Goal: Information Seeking & Learning: Get advice/opinions

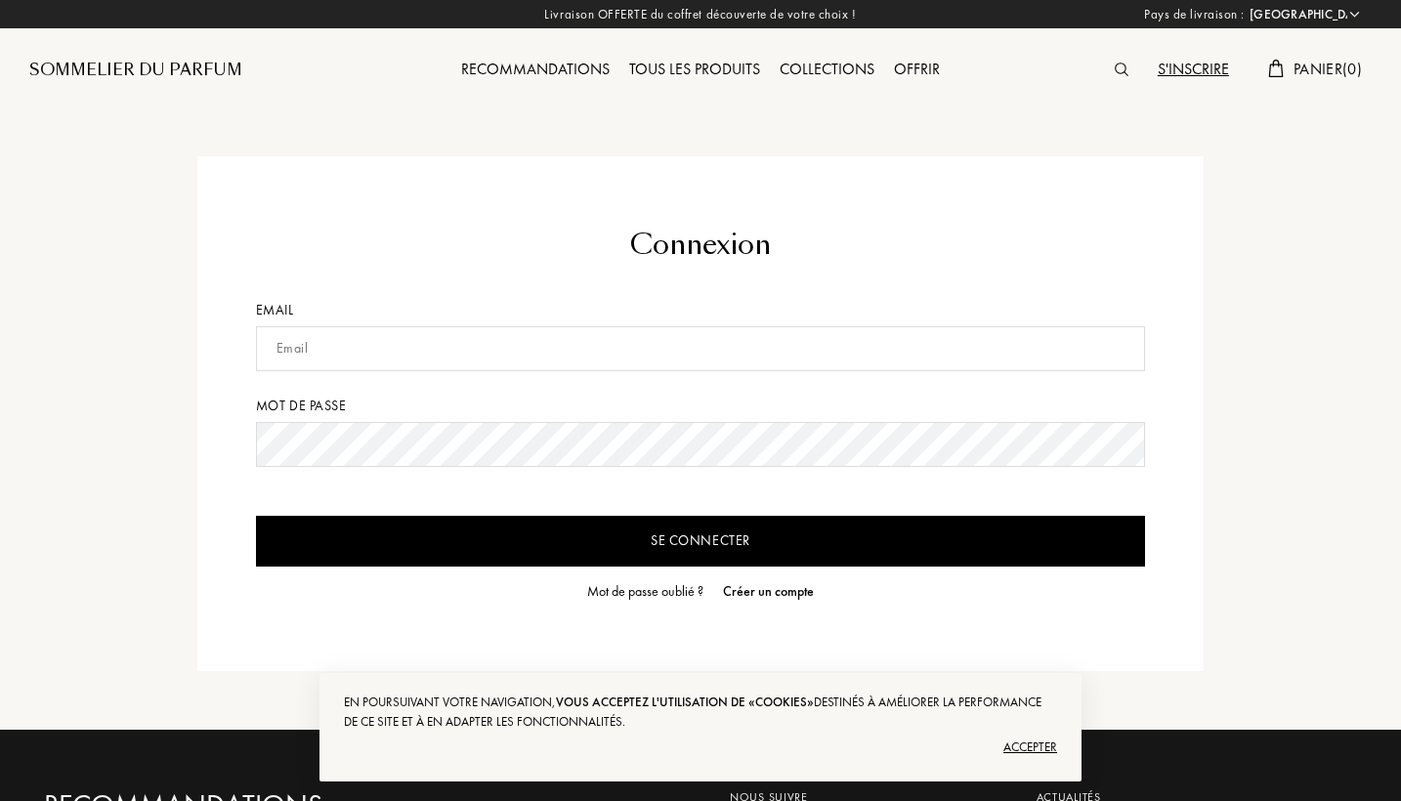
select select "FR"
click at [1024, 755] on div "Accepter" at bounding box center [700, 747] width 713 height 31
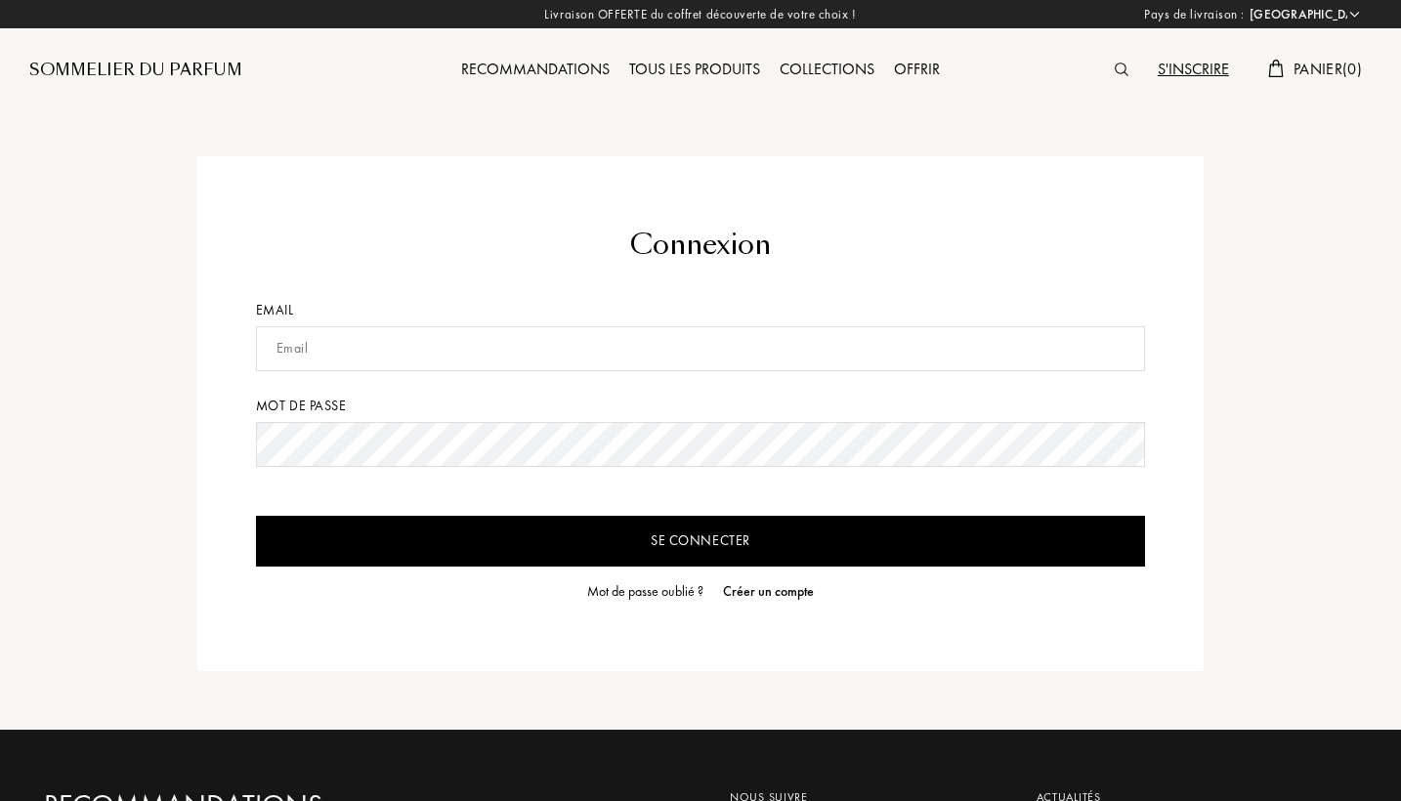
click at [844, 356] on input "text" at bounding box center [701, 348] width 890 height 45
click at [1130, 347] on input "text" at bounding box center [701, 348] width 890 height 45
click at [721, 362] on input "text" at bounding box center [701, 348] width 890 height 45
click at [721, 398] on div "Mot de passe" at bounding box center [701, 406] width 890 height 21
click at [715, 354] on input "text" at bounding box center [701, 348] width 890 height 45
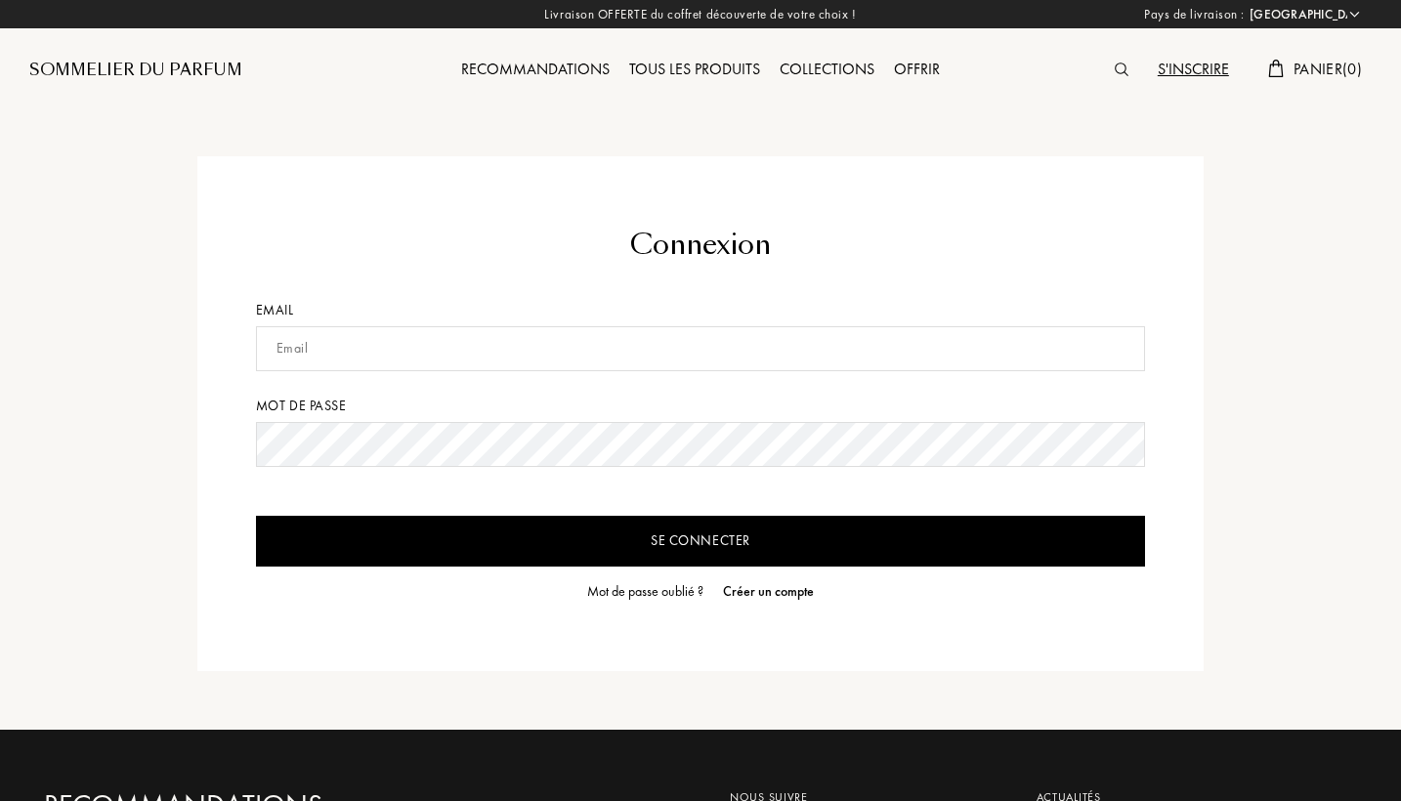
click at [771, 595] on div "Créer un compte" at bounding box center [768, 591] width 91 height 21
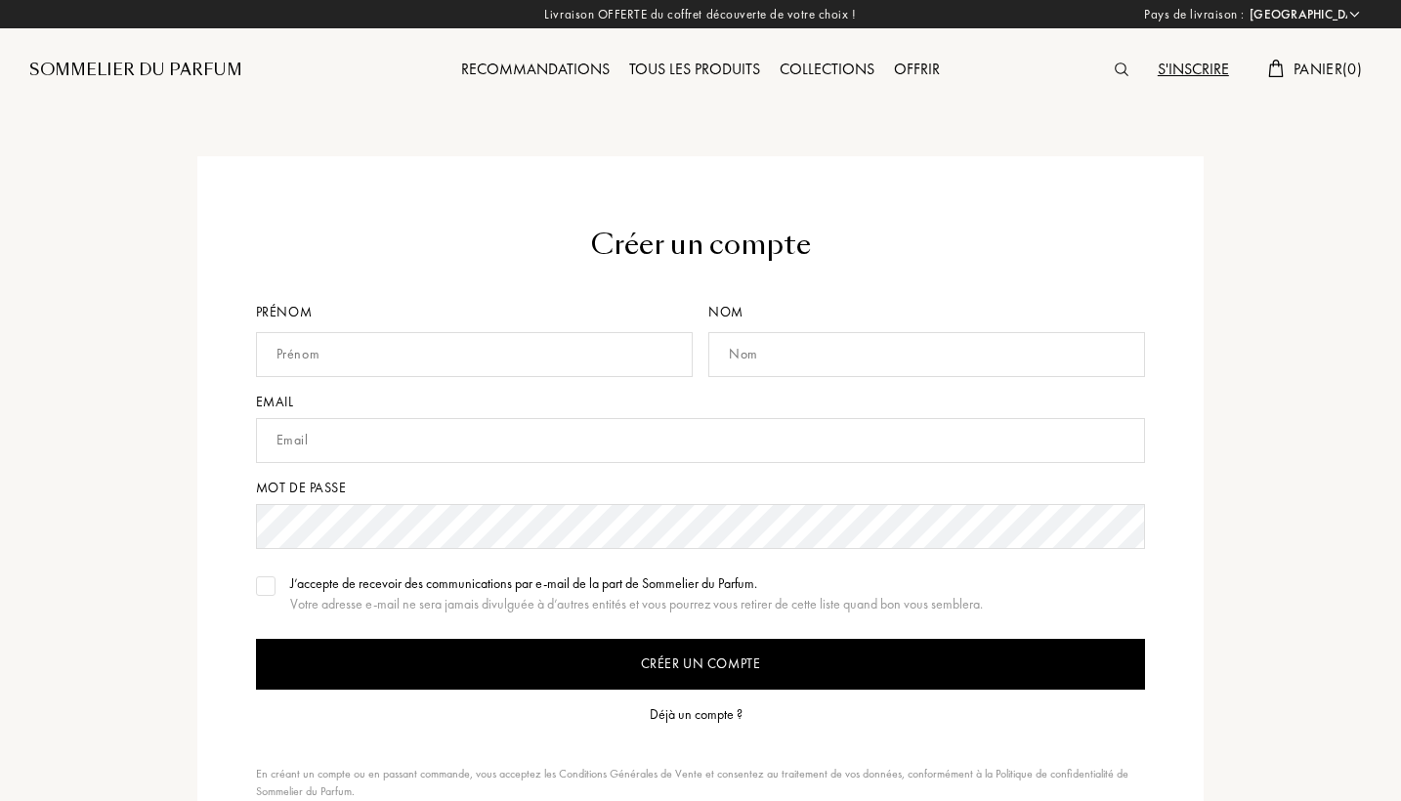
select select "FR"
click at [558, 361] on input "text" at bounding box center [474, 354] width 437 height 45
type input "issam"
click at [824, 343] on input "text" at bounding box center [926, 354] width 437 height 45
type input "Guzman"
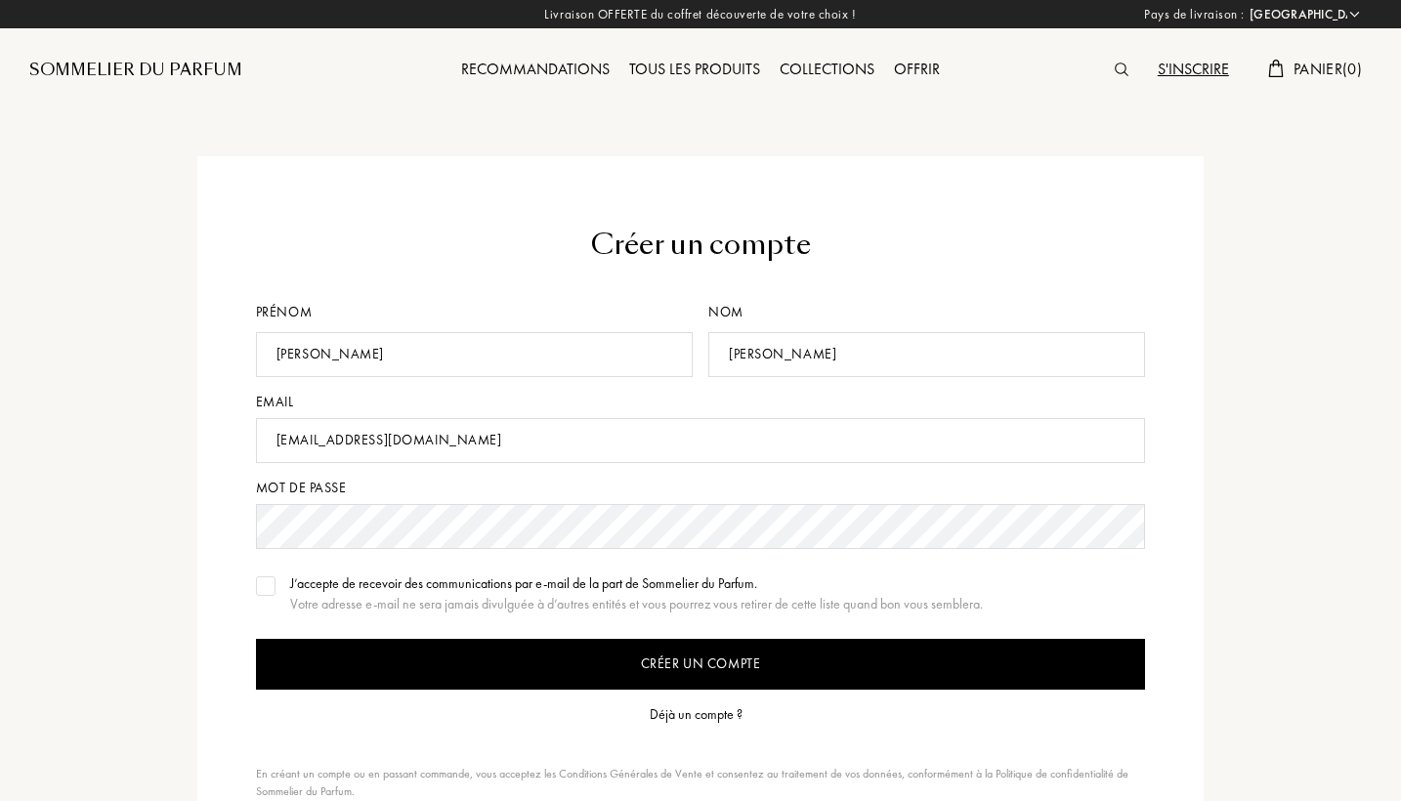
type input "issamguzmanpro64@gmail.com"
click at [266, 580] on div at bounding box center [266, 586] width 20 height 20
click at [305, 665] on input "Créer un compte" at bounding box center [701, 664] width 890 height 51
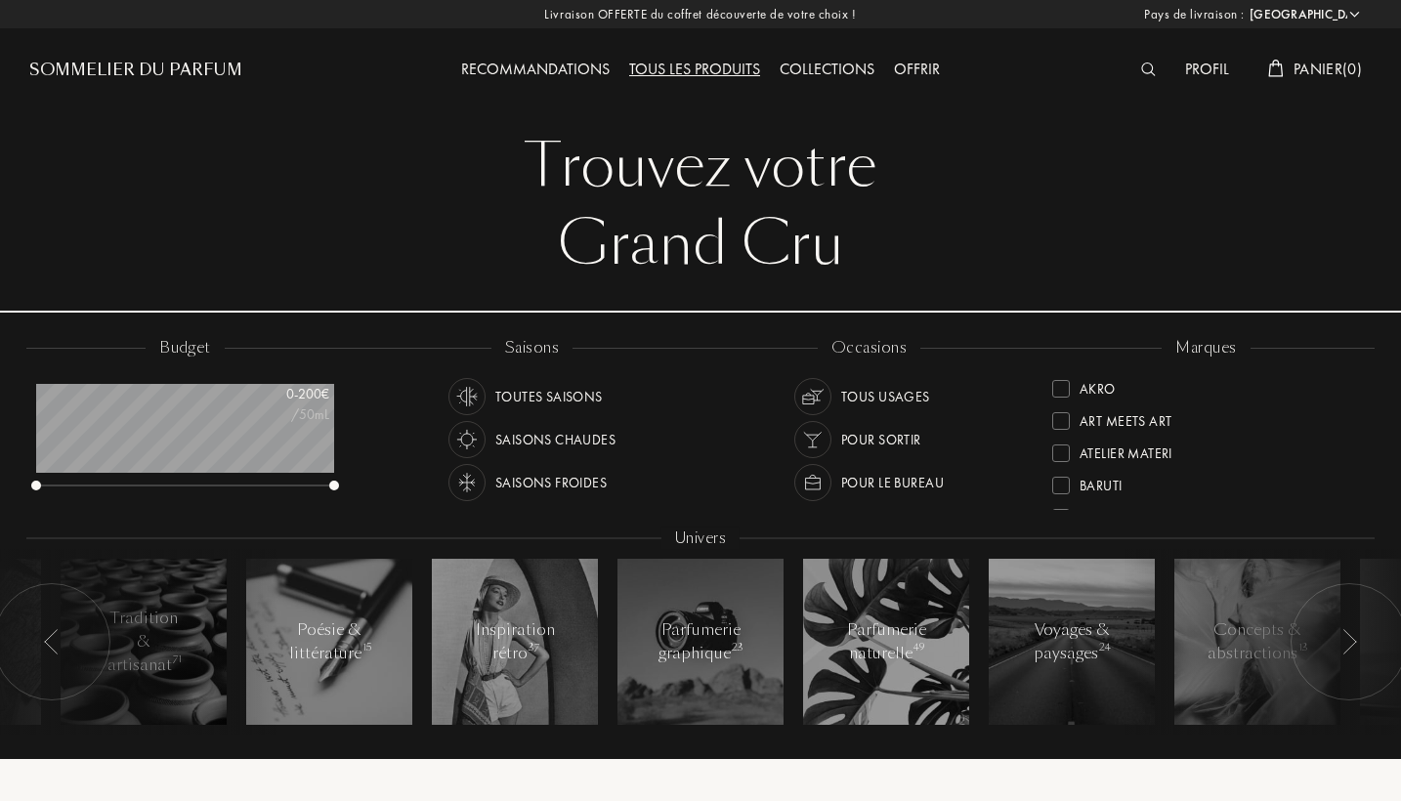
select select "FR"
click at [318, 415] on div "/50mL" at bounding box center [281, 414] width 98 height 21
drag, startPoint x: 337, startPoint y: 483, endPoint x: 477, endPoint y: 477, distance: 139.8
click at [477, 477] on div "budget 0 - 200 € /50mL saisons Toutes saisons Saisons chaudes Saisons froides o…" at bounding box center [700, 546] width 1348 height 418
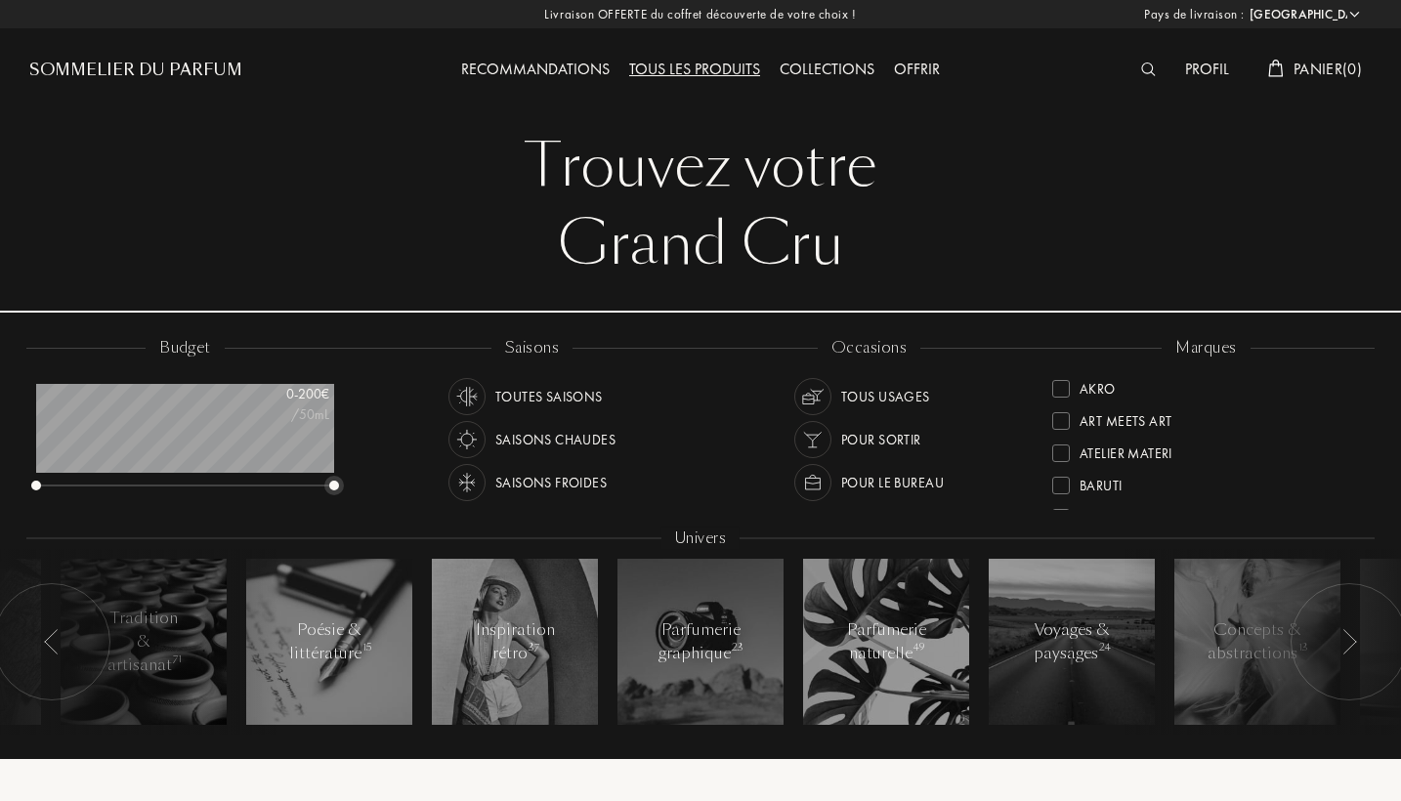
drag, startPoint x: 334, startPoint y: 487, endPoint x: 444, endPoint y: 506, distance: 111.0
click at [444, 506] on div "budget 0 - 200 € /50mL saisons Toutes saisons Saisons chaudes Saisons froides o…" at bounding box center [700, 546] width 1348 height 418
click at [464, 482] on img at bounding box center [466, 482] width 27 height 27
click at [483, 438] on div at bounding box center [466, 439] width 37 height 37
click at [471, 476] on img at bounding box center [466, 482] width 27 height 27
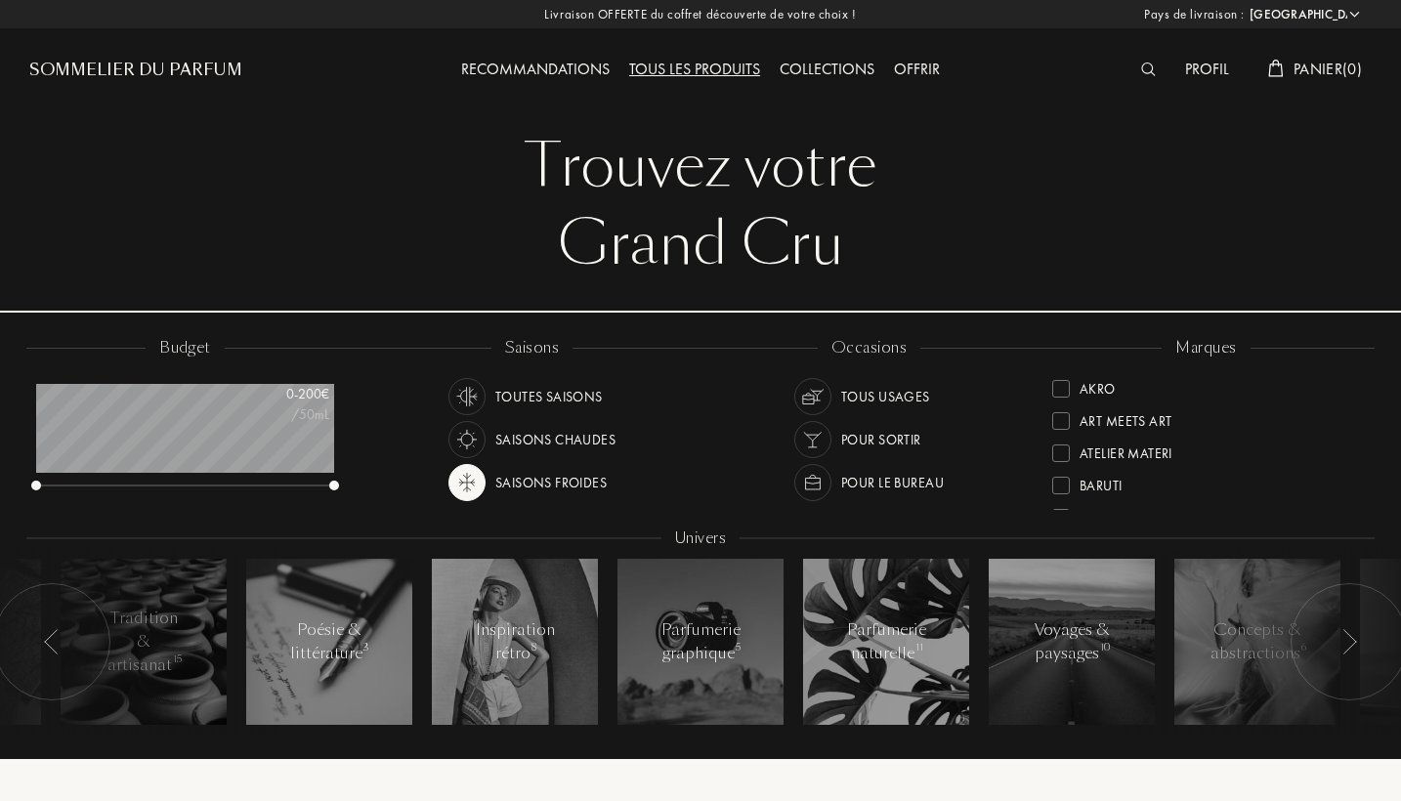
click at [812, 397] on img at bounding box center [812, 396] width 27 height 27
click at [819, 431] on img at bounding box center [812, 439] width 27 height 27
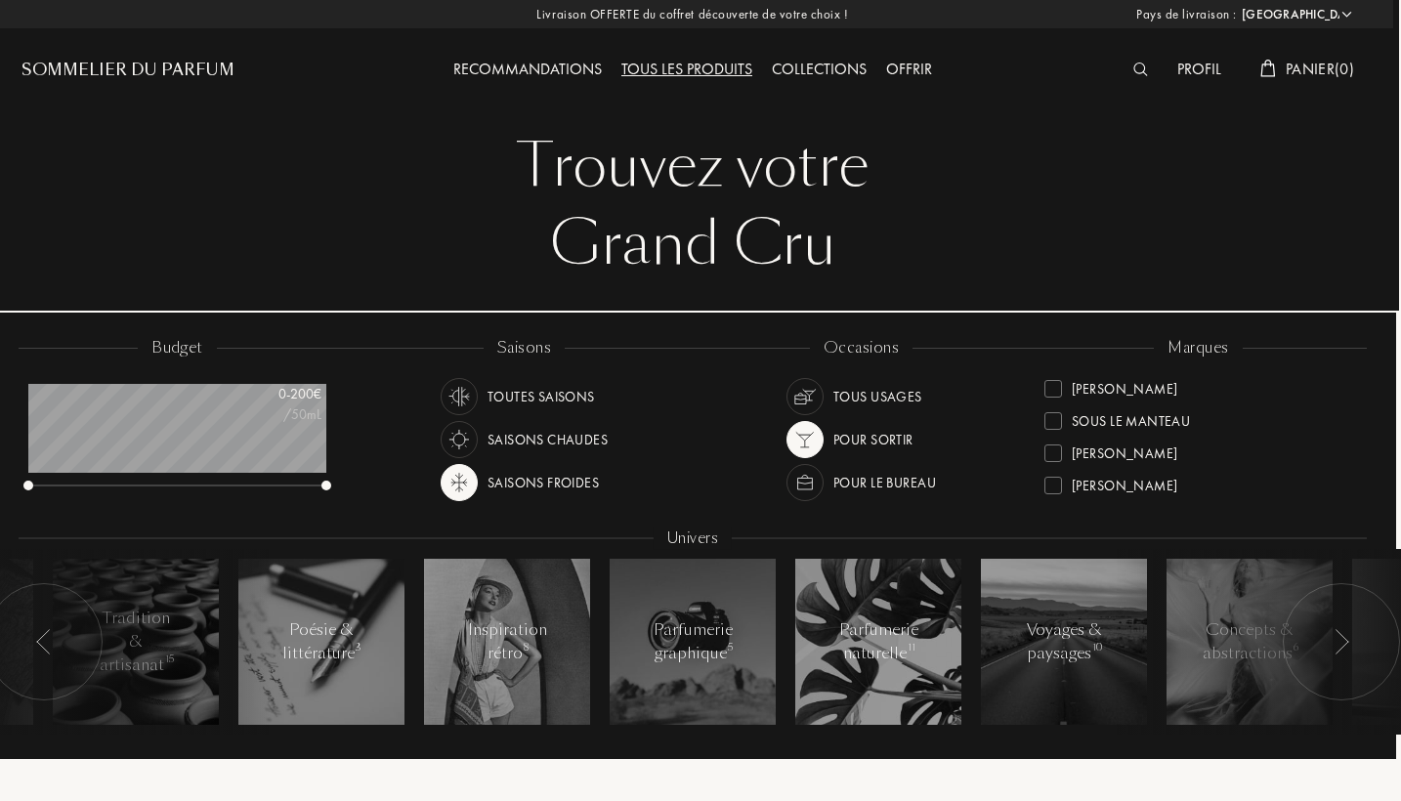
scroll to position [0, 8]
click at [852, 62] on div "Collections" at bounding box center [819, 70] width 114 height 25
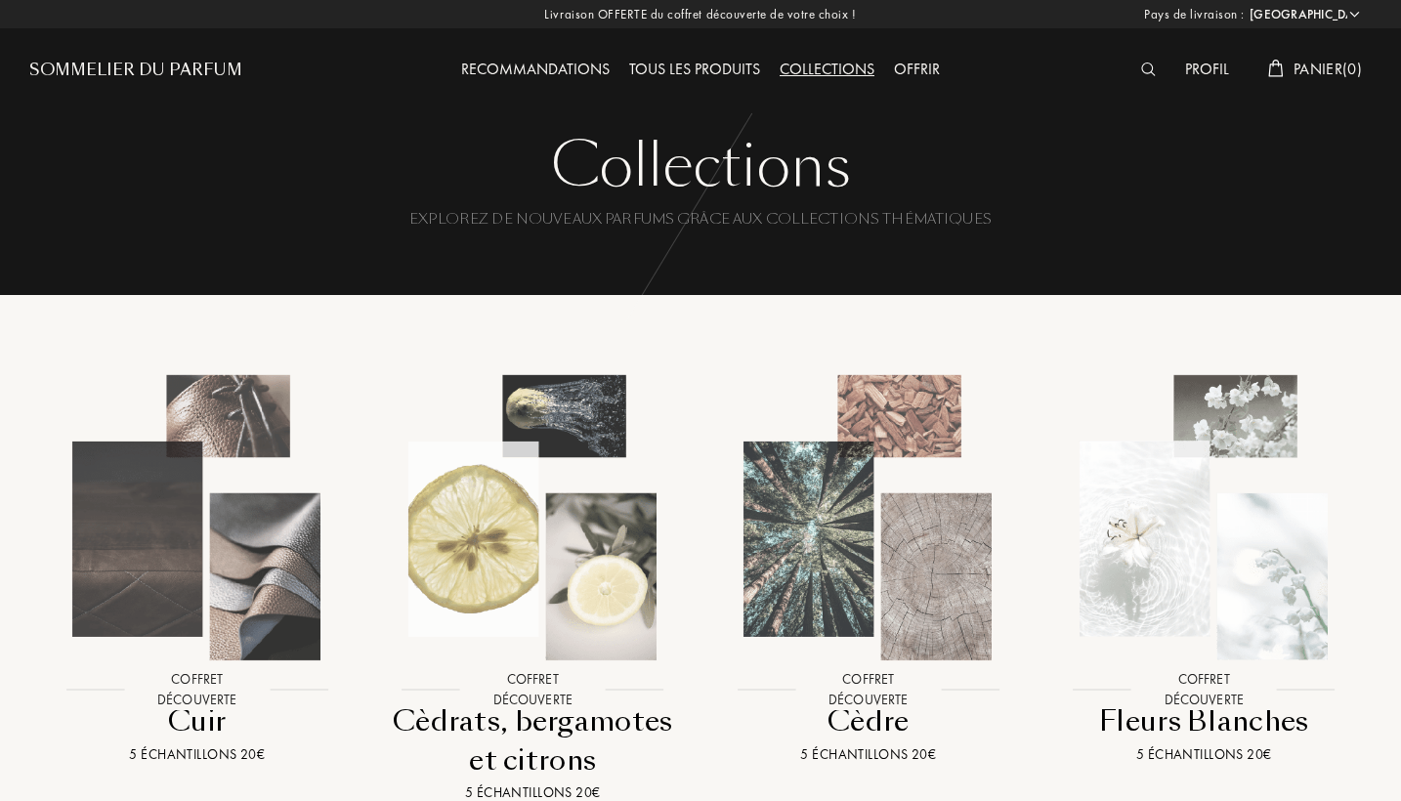
select select "FR"
click at [1141, 68] on img at bounding box center [1148, 70] width 15 height 14
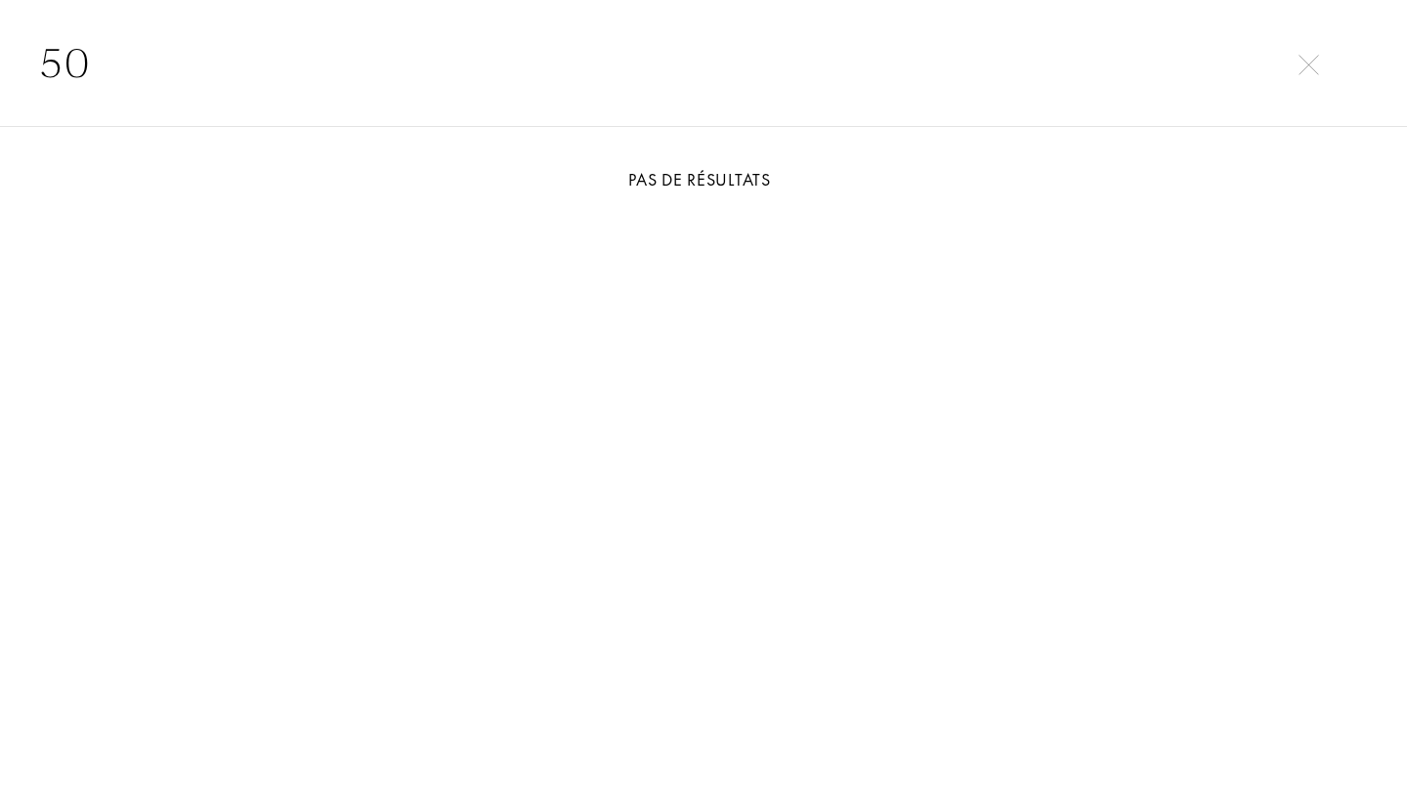
type input "5"
type input "etat libre d'orange"
click at [1302, 66] on img at bounding box center [1308, 65] width 21 height 21
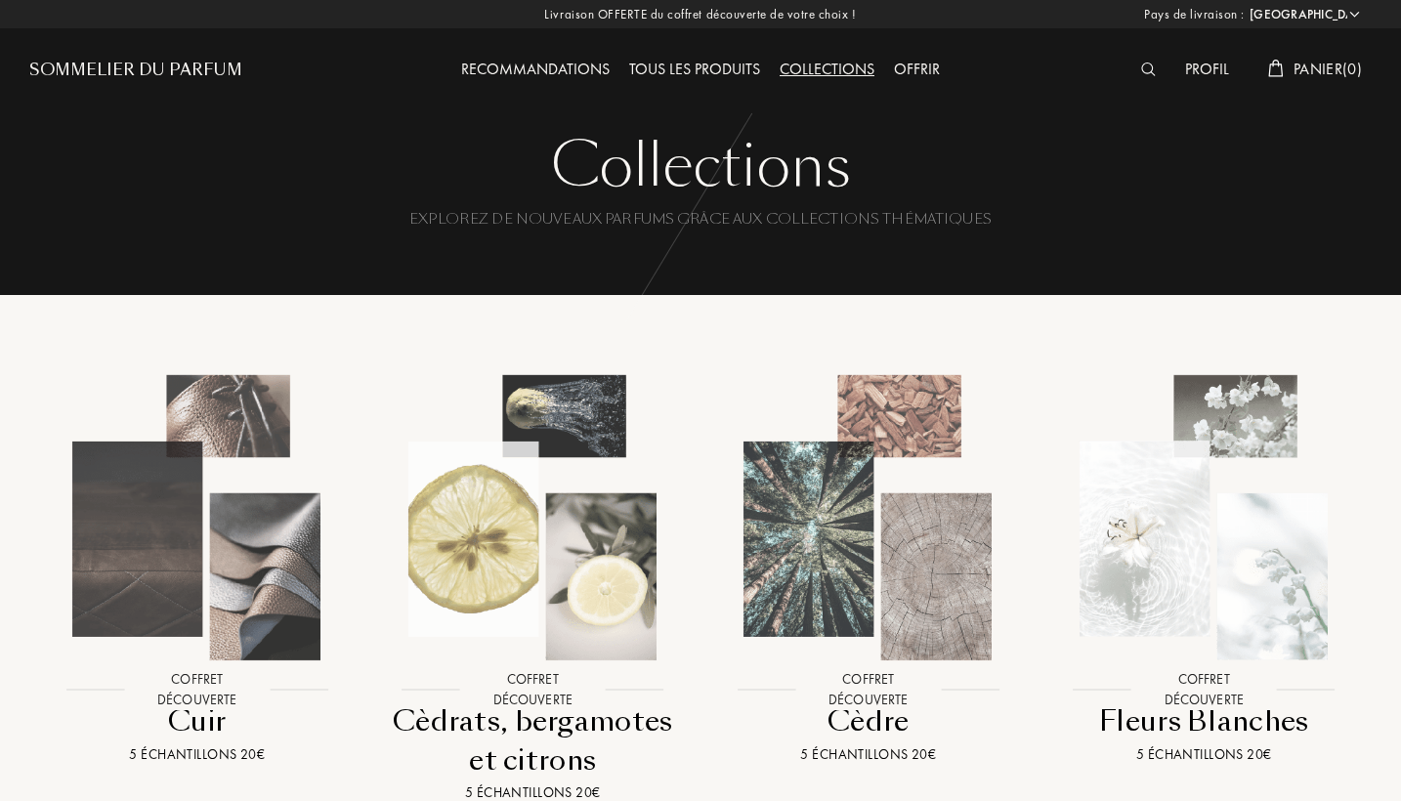
click at [694, 70] on div "Tous les produits" at bounding box center [694, 70] width 150 height 25
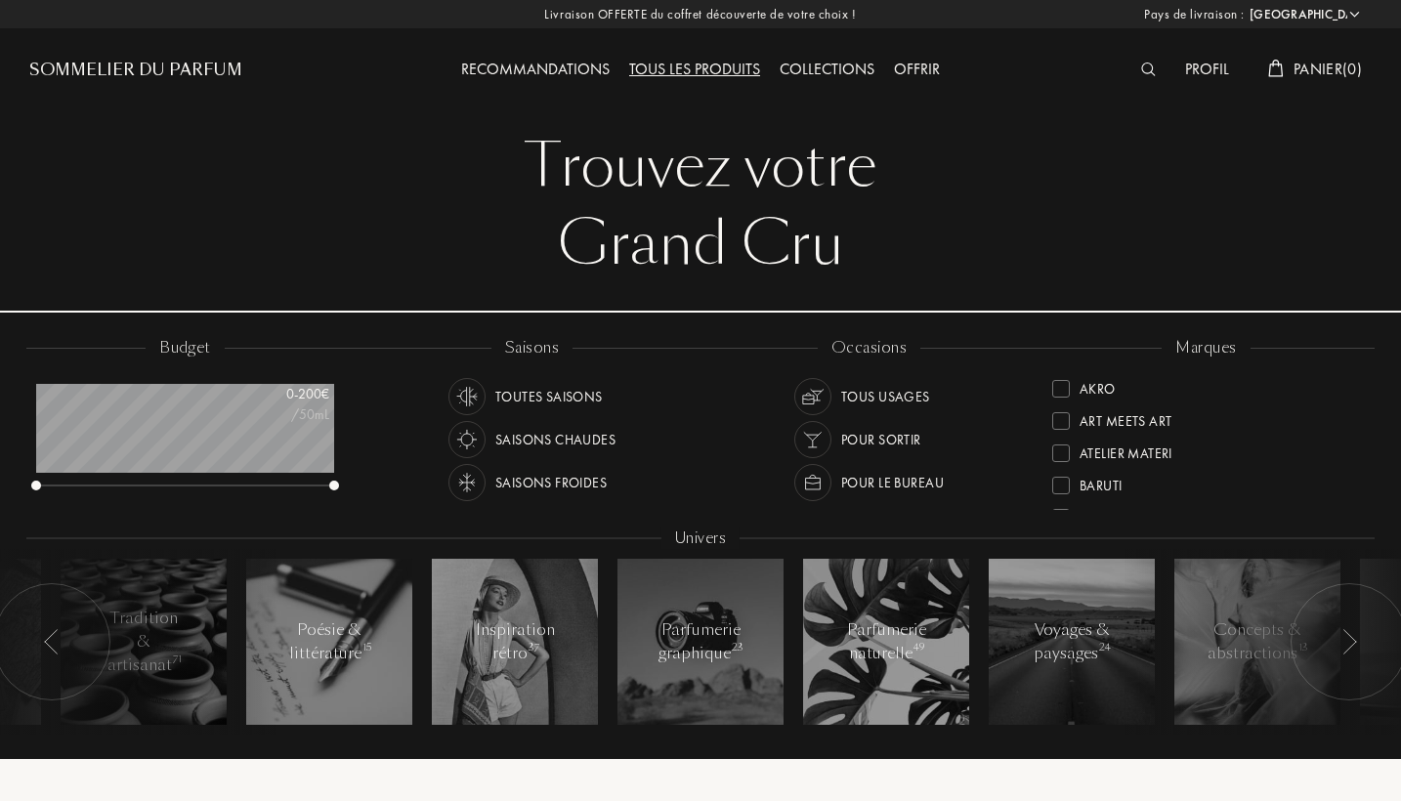
select select "FR"
click at [1158, 72] on div at bounding box center [1153, 70] width 44 height 25
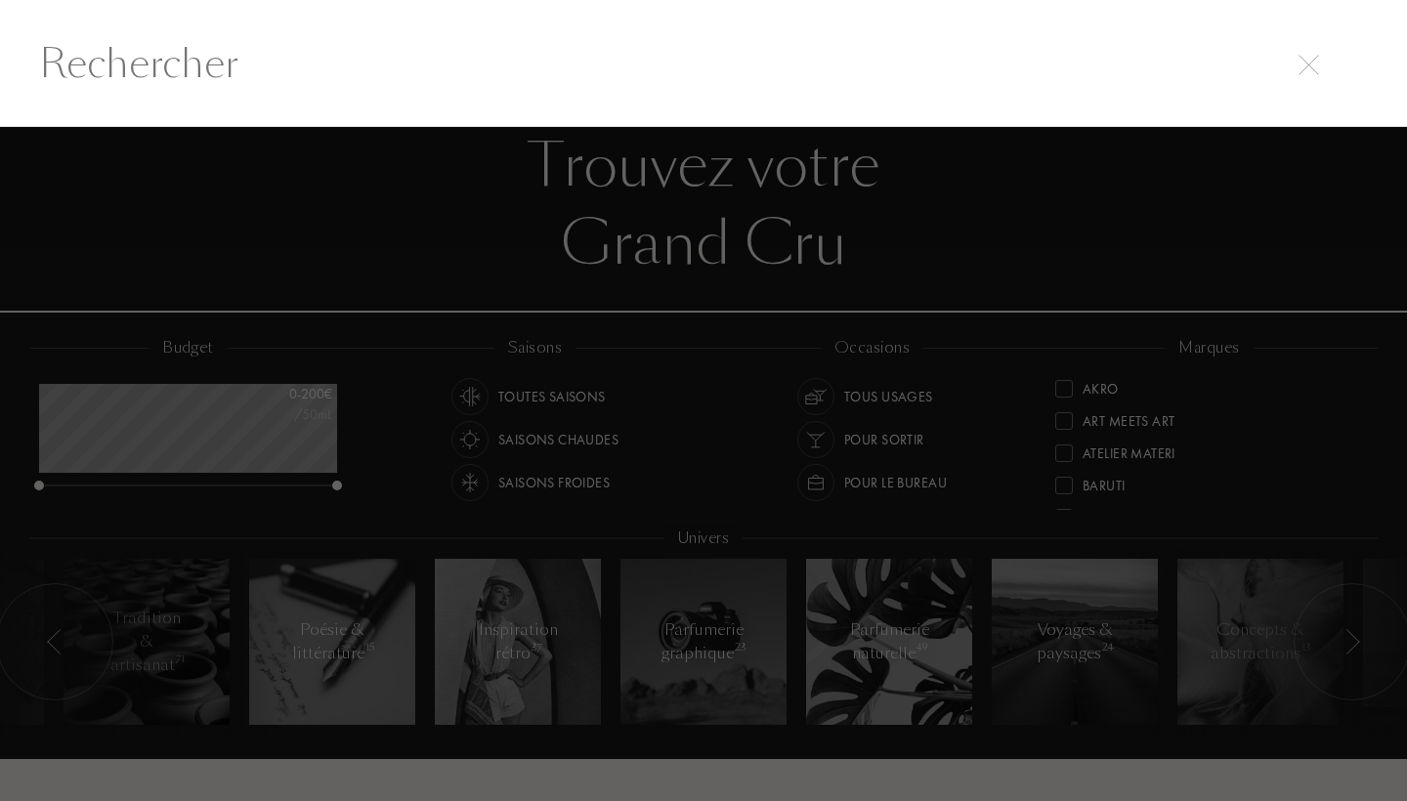
click at [1103, 83] on input "text" at bounding box center [703, 63] width 1407 height 59
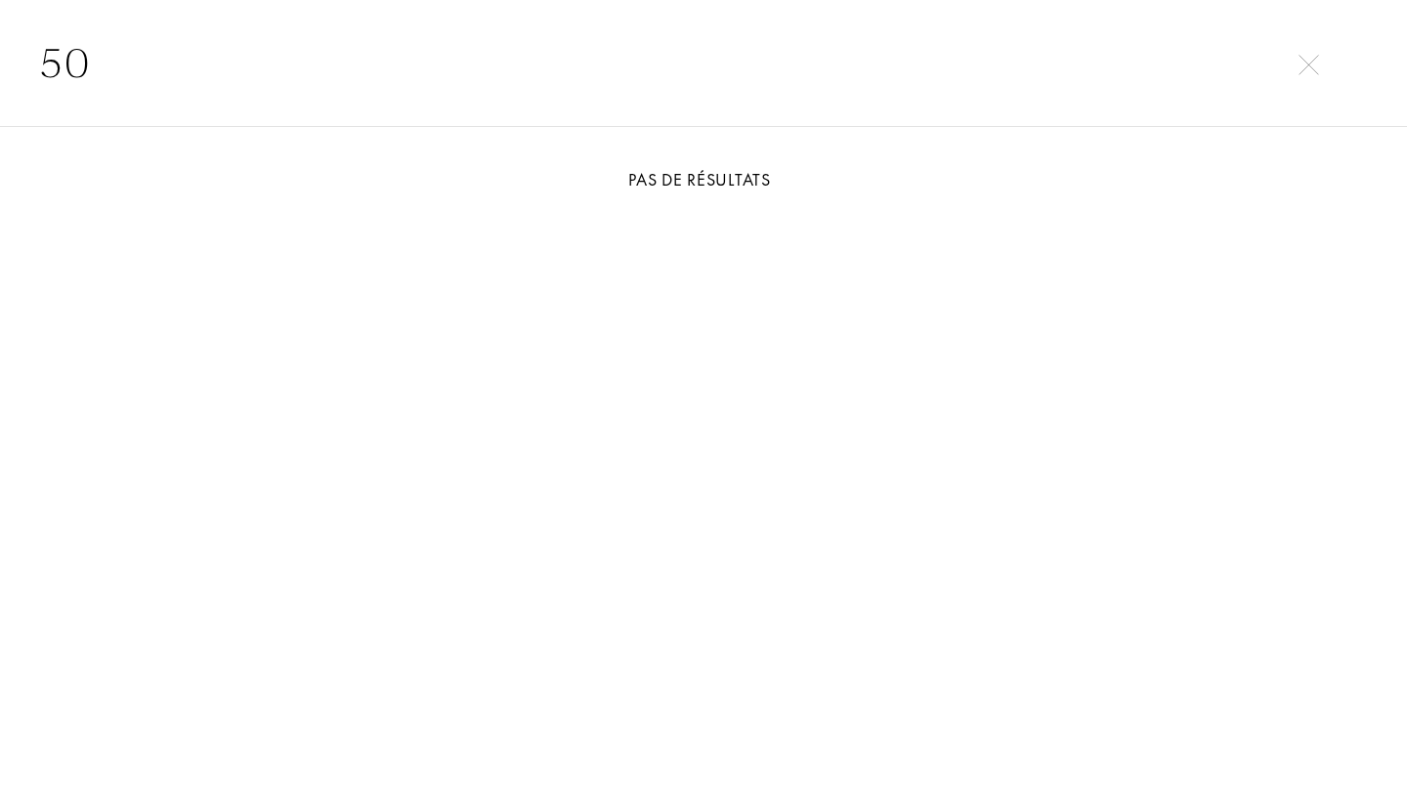
type input "5"
type input "frustration"
click at [1314, 48] on input "frustration" at bounding box center [703, 63] width 1407 height 59
click at [1312, 73] on img at bounding box center [1308, 65] width 21 height 21
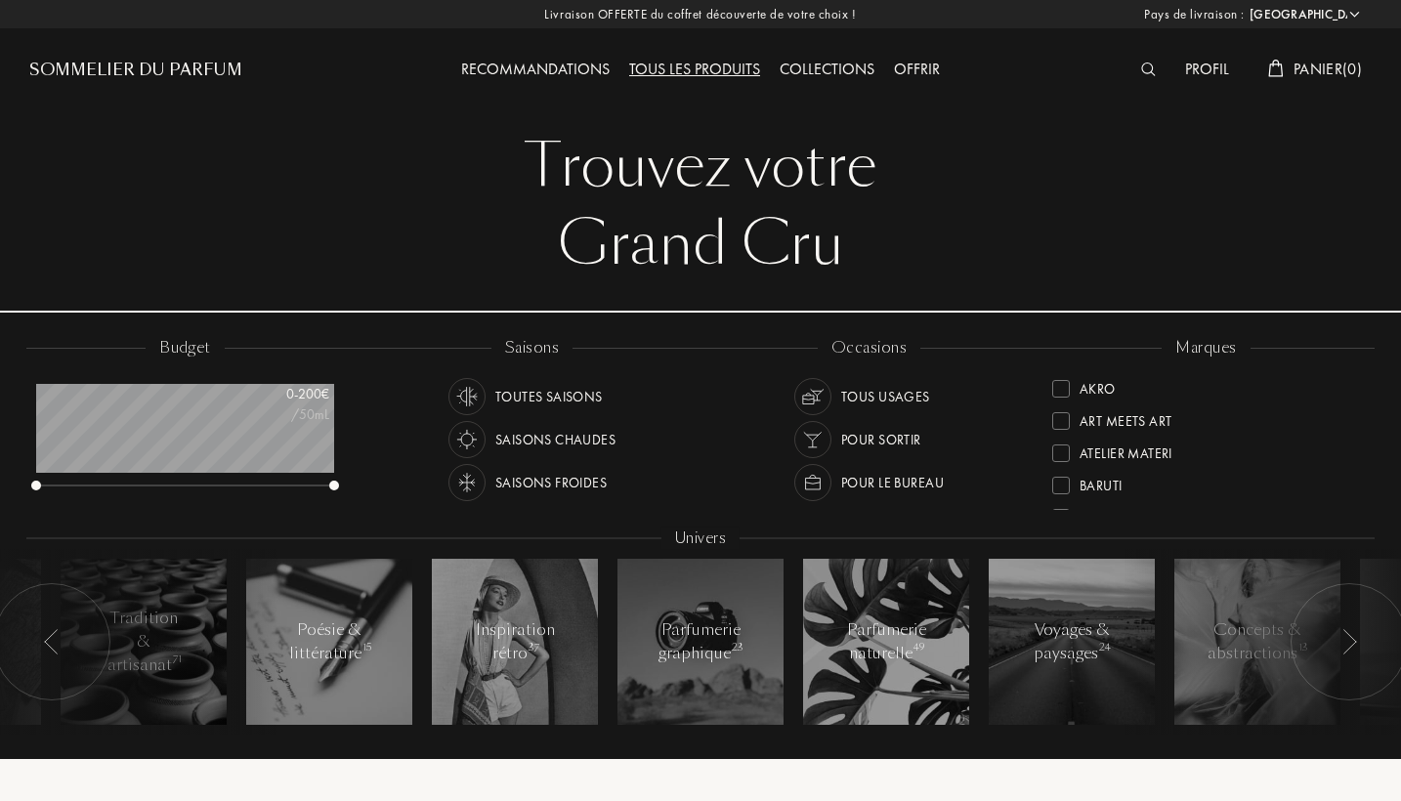
click at [549, 67] on div "Recommandations" at bounding box center [535, 70] width 168 height 25
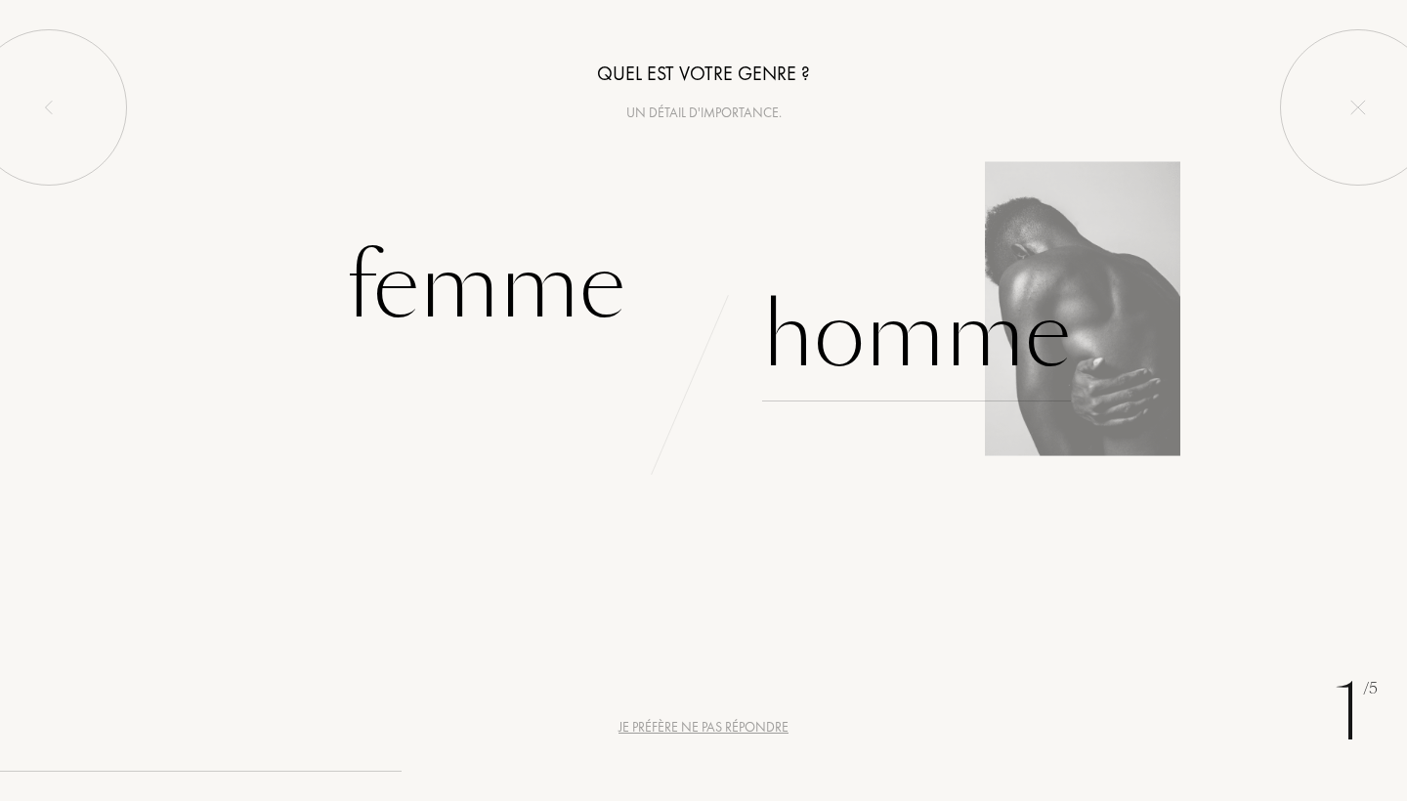
click at [803, 336] on div "Homme" at bounding box center [916, 336] width 309 height 132
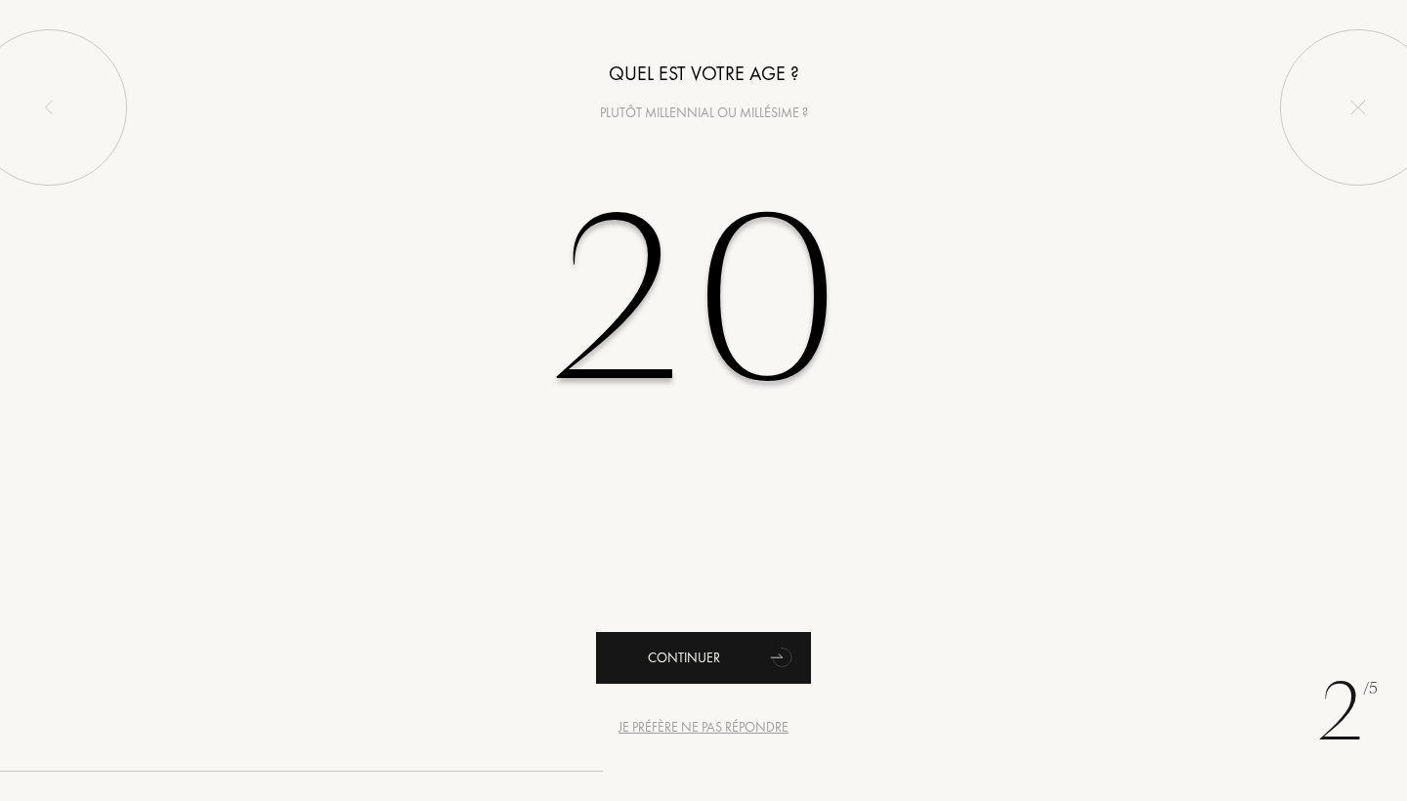
type input "20"
click at [699, 646] on div "Continuer" at bounding box center [703, 658] width 215 height 52
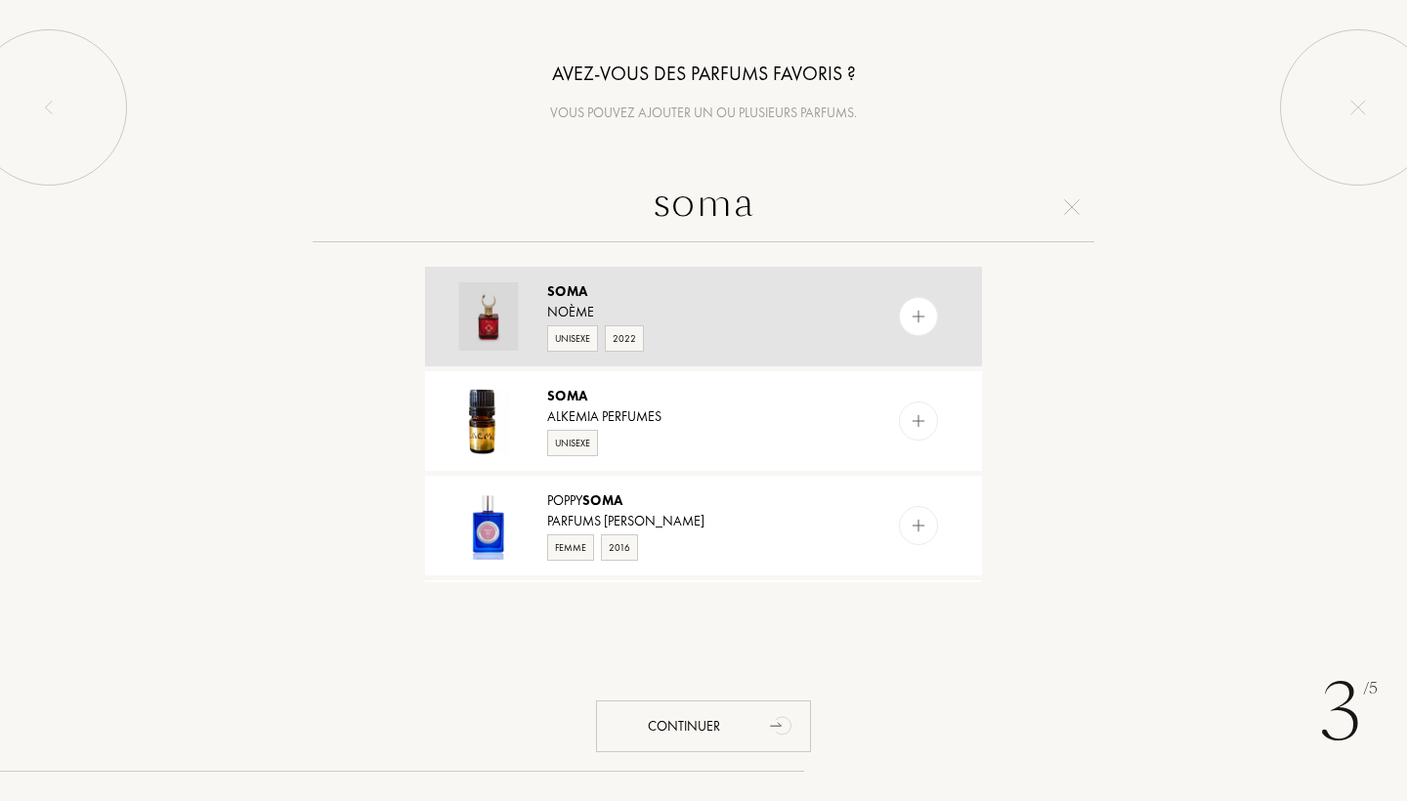
type input "soma"
click at [716, 309] on div "Noème" at bounding box center [702, 312] width 311 height 21
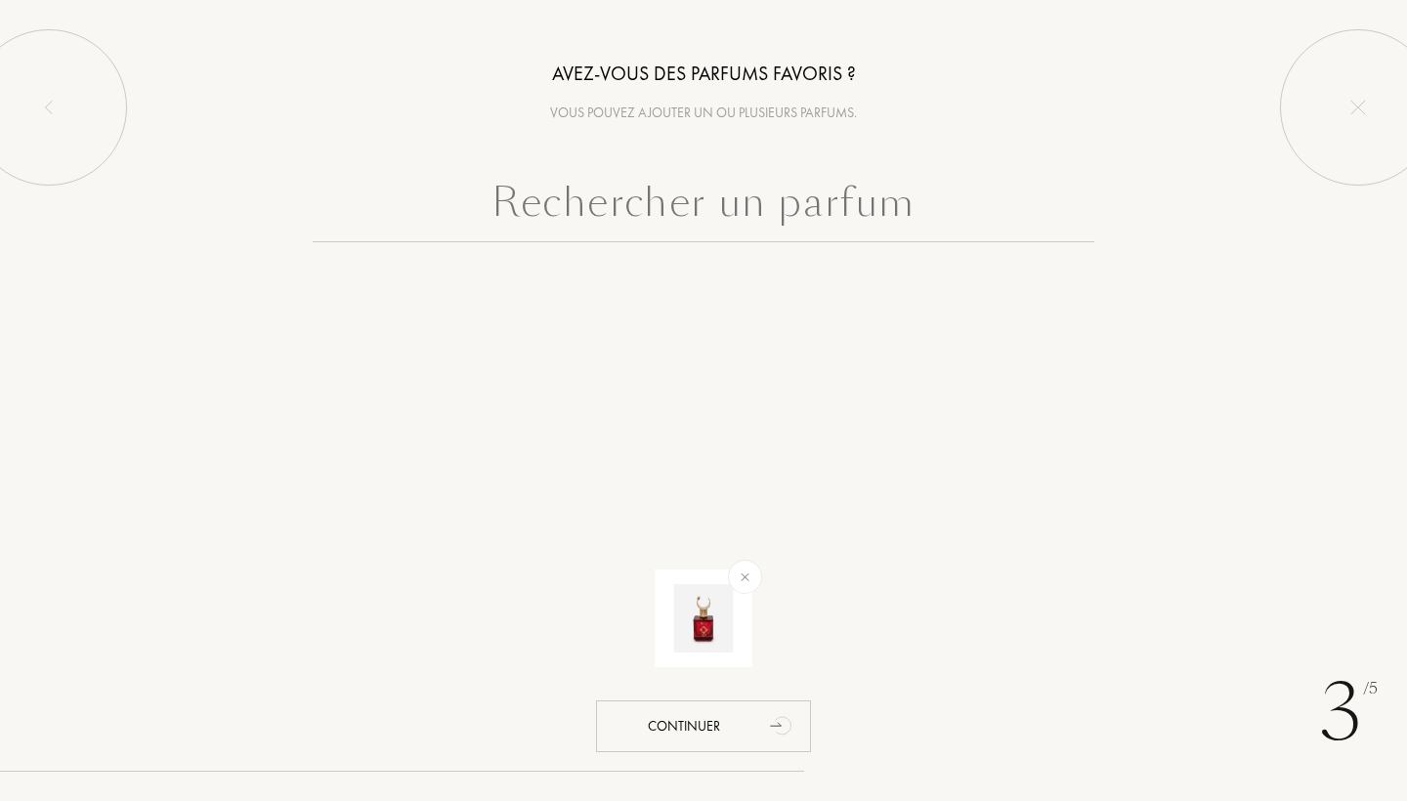
click at [730, 221] on input "text" at bounding box center [704, 207] width 782 height 70
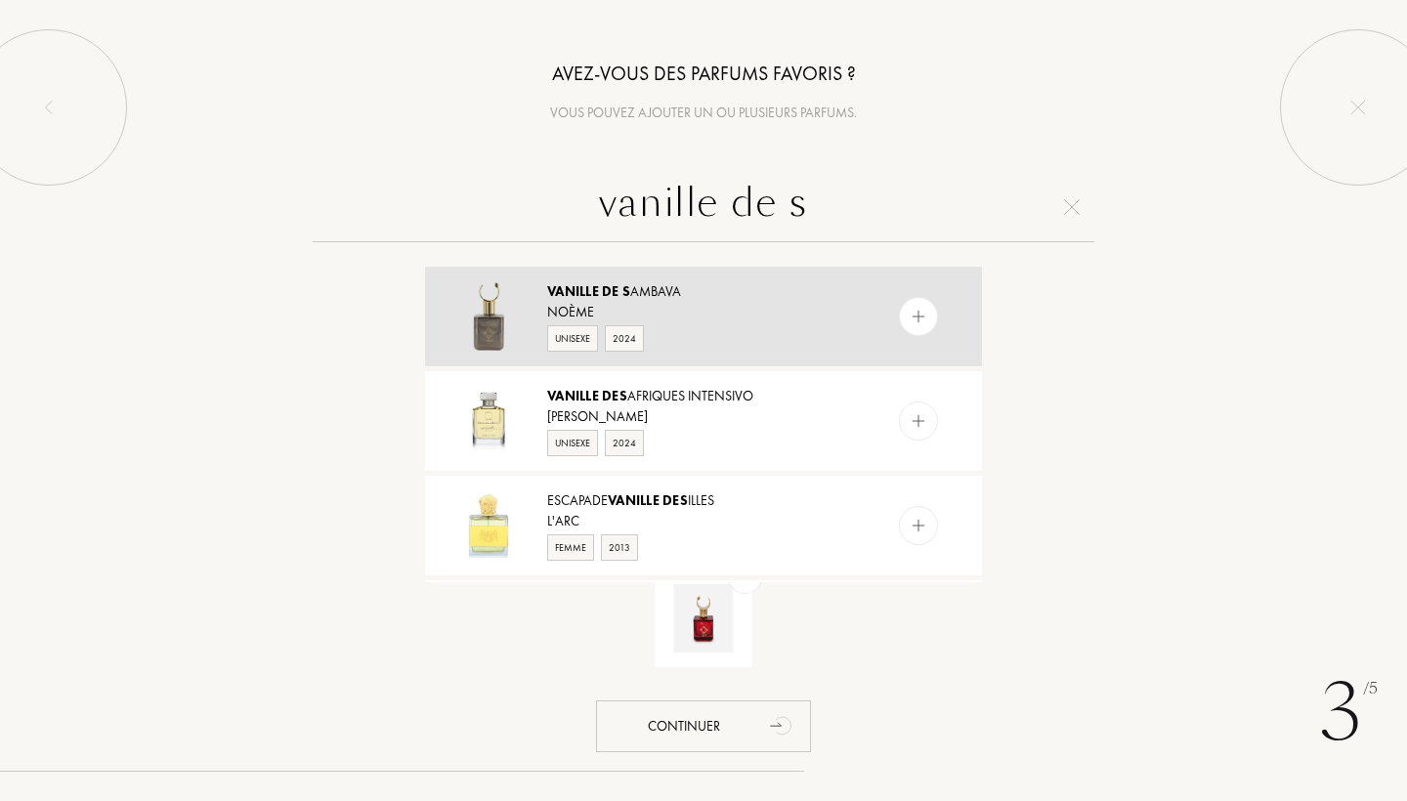
type input "vanille de s"
click at [679, 320] on div "Noème" at bounding box center [702, 312] width 311 height 21
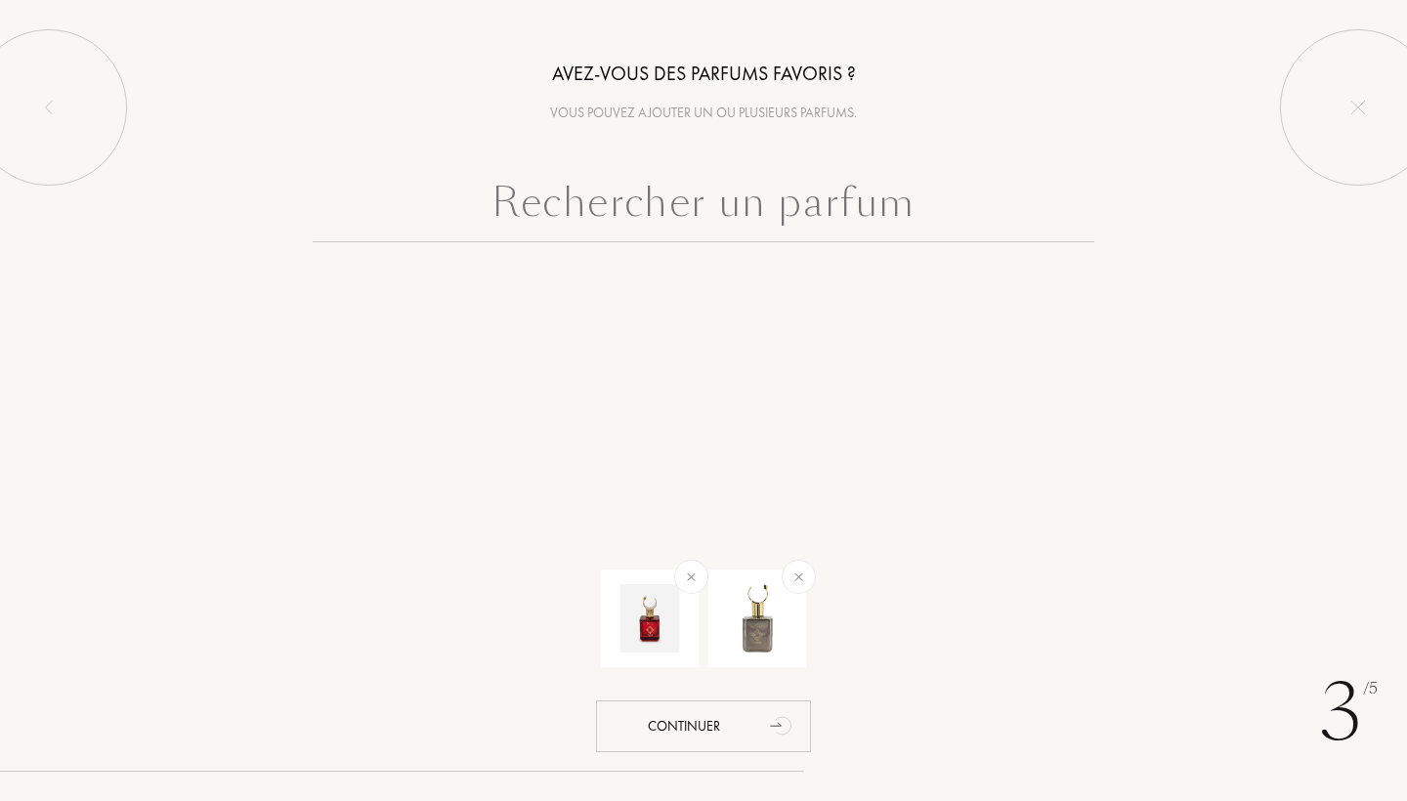
click at [657, 223] on input "text" at bounding box center [704, 207] width 782 height 70
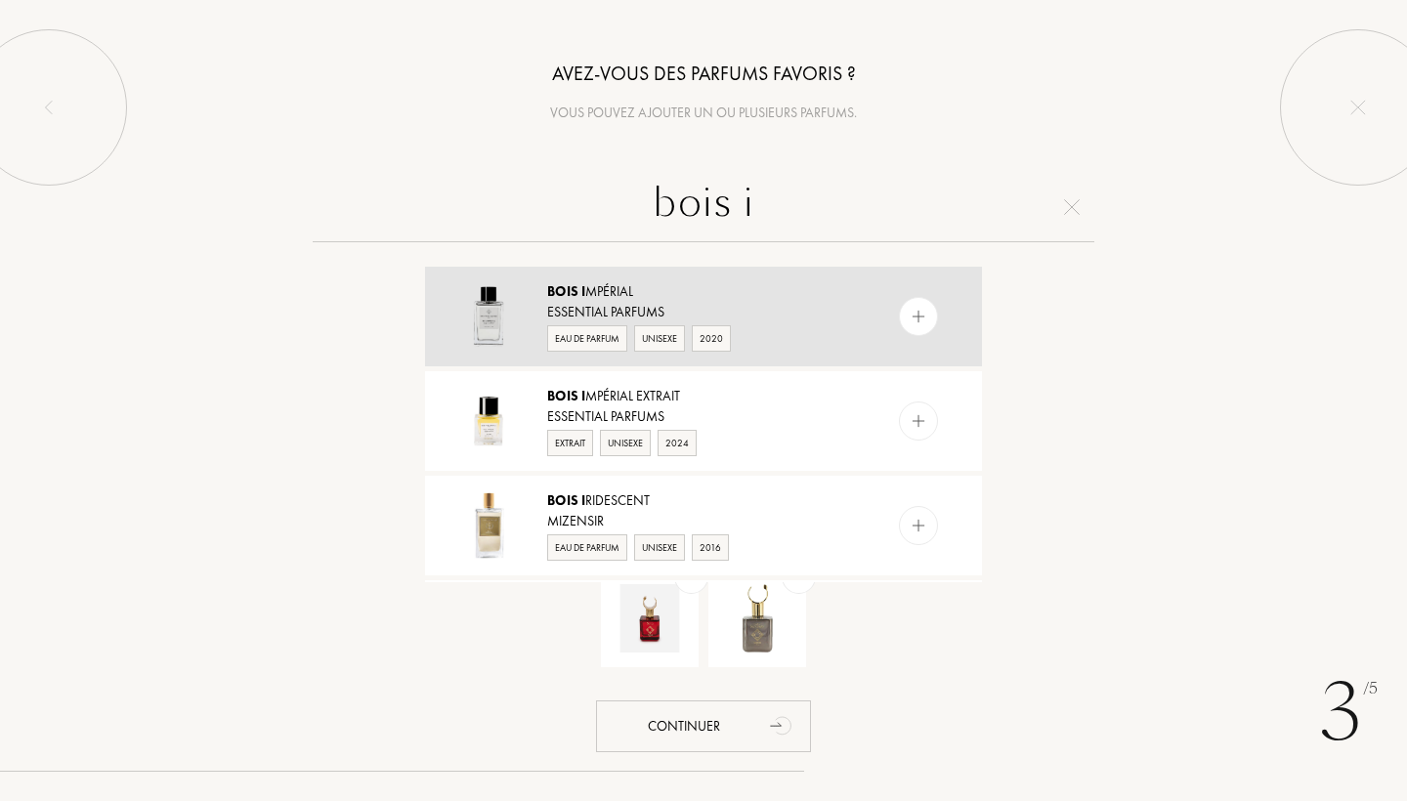
type input "bois i"
click at [852, 317] on div "Essential Parfums" at bounding box center [702, 312] width 311 height 21
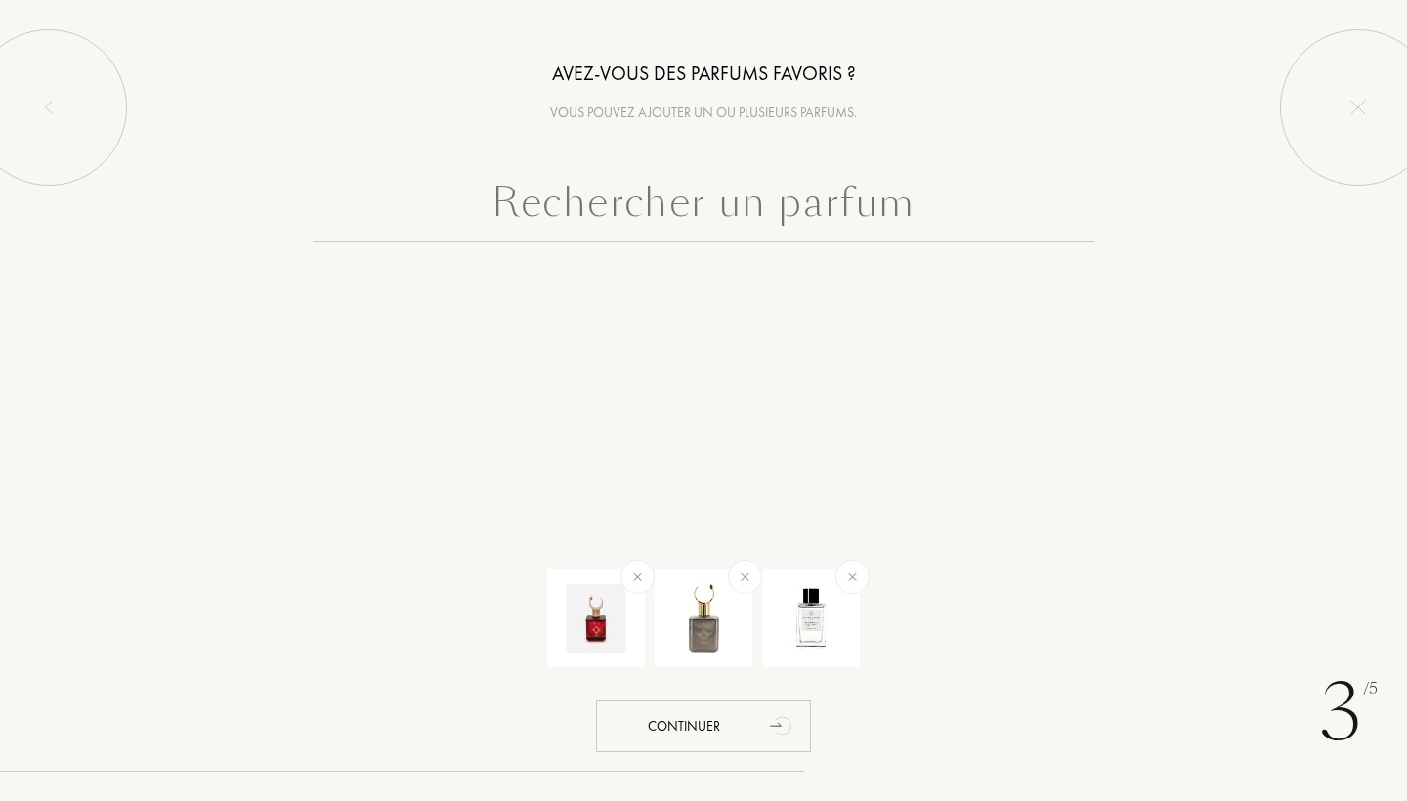
click at [792, 205] on input "text" at bounding box center [704, 207] width 782 height 70
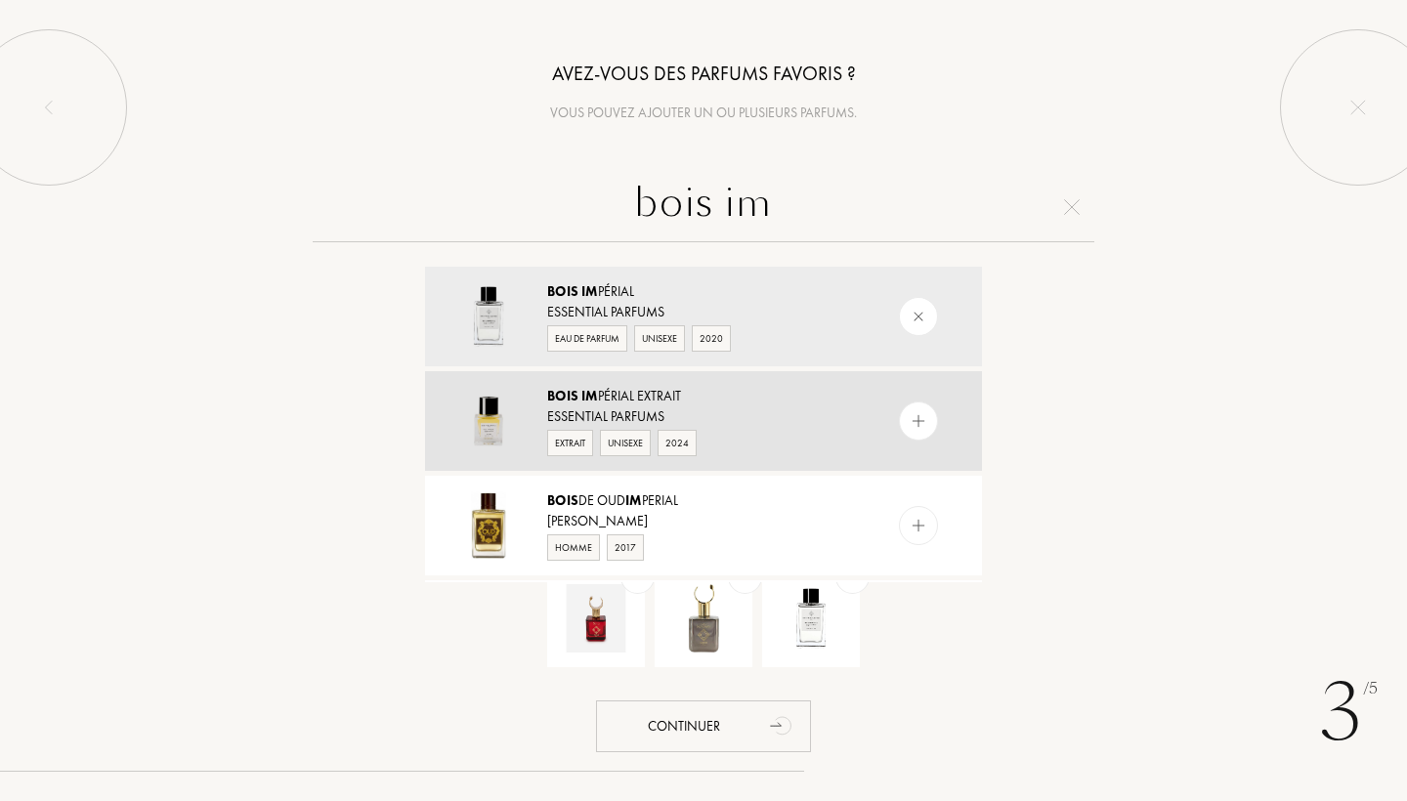
type input "bois im"
click at [758, 449] on div "Extrait Unisexe 2024" at bounding box center [702, 441] width 311 height 29
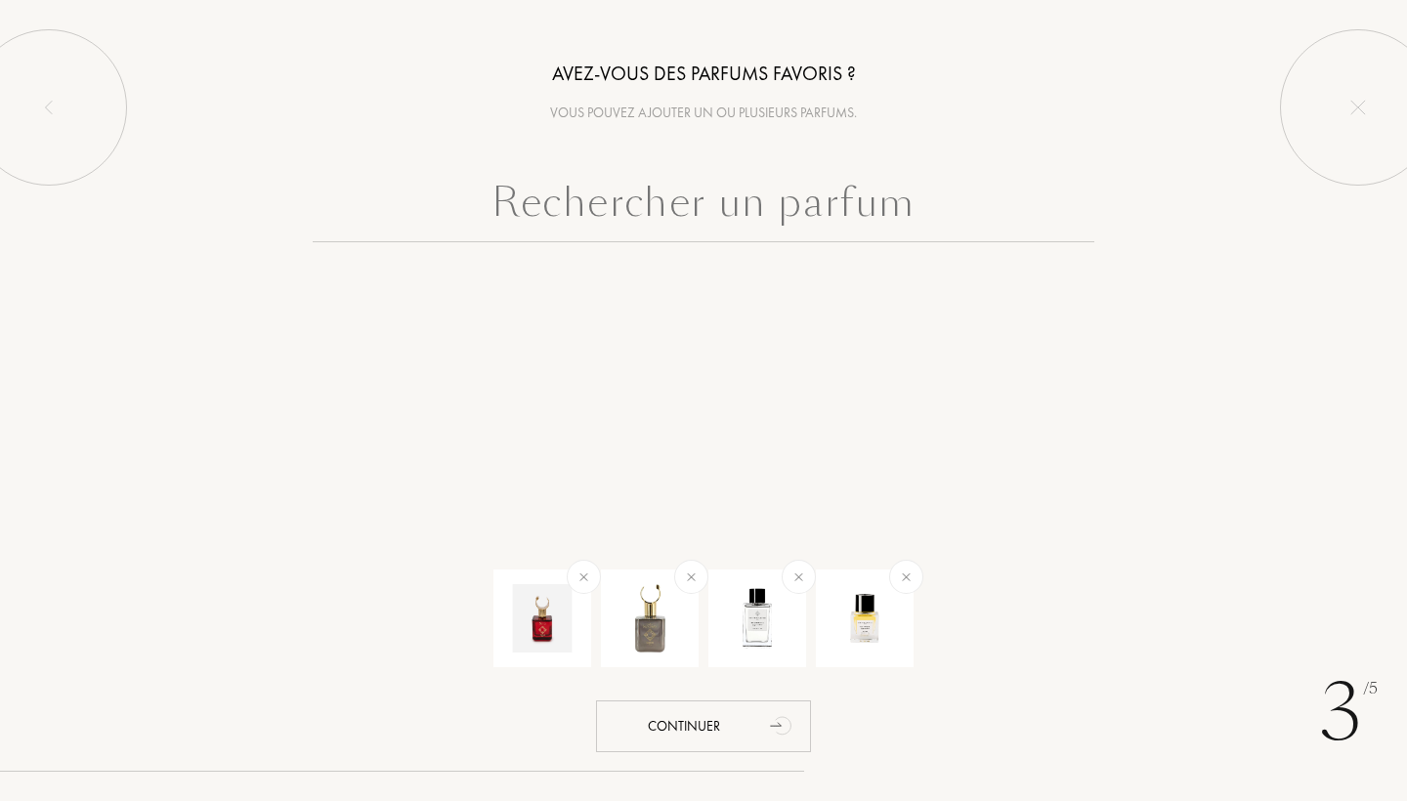
click at [780, 206] on input "text" at bounding box center [704, 207] width 782 height 70
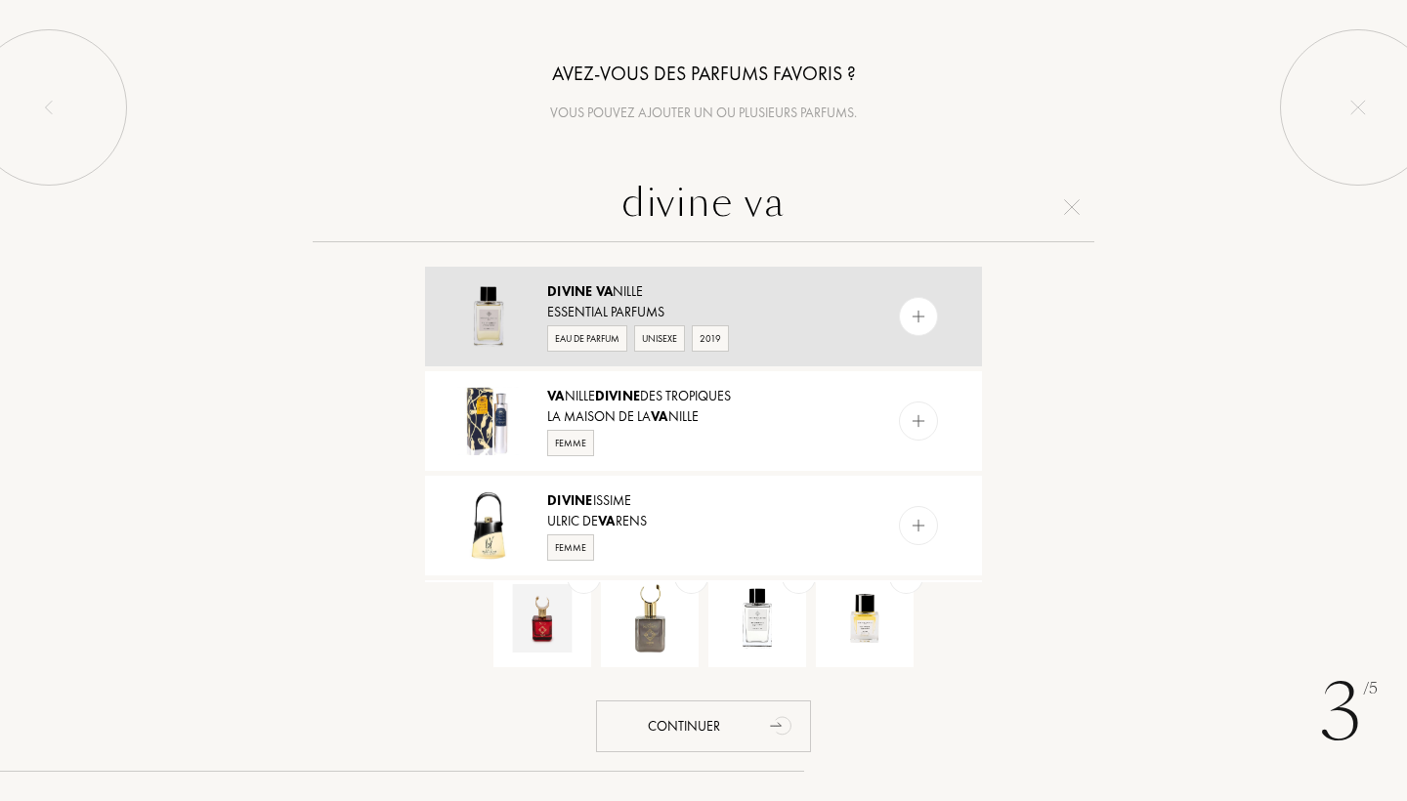
type input "divine va"
click at [791, 313] on div "Essential Parfums" at bounding box center [702, 312] width 311 height 21
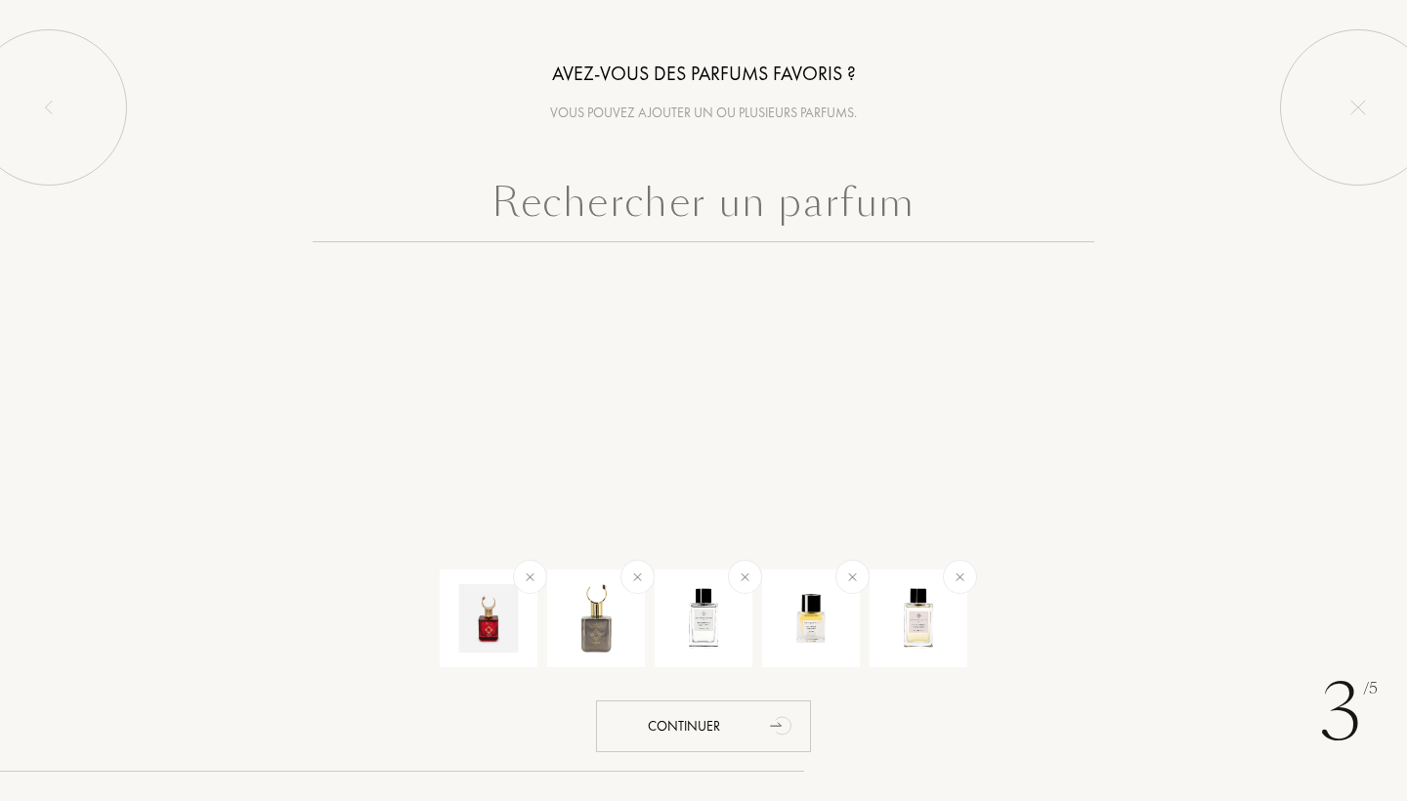
click at [769, 211] on input "text" at bounding box center [704, 207] width 782 height 70
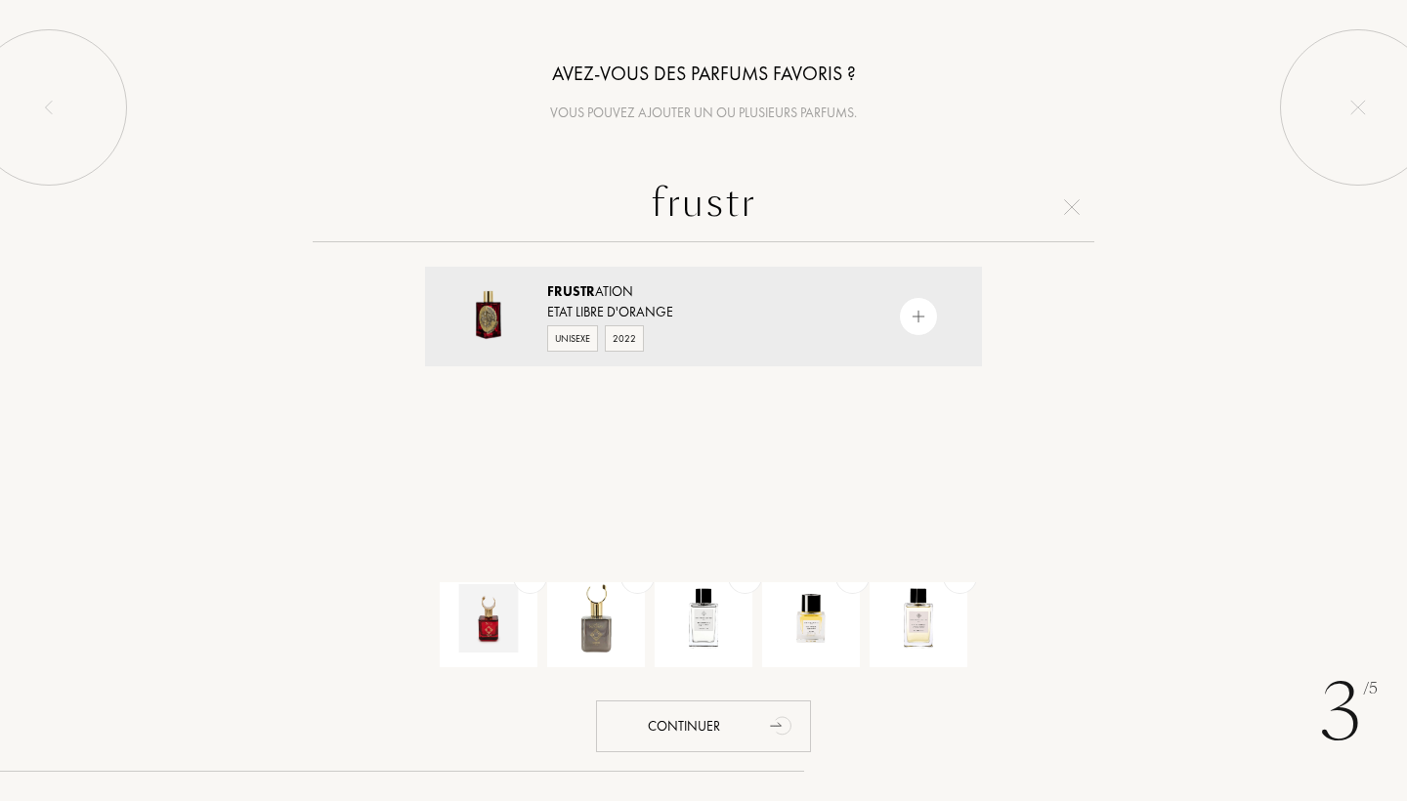
type input "frustration"
drag, startPoint x: 759, startPoint y: 226, endPoint x: 694, endPoint y: 323, distance: 117.6
click at [694, 323] on div "Unisexe 2022" at bounding box center [702, 336] width 311 height 29
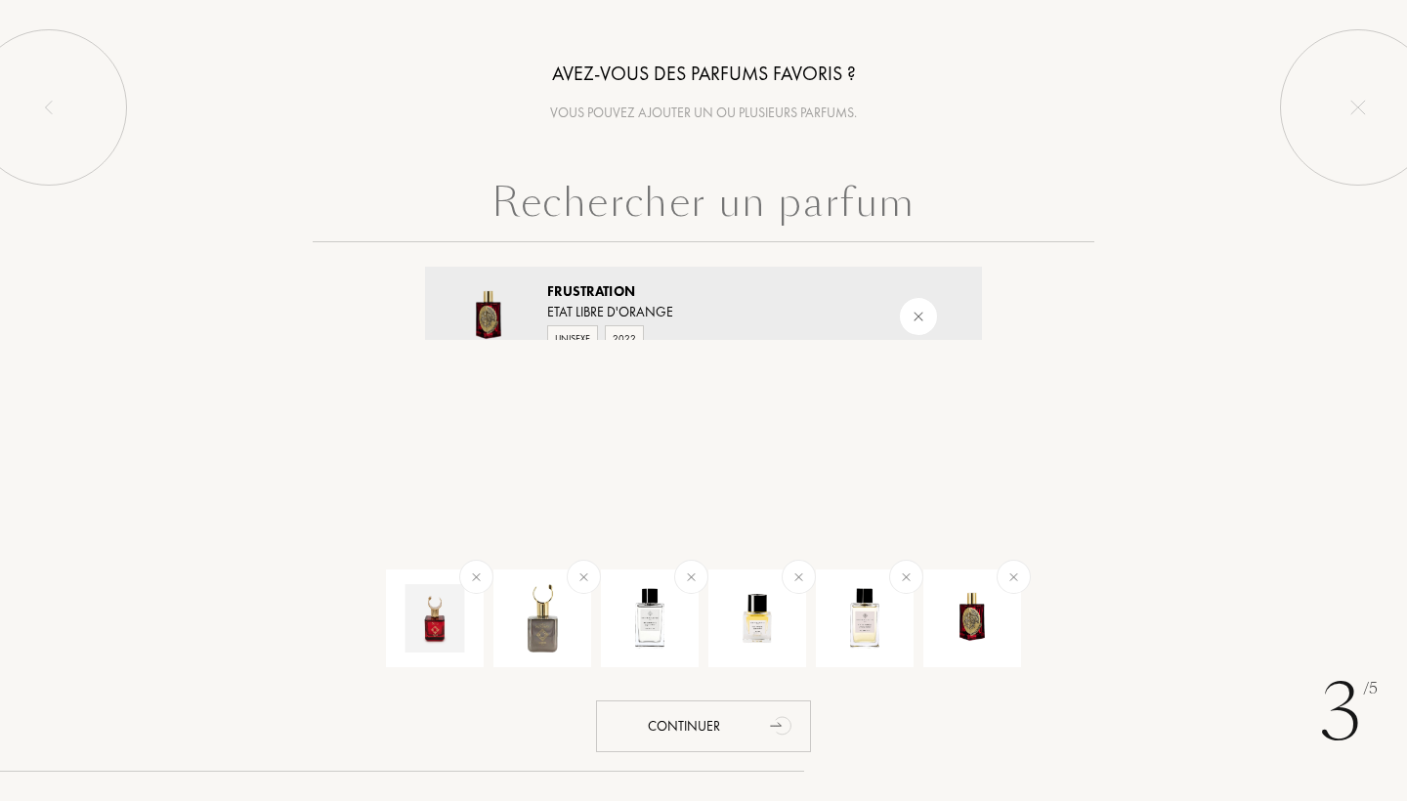
click at [716, 194] on input "text" at bounding box center [704, 207] width 782 height 70
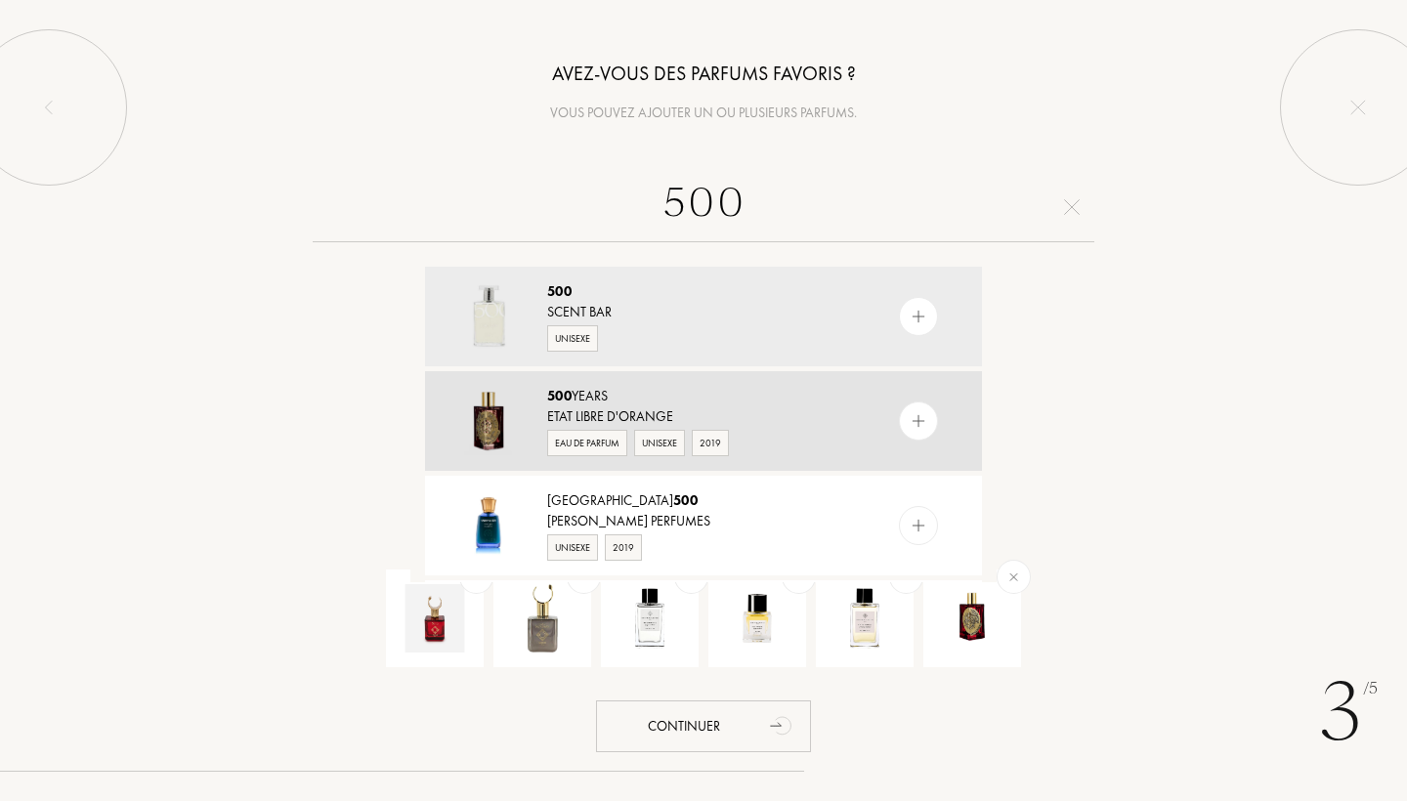
type input "500"
click at [647, 402] on div "500 Years" at bounding box center [702, 396] width 311 height 21
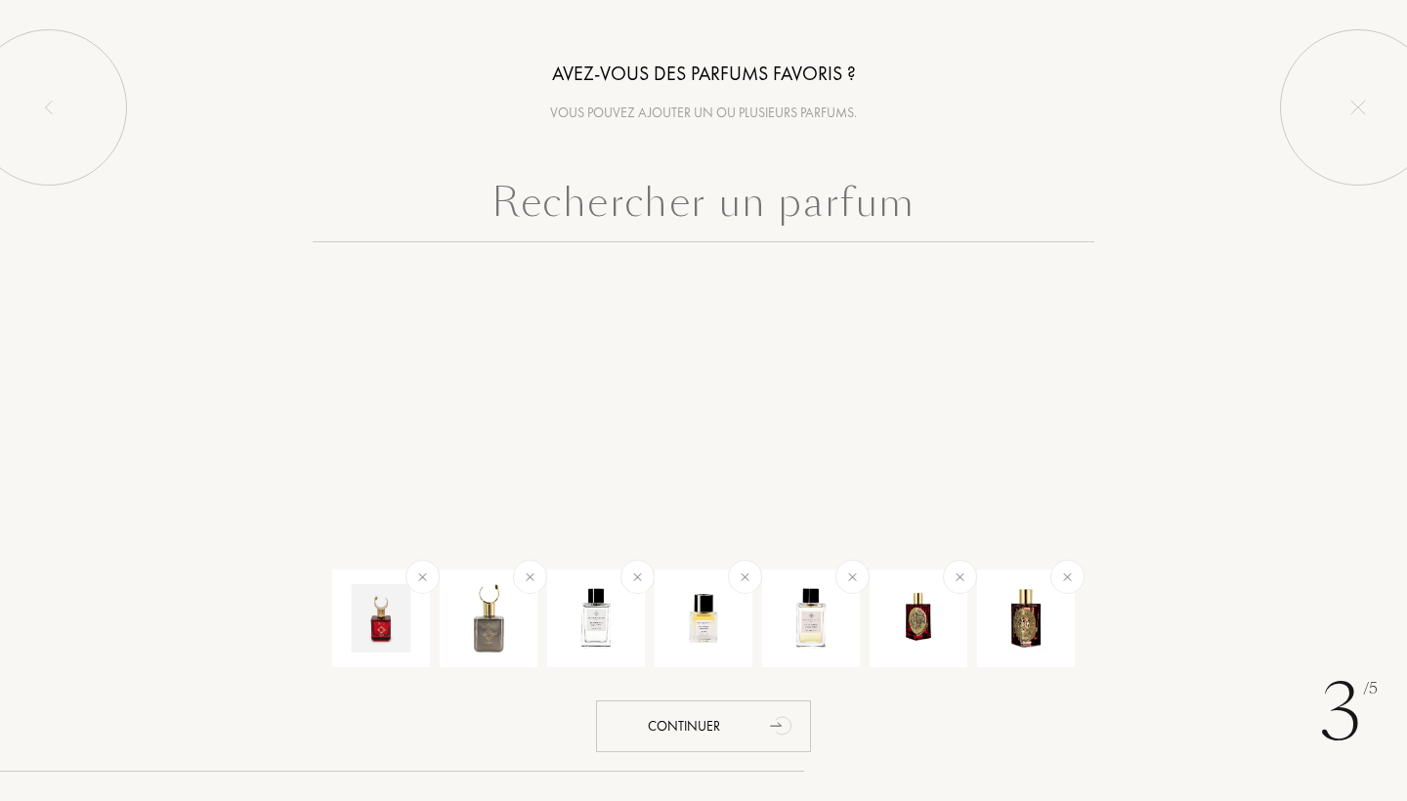
click at [660, 208] on input "text" at bounding box center [704, 207] width 782 height 70
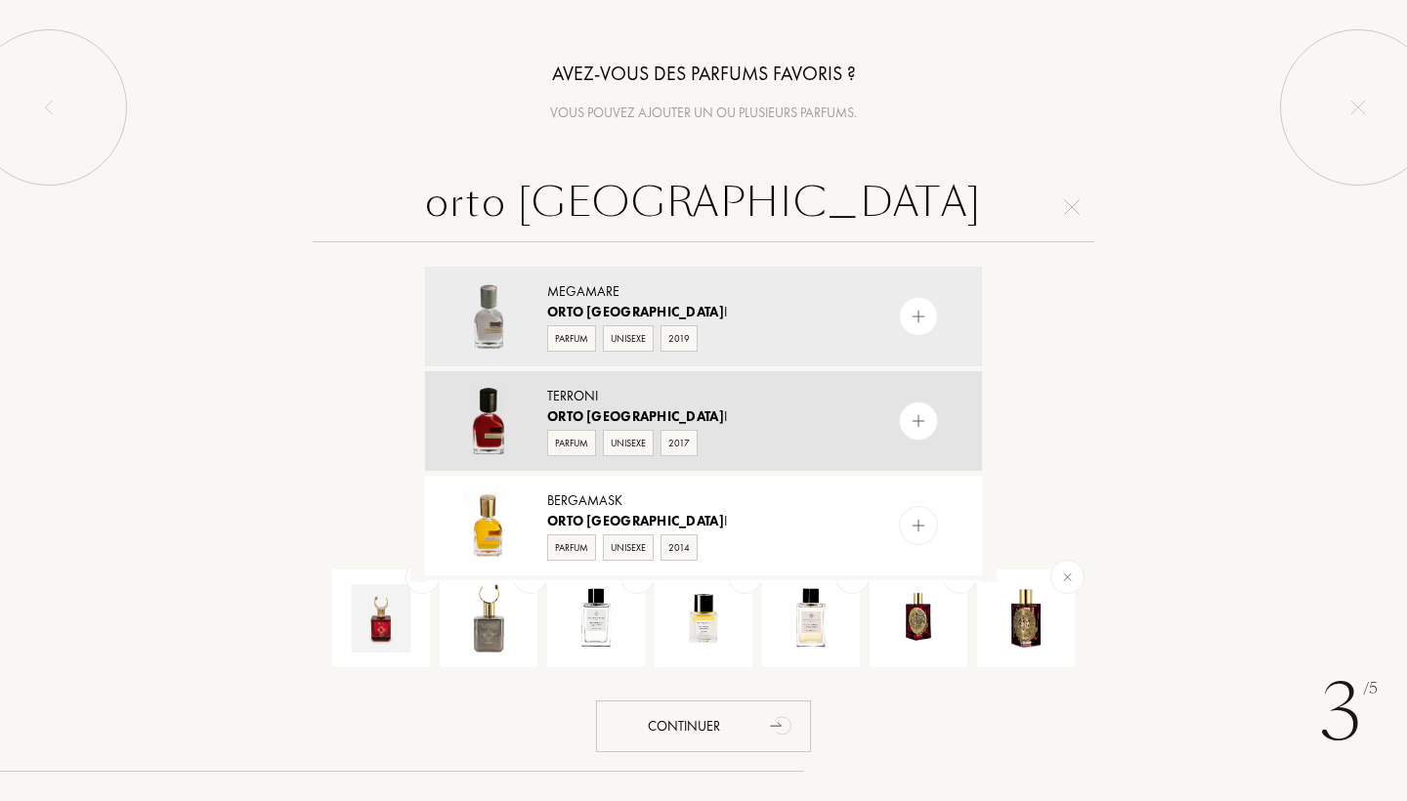
type input "orto paris"
click at [726, 411] on div "Orto Paris i" at bounding box center [702, 416] width 311 height 21
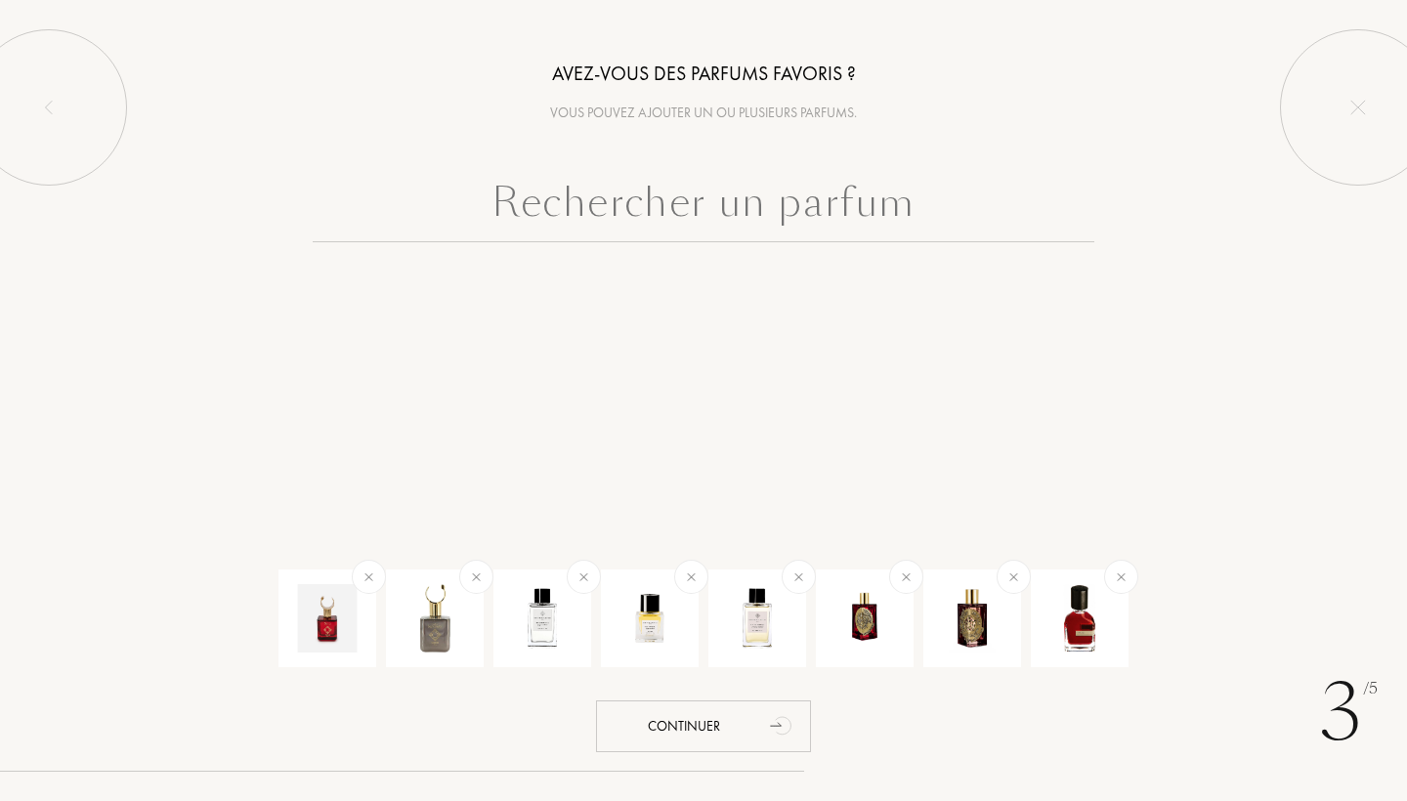
click at [739, 228] on input "text" at bounding box center [704, 207] width 782 height 70
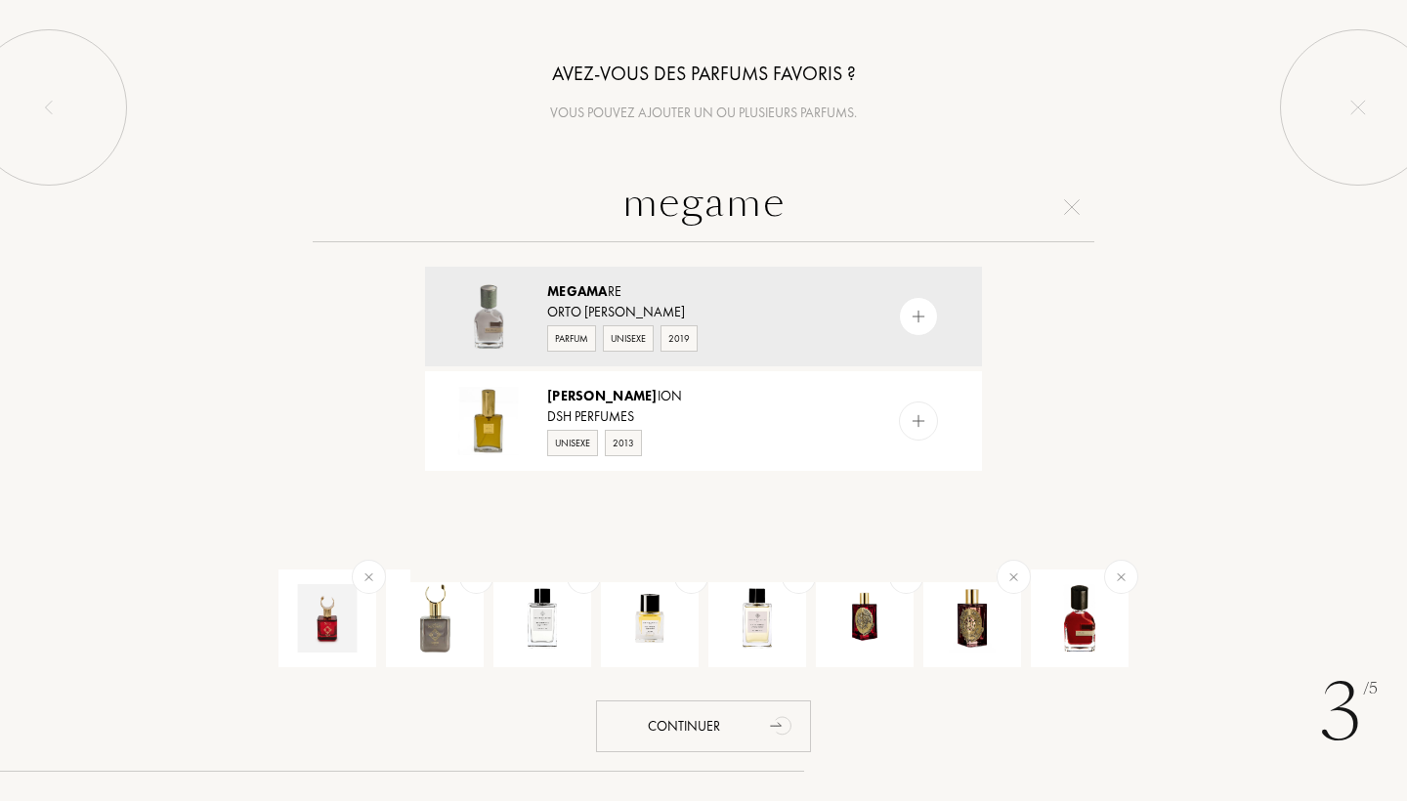
type input "Megane"
drag, startPoint x: 739, startPoint y: 228, endPoint x: 695, endPoint y: 304, distance: 88.0
click at [695, 304] on div "Orto [PERSON_NAME]" at bounding box center [702, 312] width 311 height 21
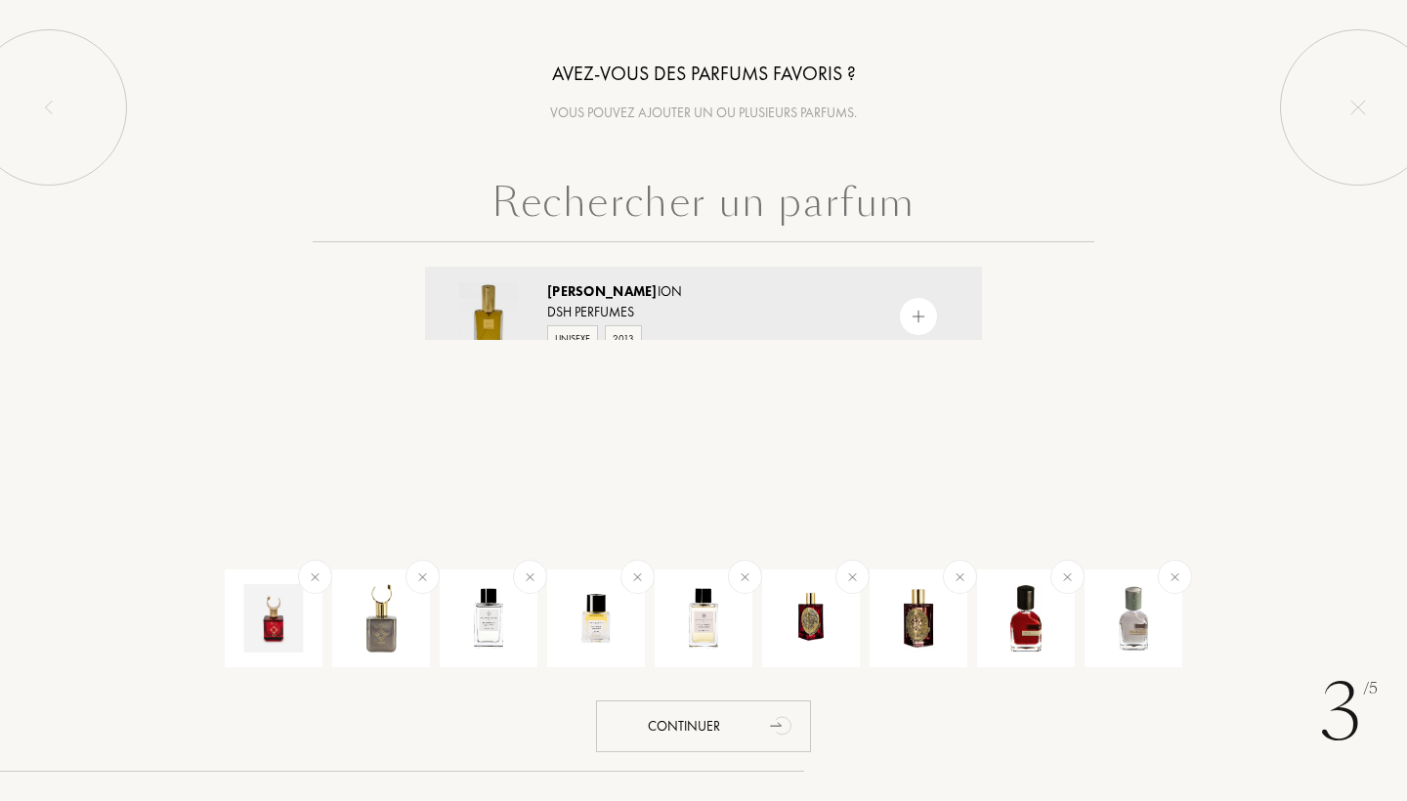
click at [704, 226] on input "text" at bounding box center [704, 207] width 782 height 70
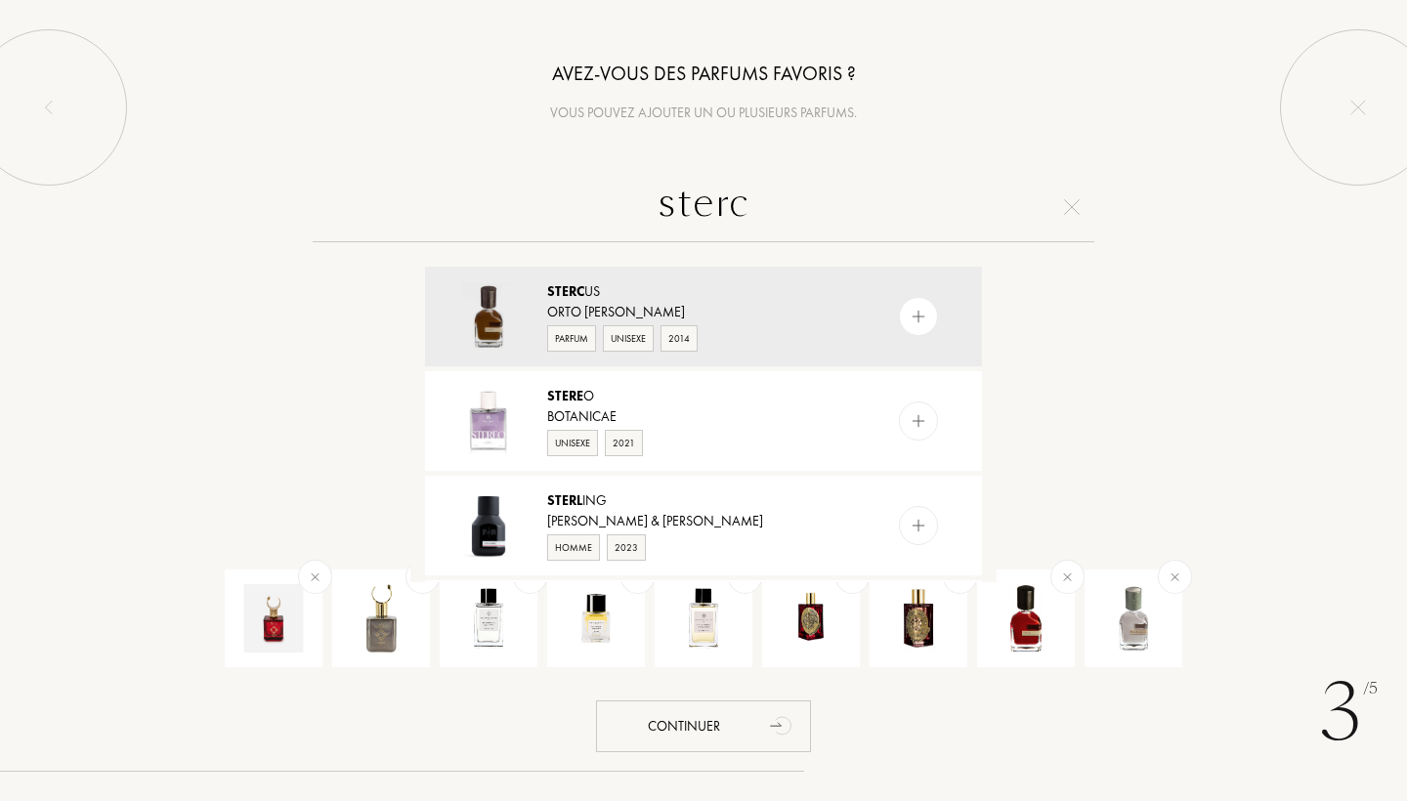
type input "stercorale"
drag, startPoint x: 745, startPoint y: 258, endPoint x: 816, endPoint y: 299, distance: 81.4
click at [816, 299] on div "Sterc us" at bounding box center [702, 291] width 311 height 21
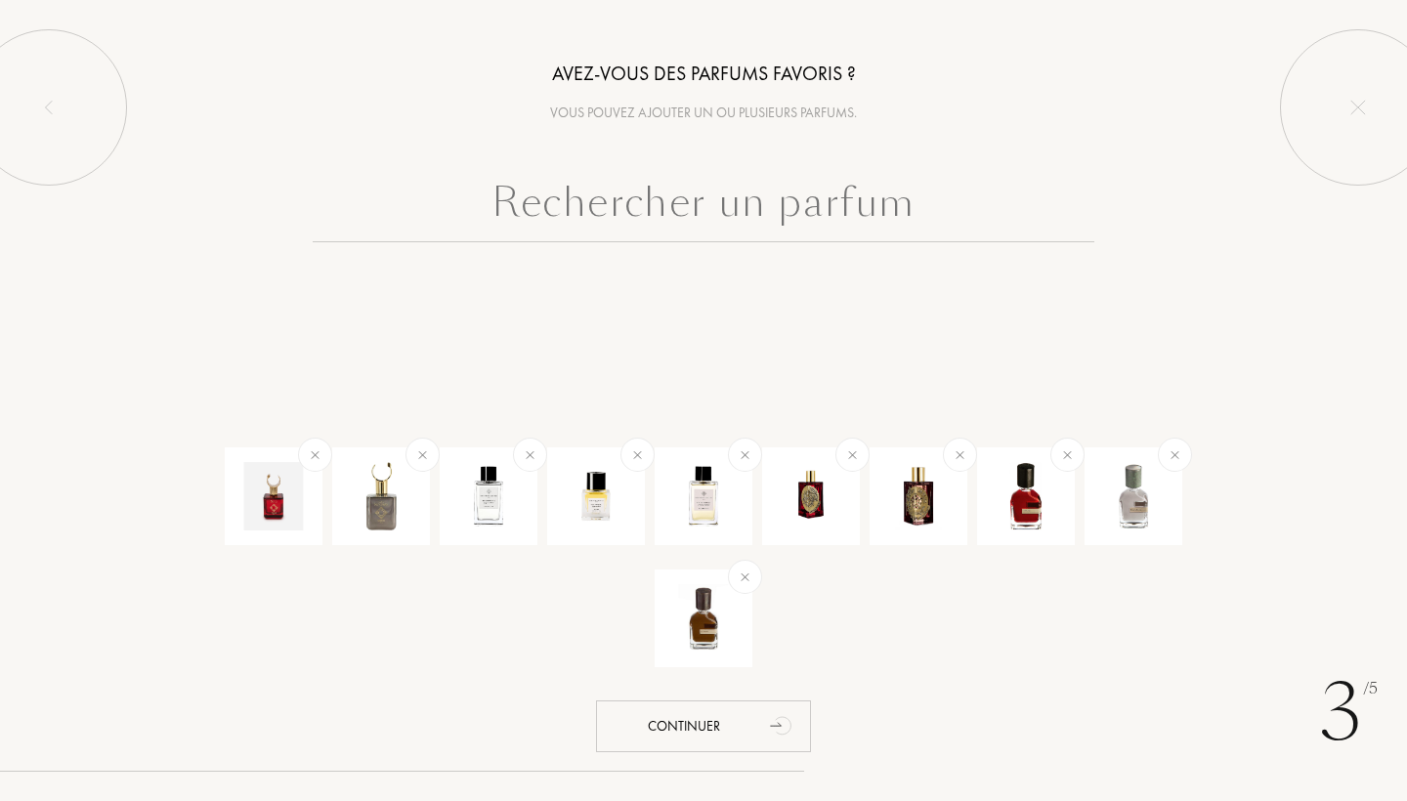
click at [777, 195] on input "text" at bounding box center [704, 207] width 782 height 70
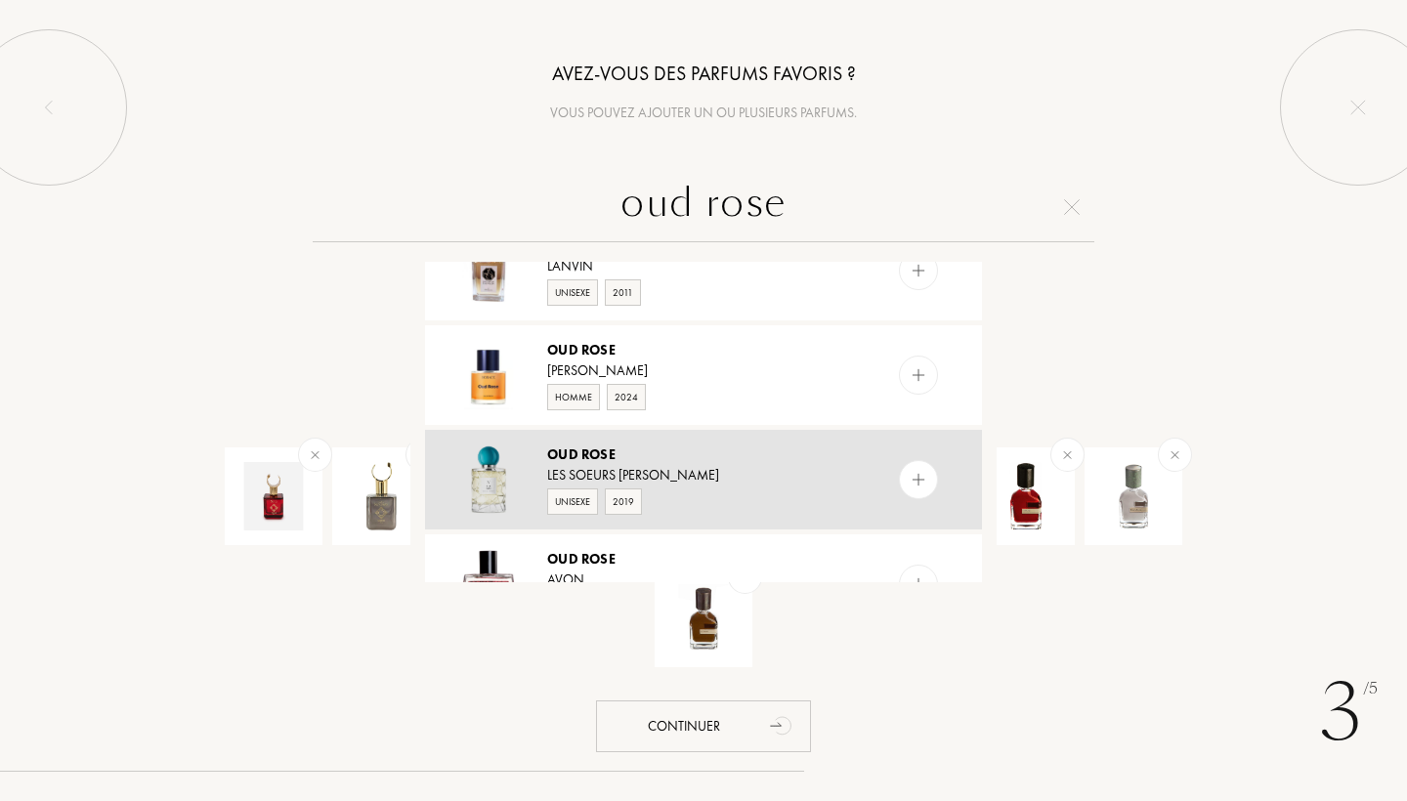
scroll to position [474, 0]
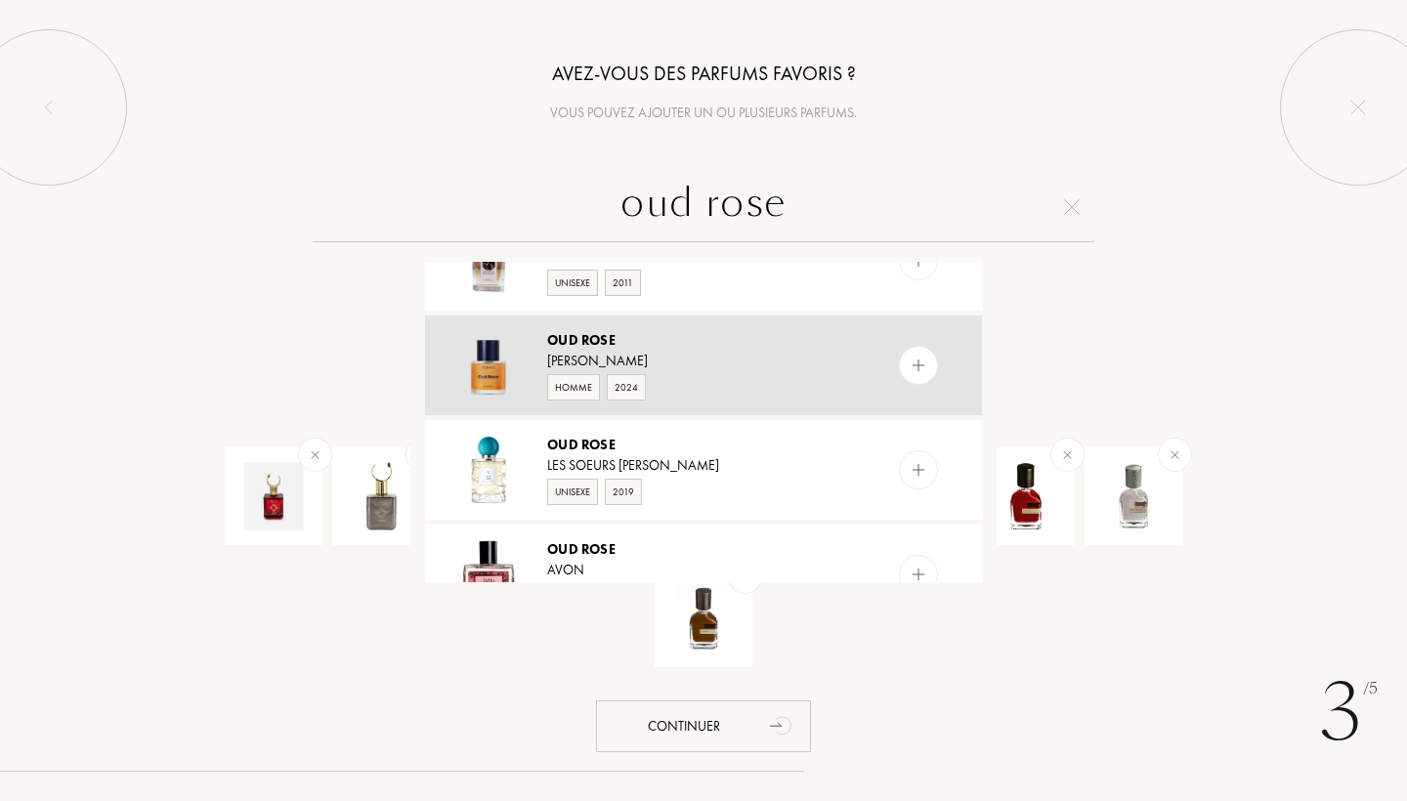
type input "oud rose"
click at [727, 358] on div "[PERSON_NAME]" at bounding box center [702, 361] width 311 height 21
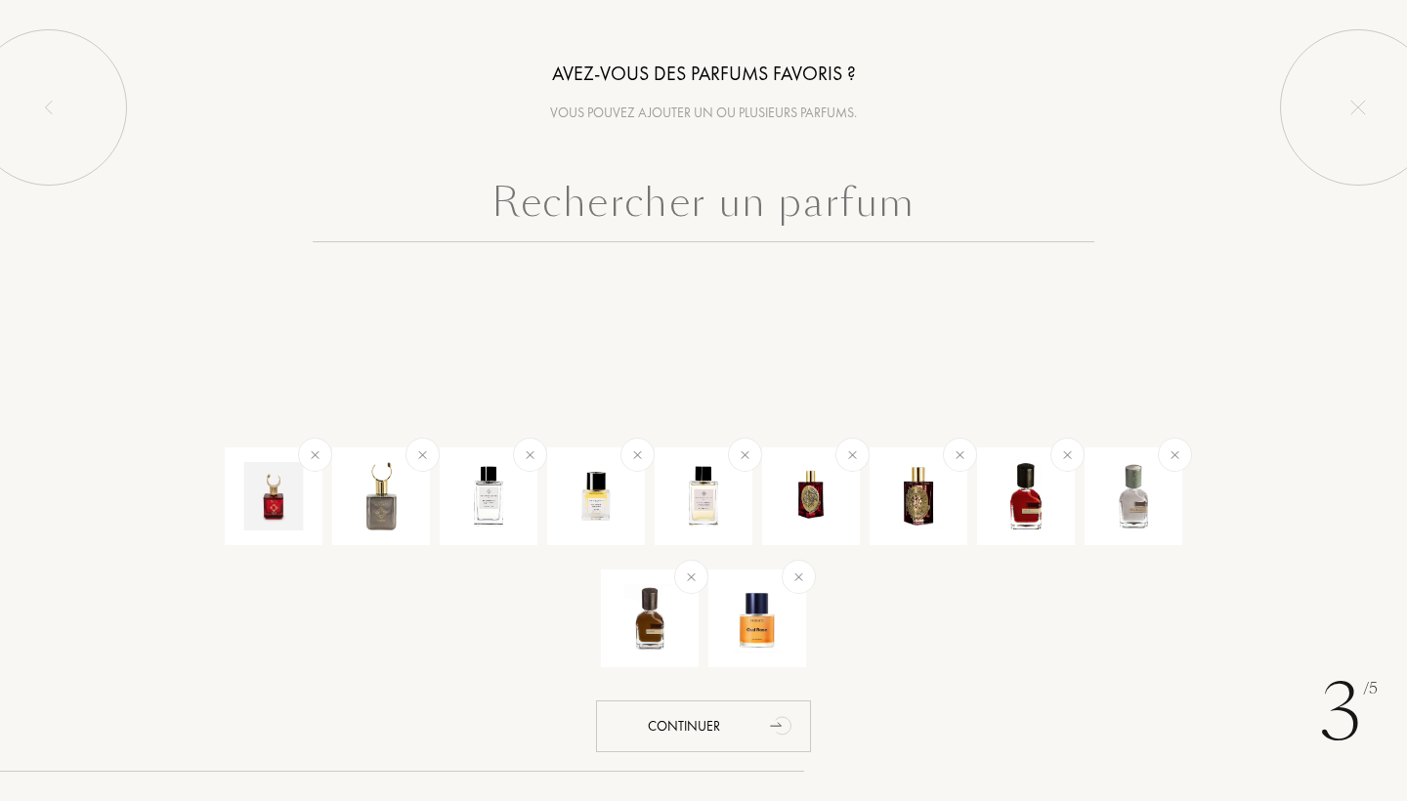
click at [673, 230] on input "text" at bounding box center [704, 207] width 782 height 70
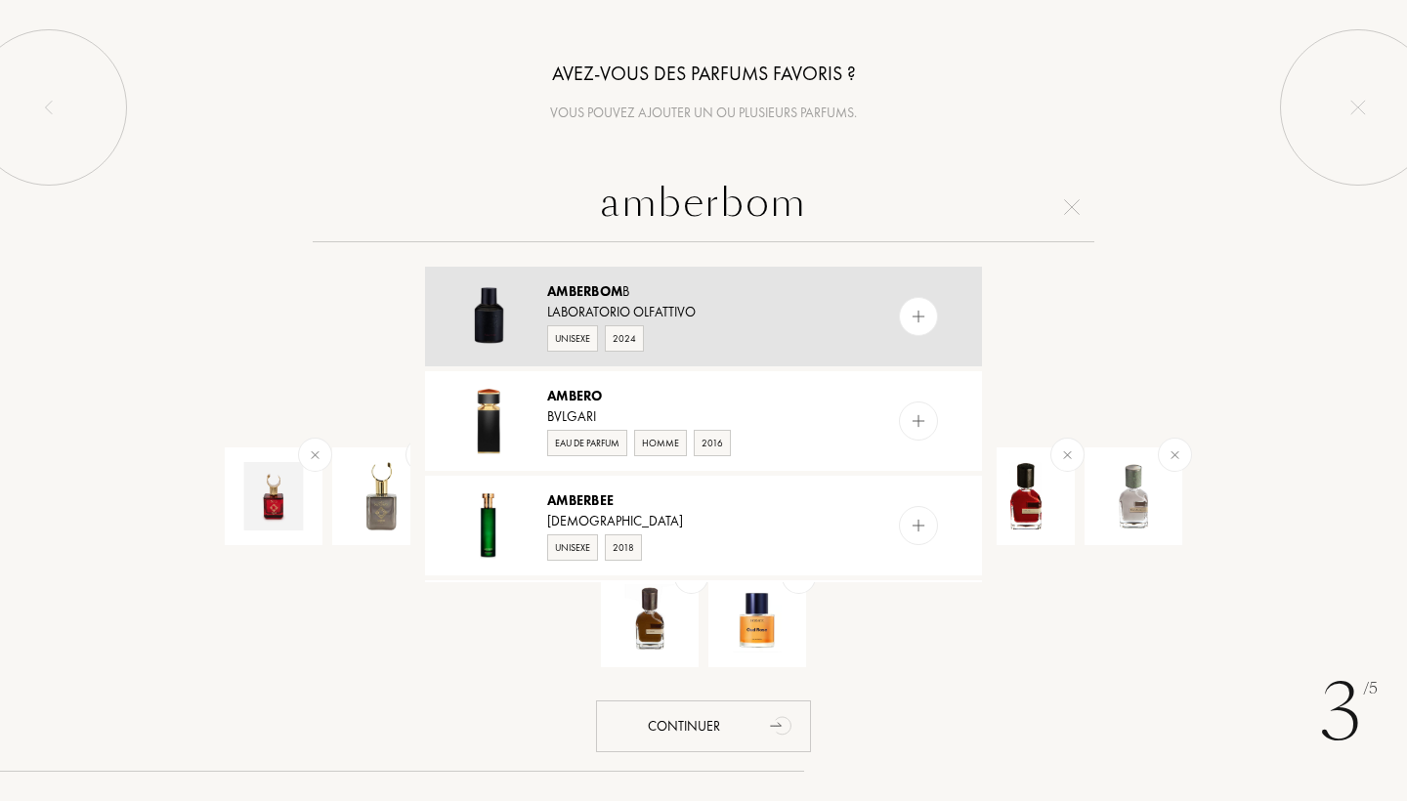
type input "amberbom"
click at [696, 324] on div "Unisexe 2024" at bounding box center [702, 336] width 311 height 29
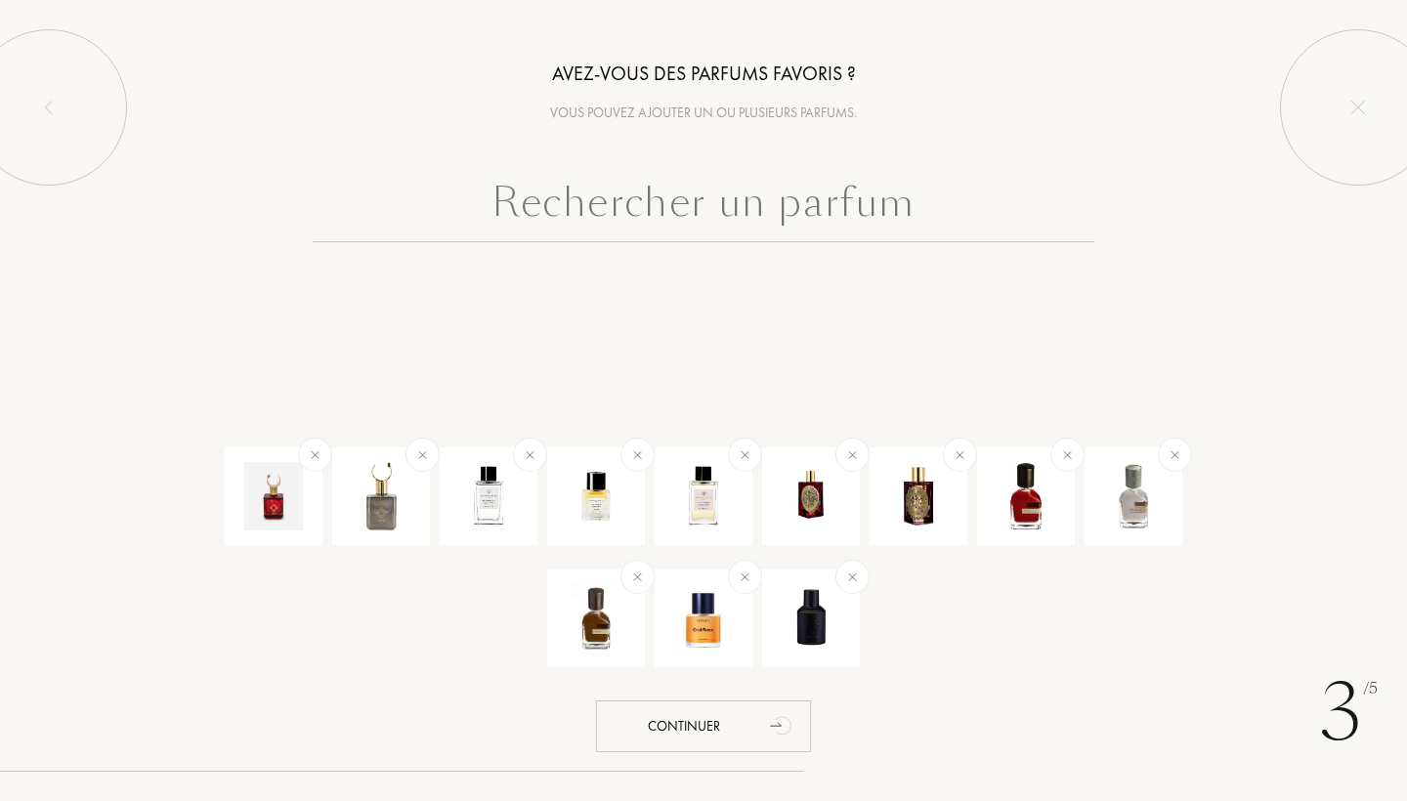
click at [733, 222] on input "text" at bounding box center [704, 207] width 782 height 70
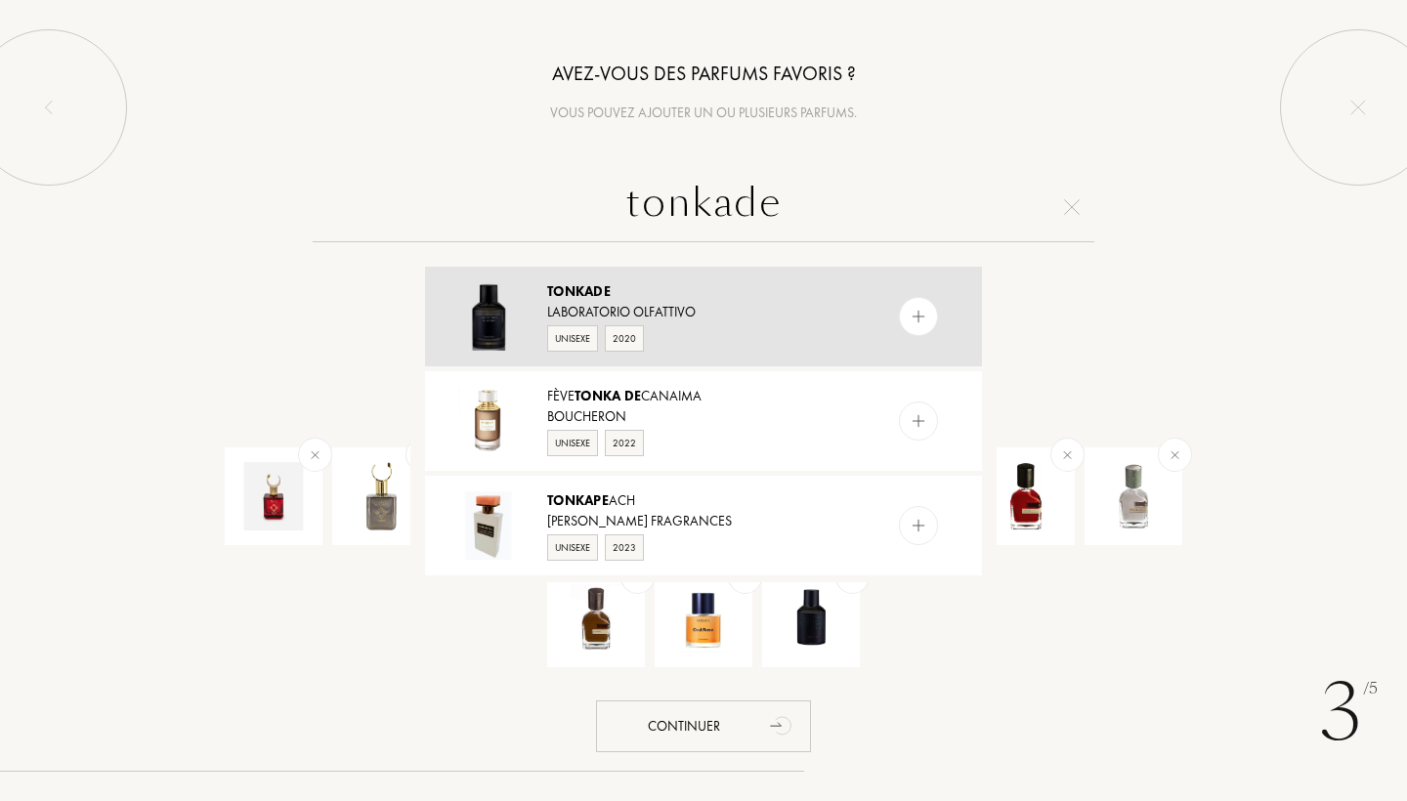
type input "tonkade"
click at [778, 338] on div "Unisexe 2020" at bounding box center [702, 336] width 311 height 29
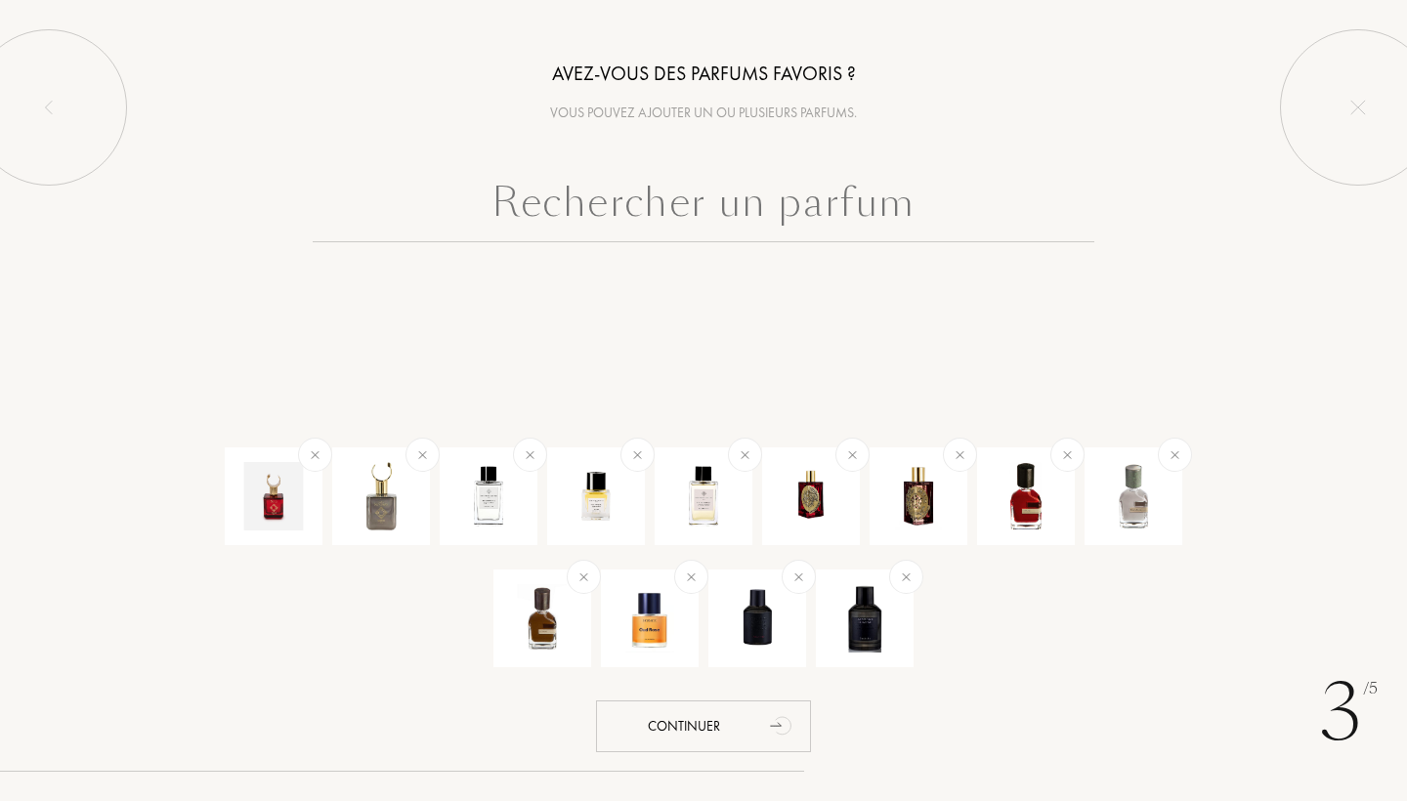
click at [752, 214] on input "text" at bounding box center [704, 207] width 782 height 70
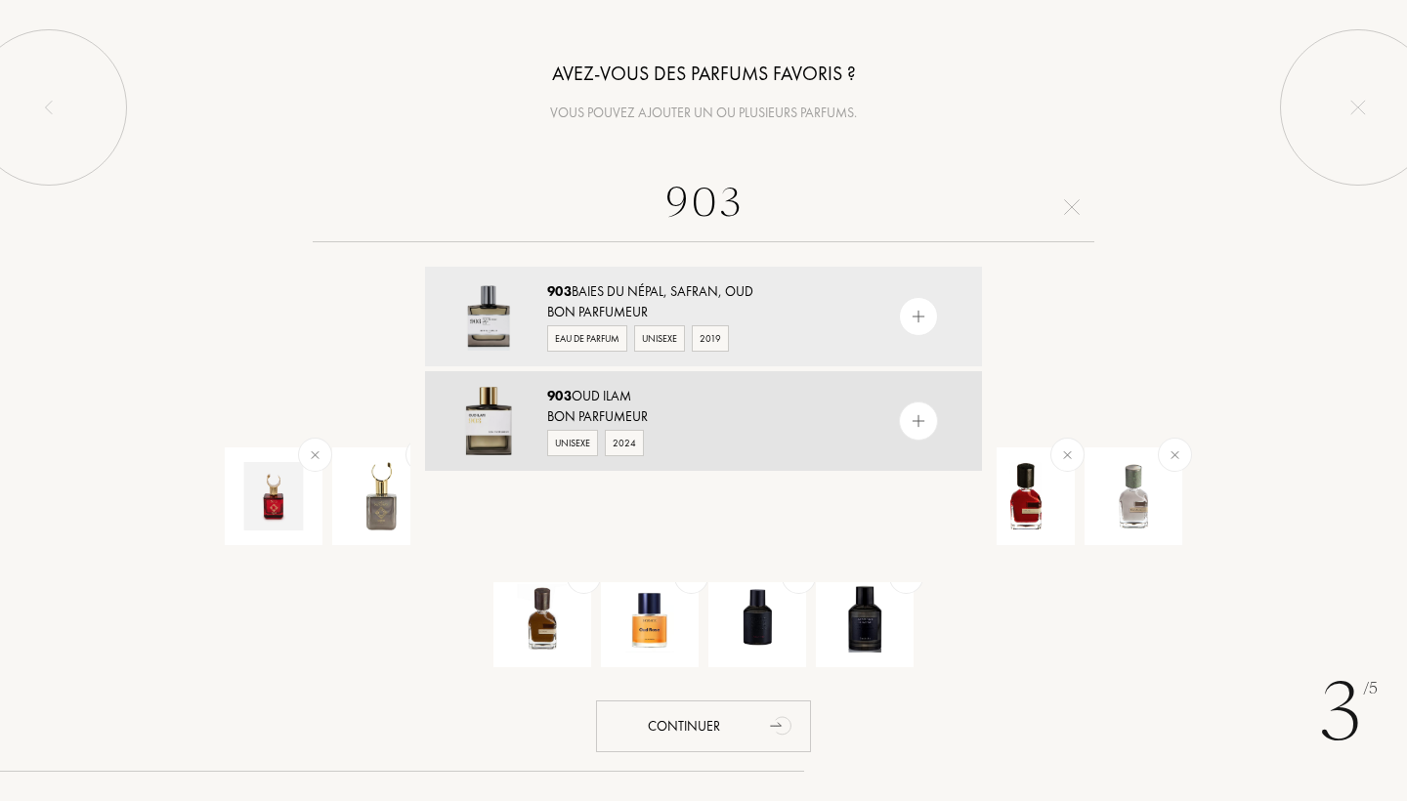
type input "903"
click at [736, 428] on div "Unisexe 2024" at bounding box center [702, 441] width 311 height 29
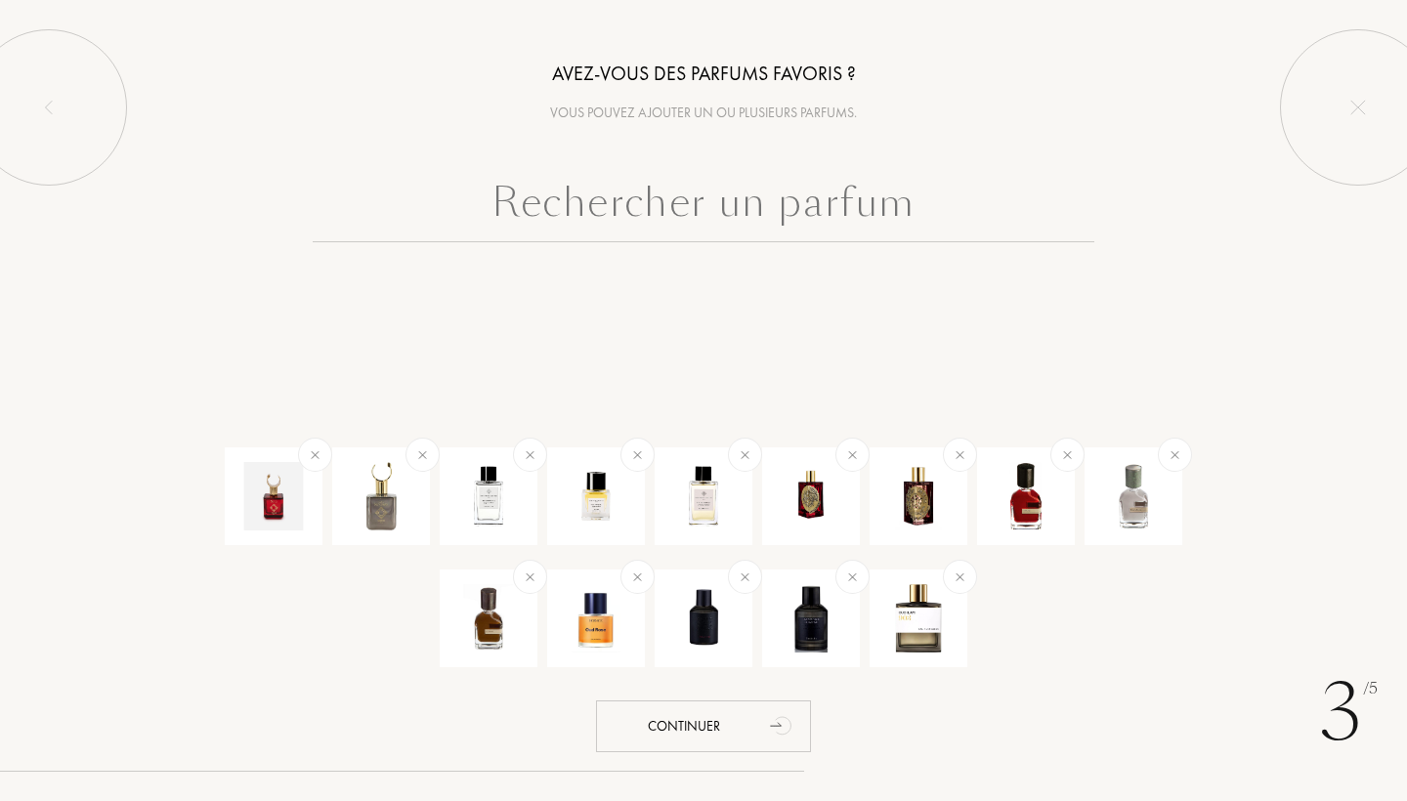
click at [746, 198] on input "text" at bounding box center [704, 207] width 782 height 70
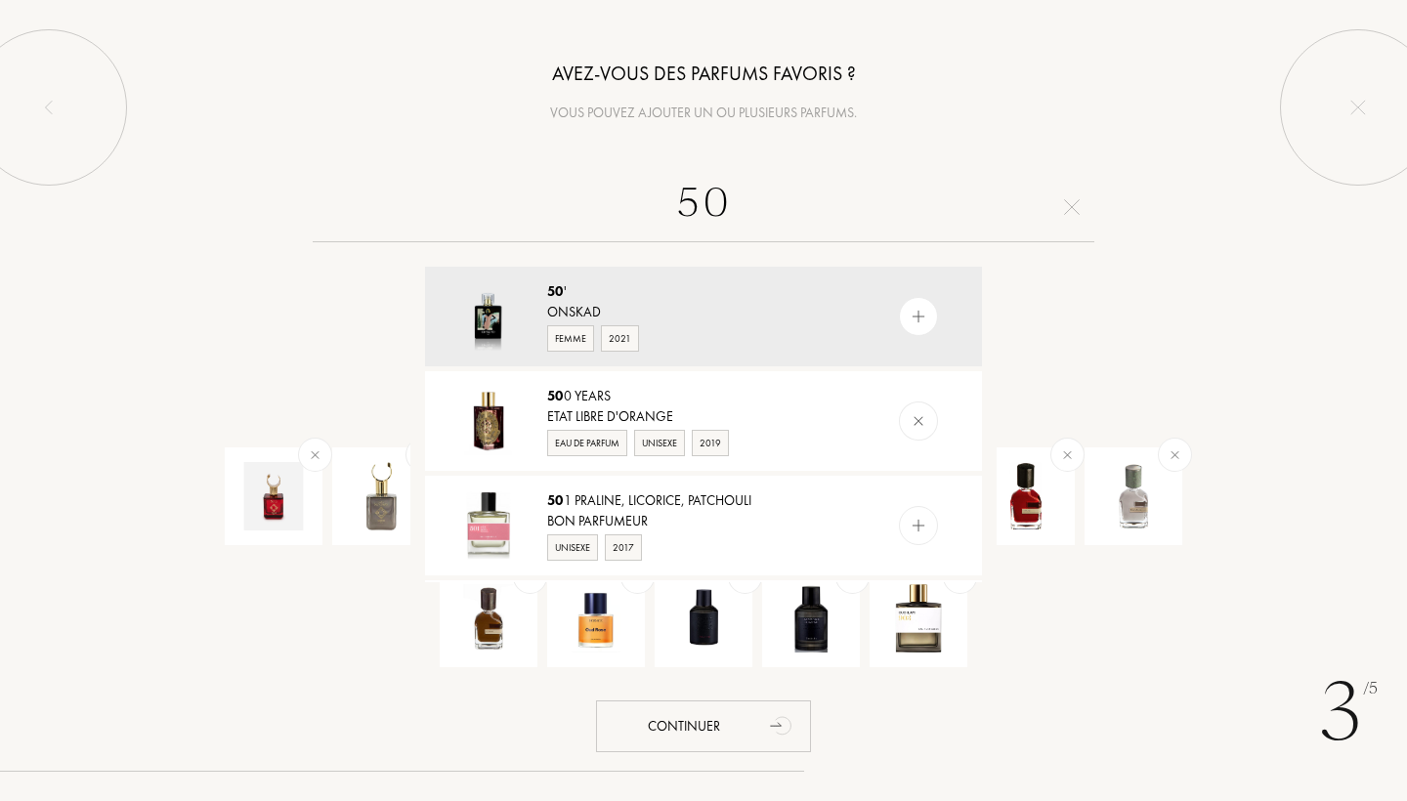
type input "5"
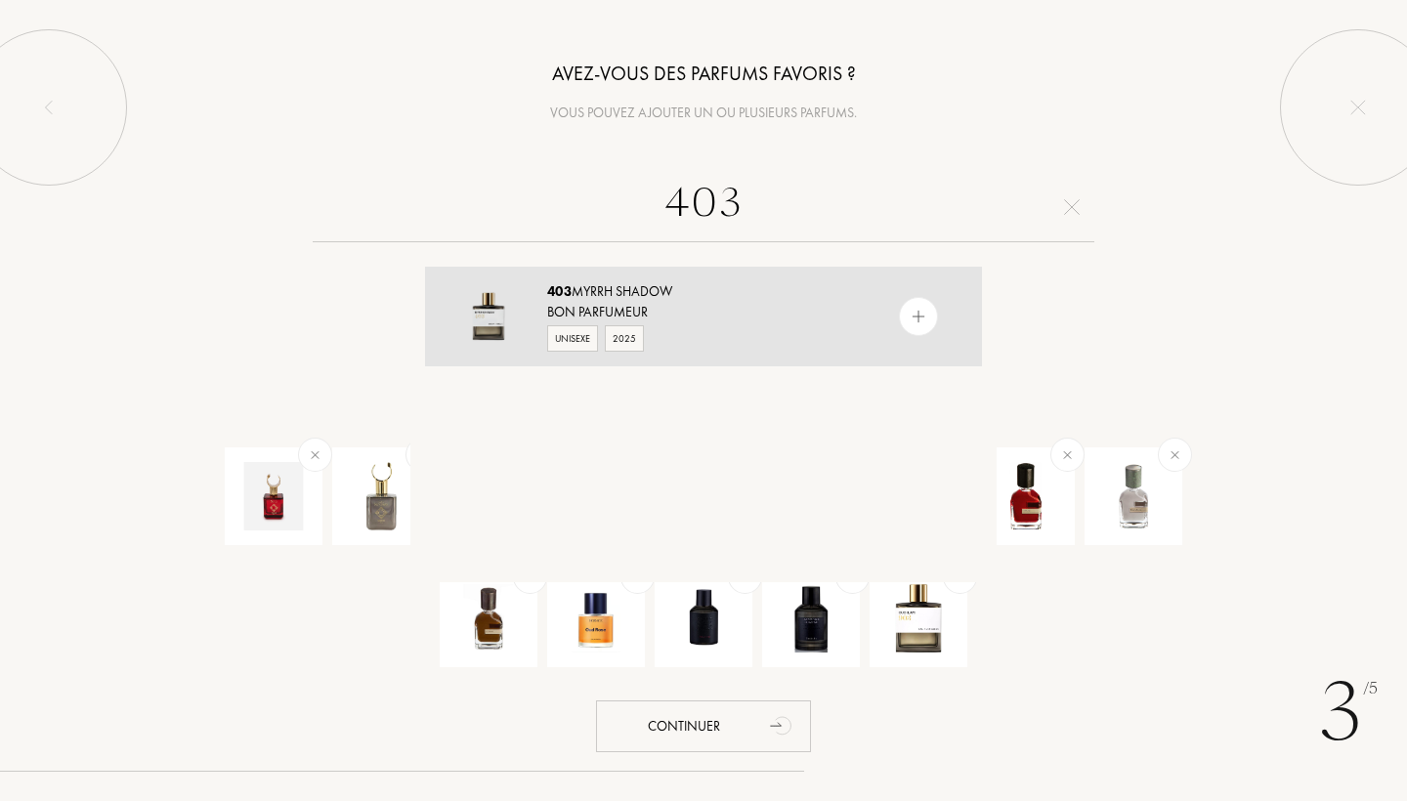
type input "403"
click at [682, 311] on div "Bon Parfumeur" at bounding box center [702, 312] width 311 height 21
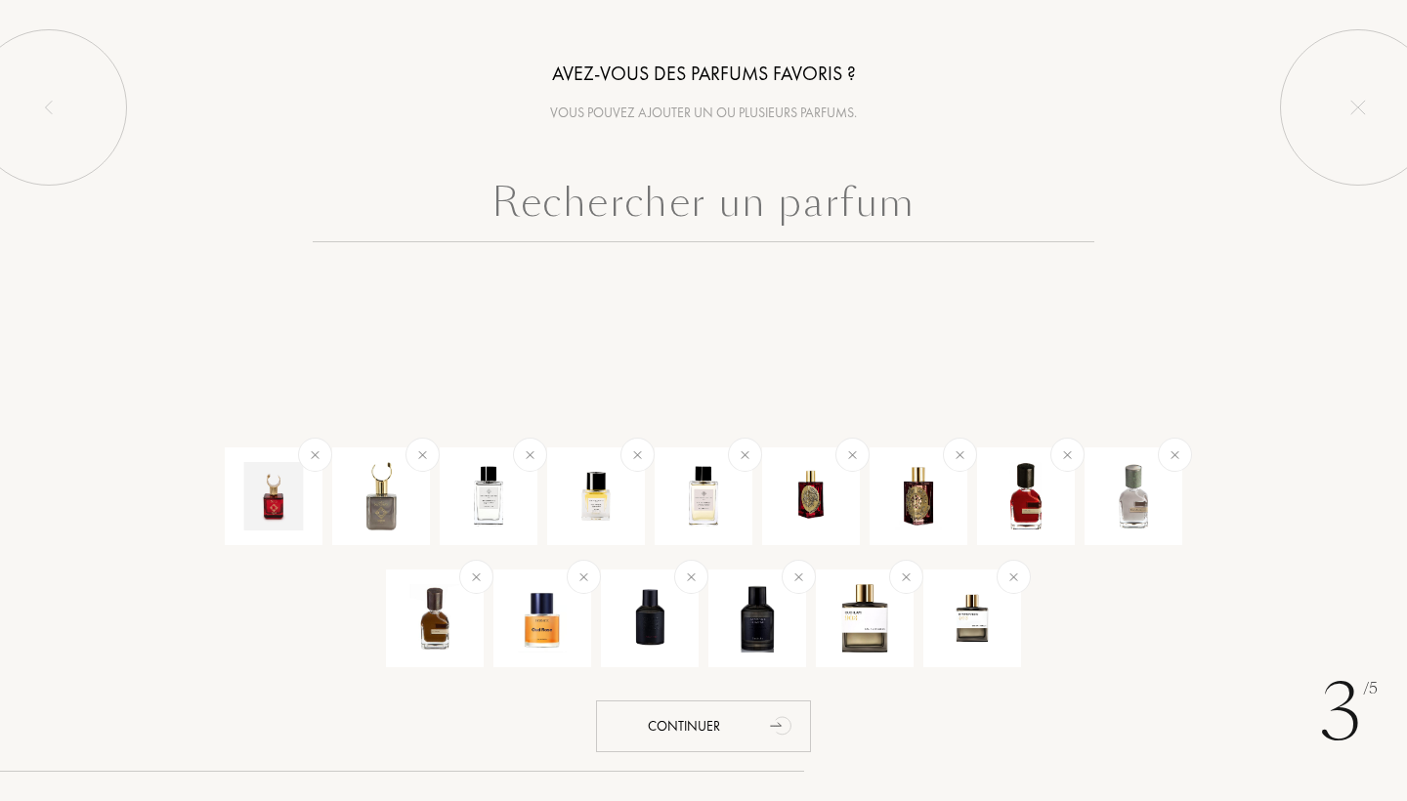
click at [903, 207] on input "text" at bounding box center [704, 207] width 782 height 70
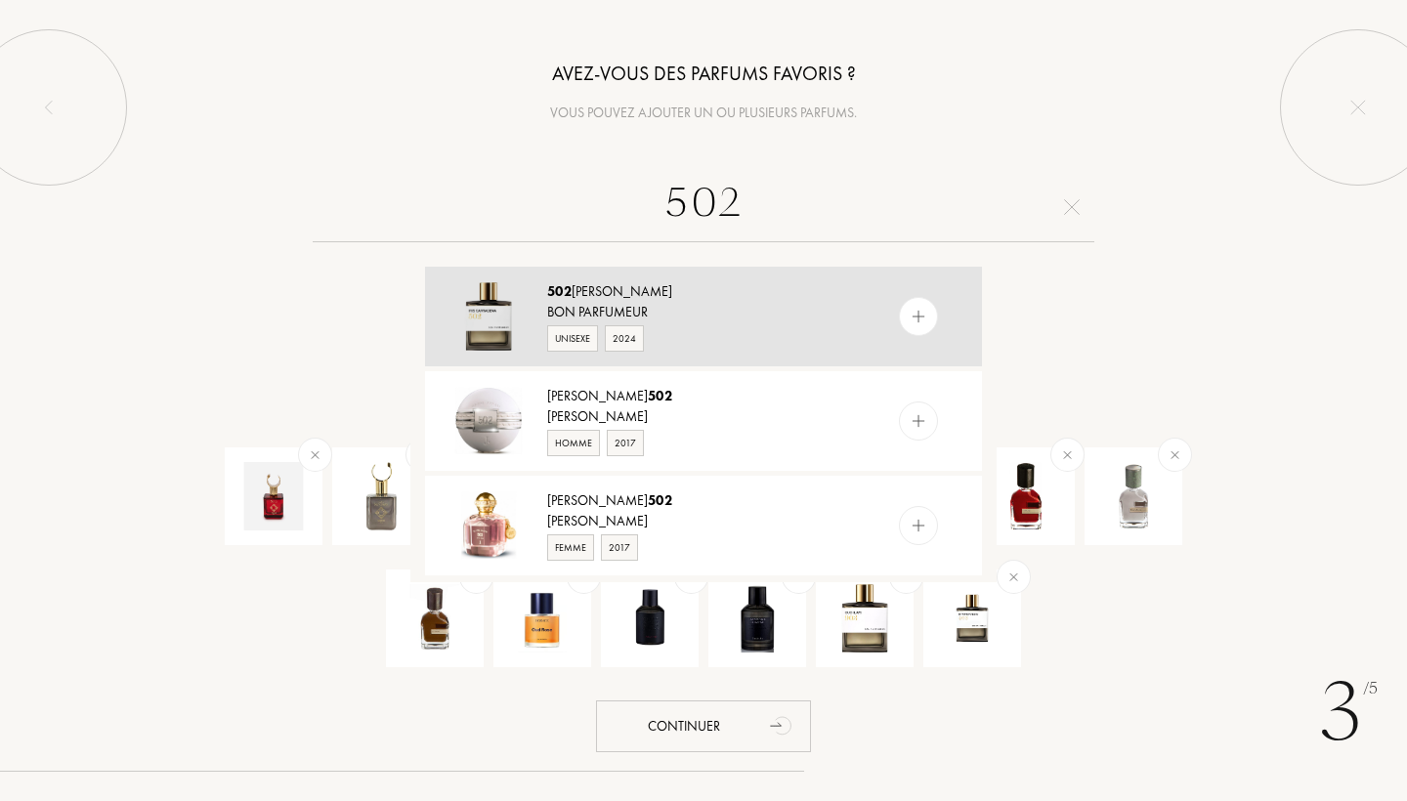
type input "502"
click at [783, 310] on div "Bon Parfumeur" at bounding box center [702, 312] width 311 height 21
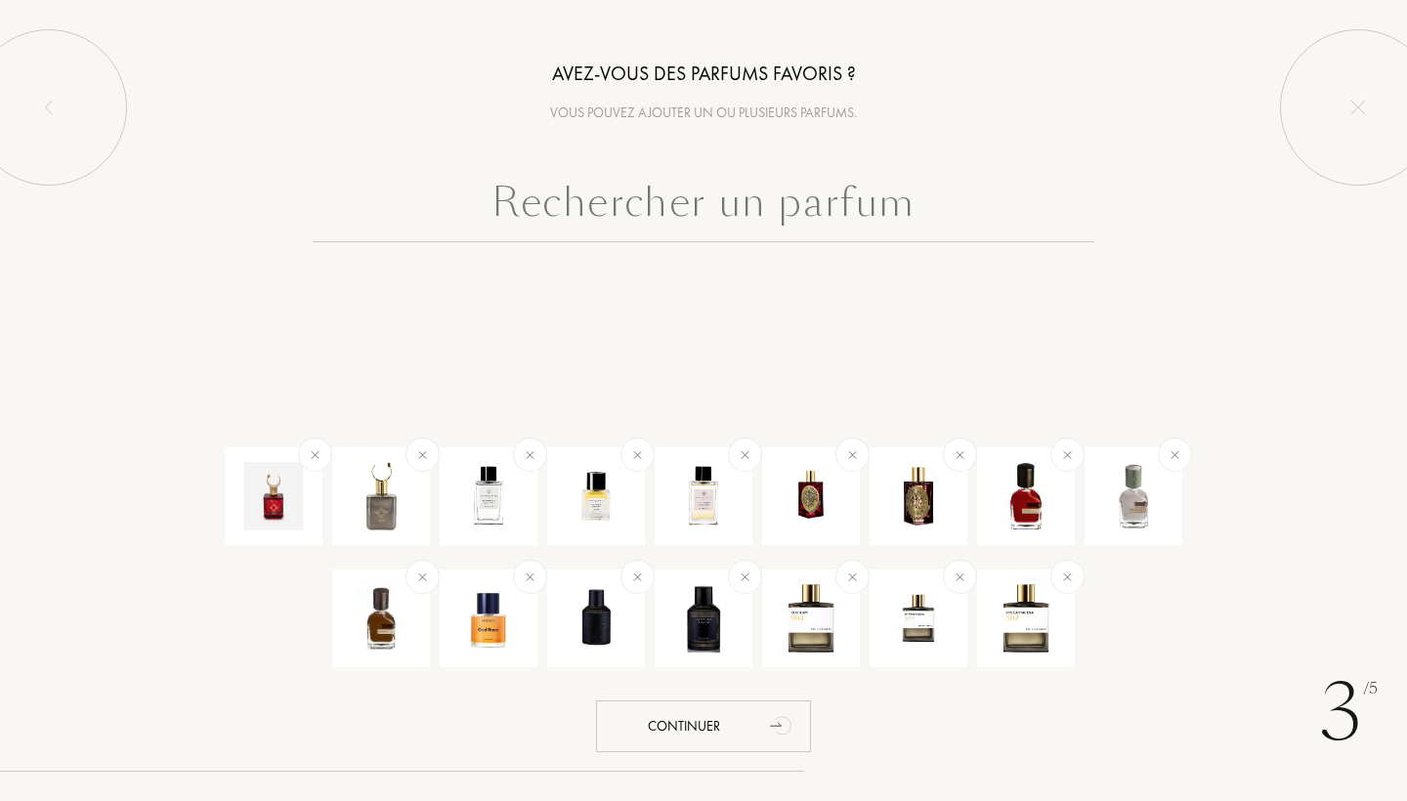
click at [741, 213] on input "text" at bounding box center [704, 207] width 782 height 70
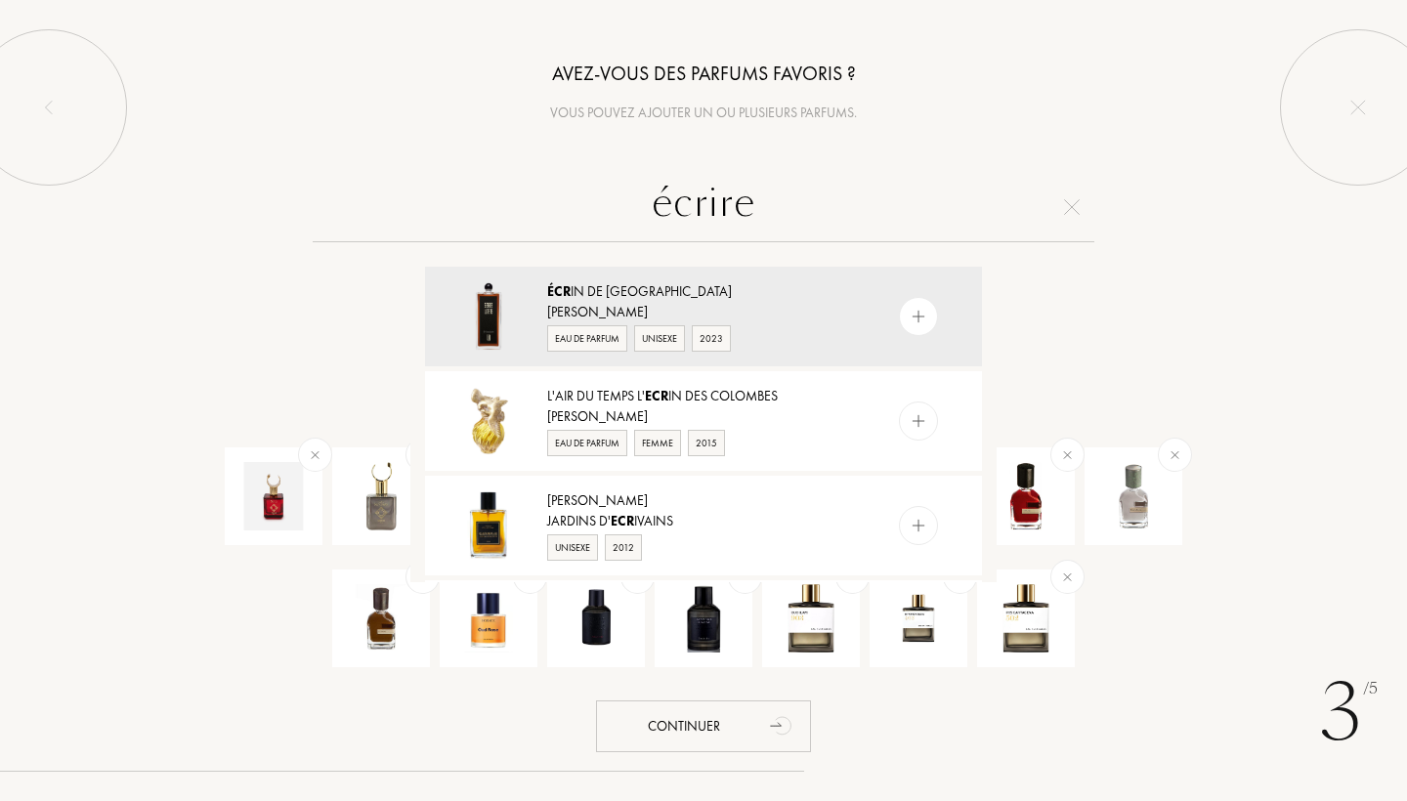
type input "écrire"
drag, startPoint x: 717, startPoint y: 253, endPoint x: 780, endPoint y: 310, distance: 84.4
click at [780, 310] on div "[PERSON_NAME]" at bounding box center [702, 312] width 311 height 21
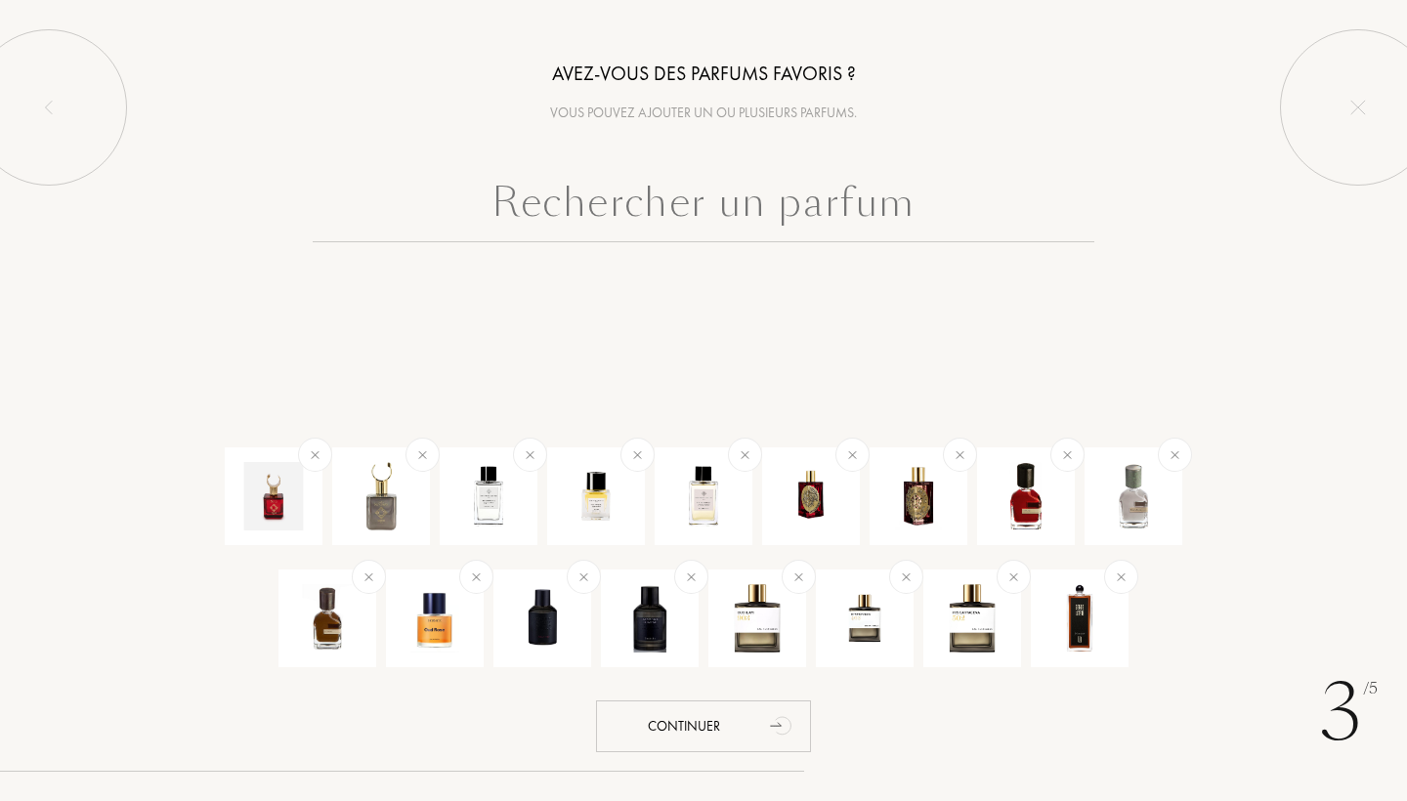
click at [720, 221] on input "text" at bounding box center [704, 207] width 782 height 70
type input "c"
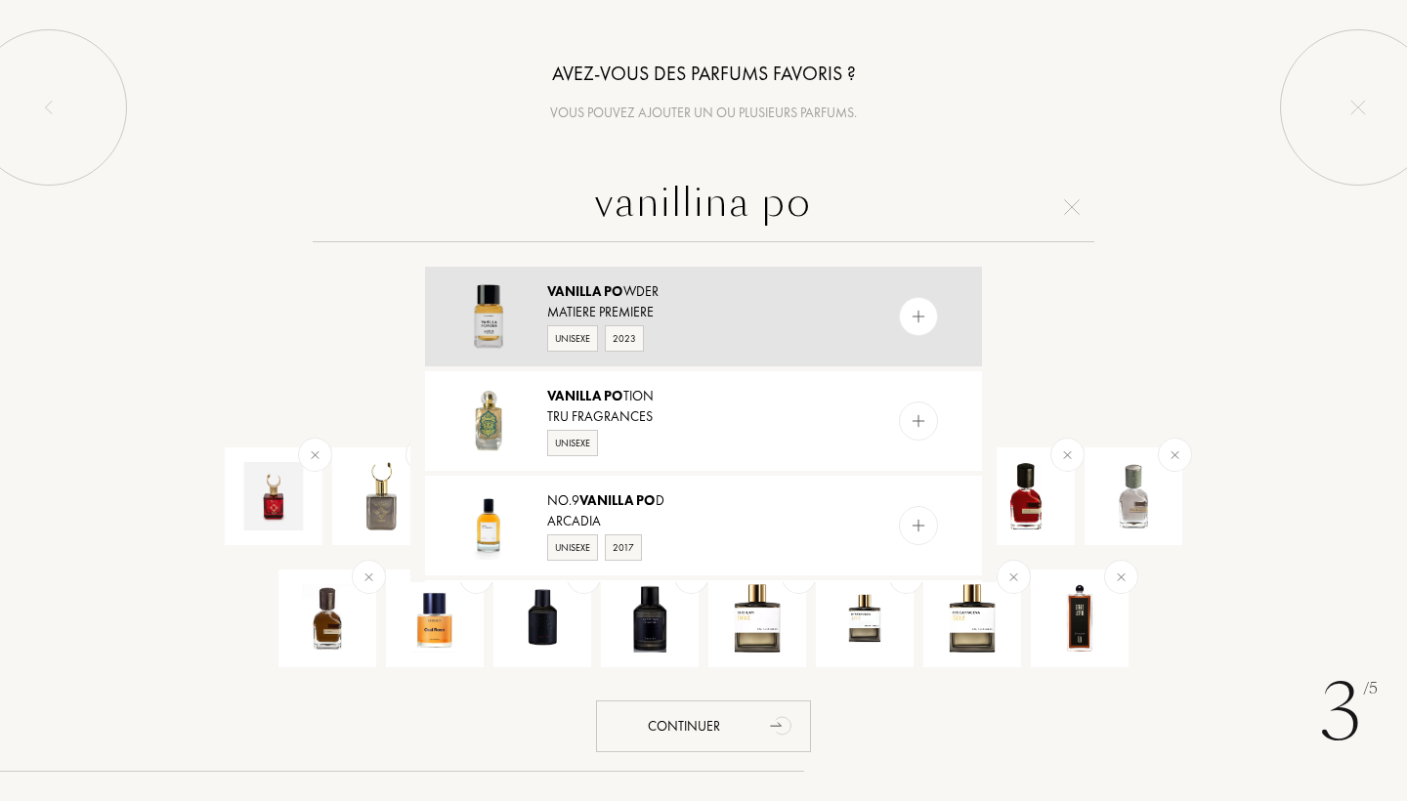
type input "vanillina po"
click at [667, 309] on div "Matiere Premiere" at bounding box center [702, 312] width 311 height 21
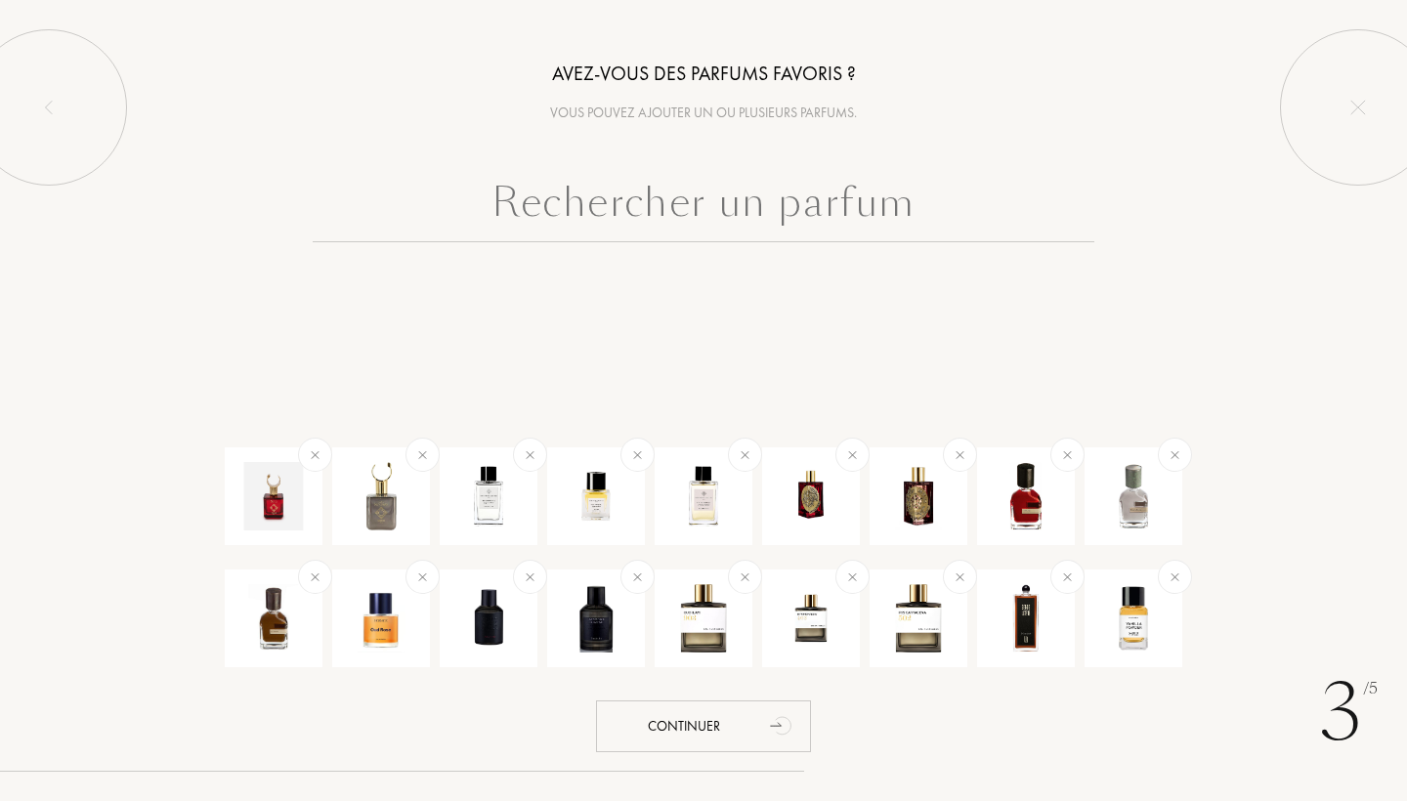
click at [642, 230] on input "text" at bounding box center [704, 207] width 782 height 70
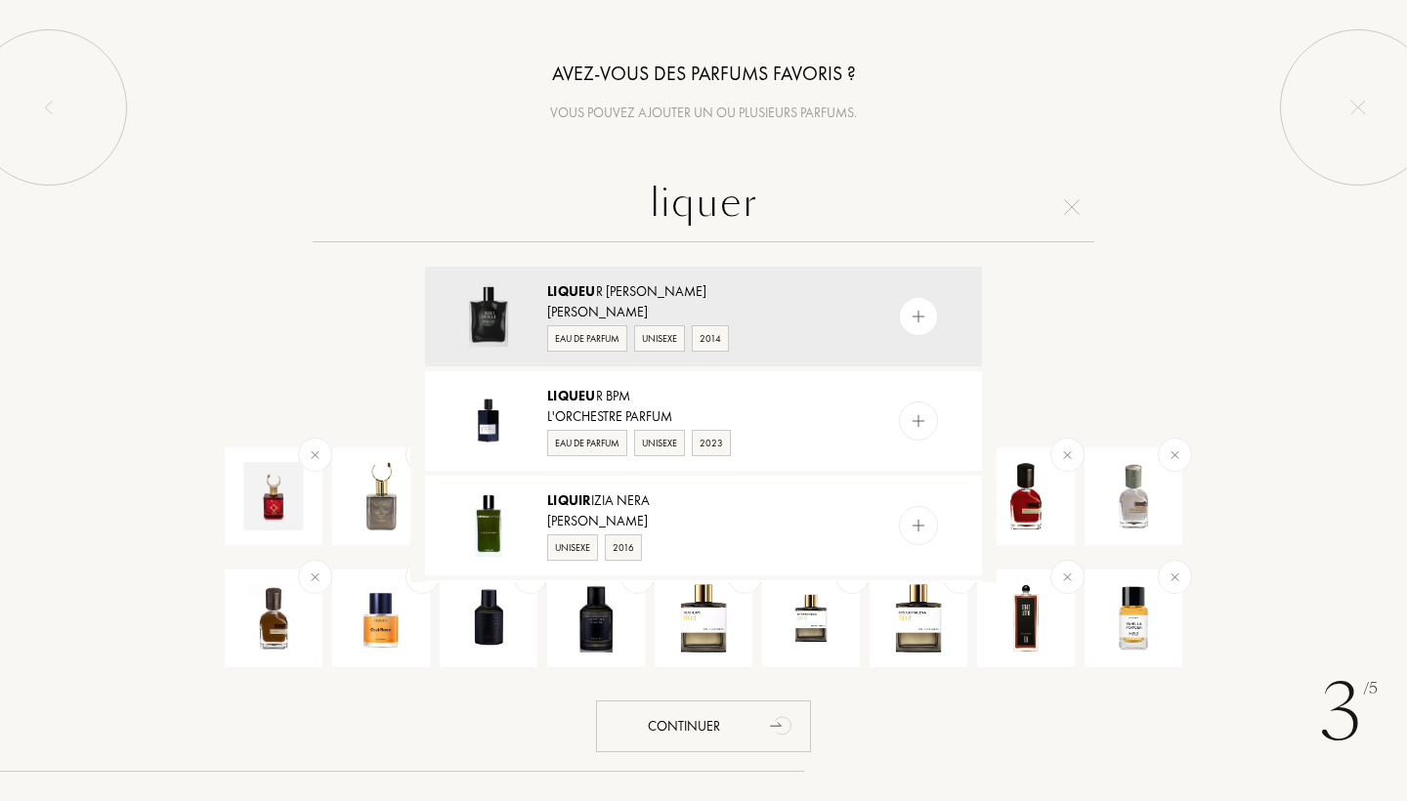
type input "piquer"
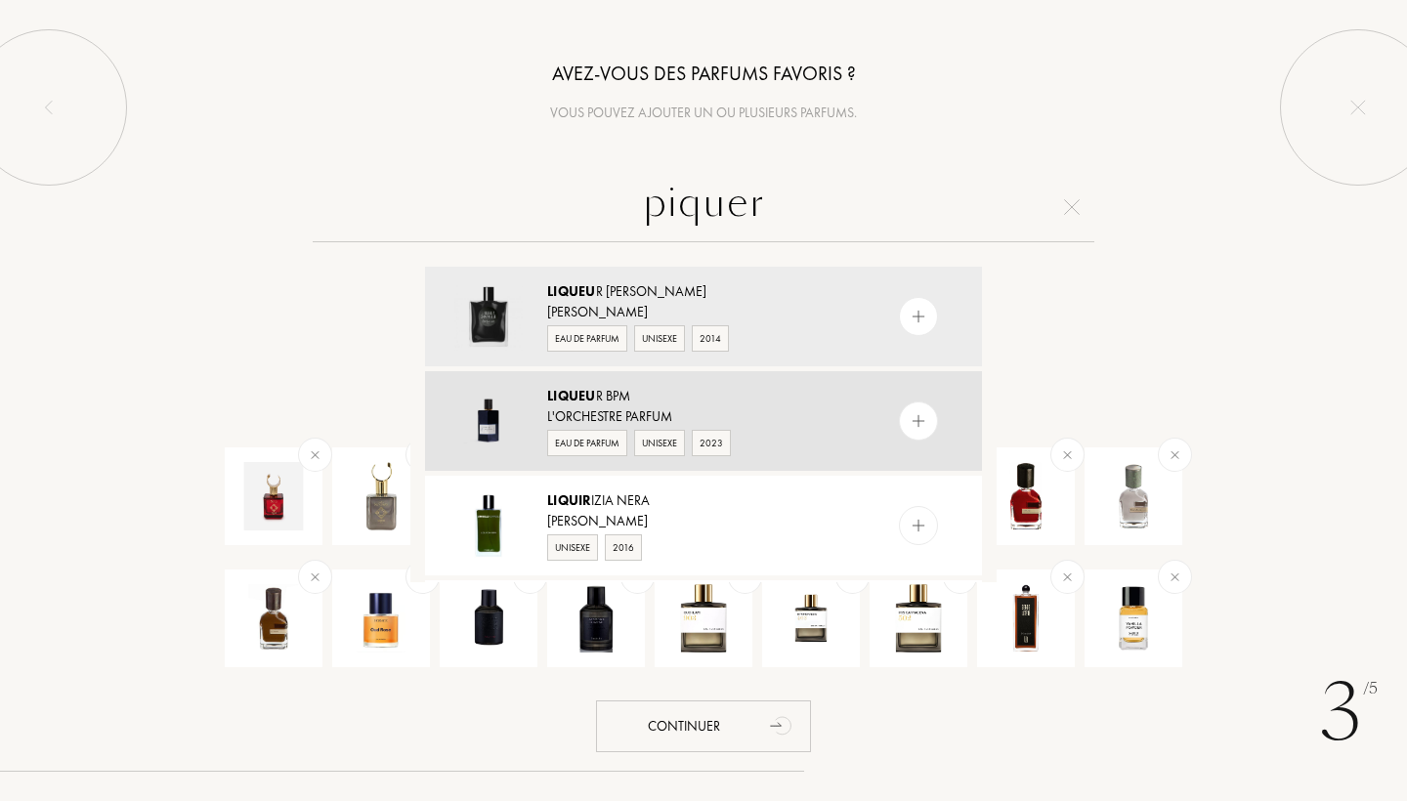
drag, startPoint x: 641, startPoint y: 243, endPoint x: 769, endPoint y: 416, distance: 215.1
click at [769, 416] on div "L'Orchestre Parfum" at bounding box center [702, 416] width 311 height 21
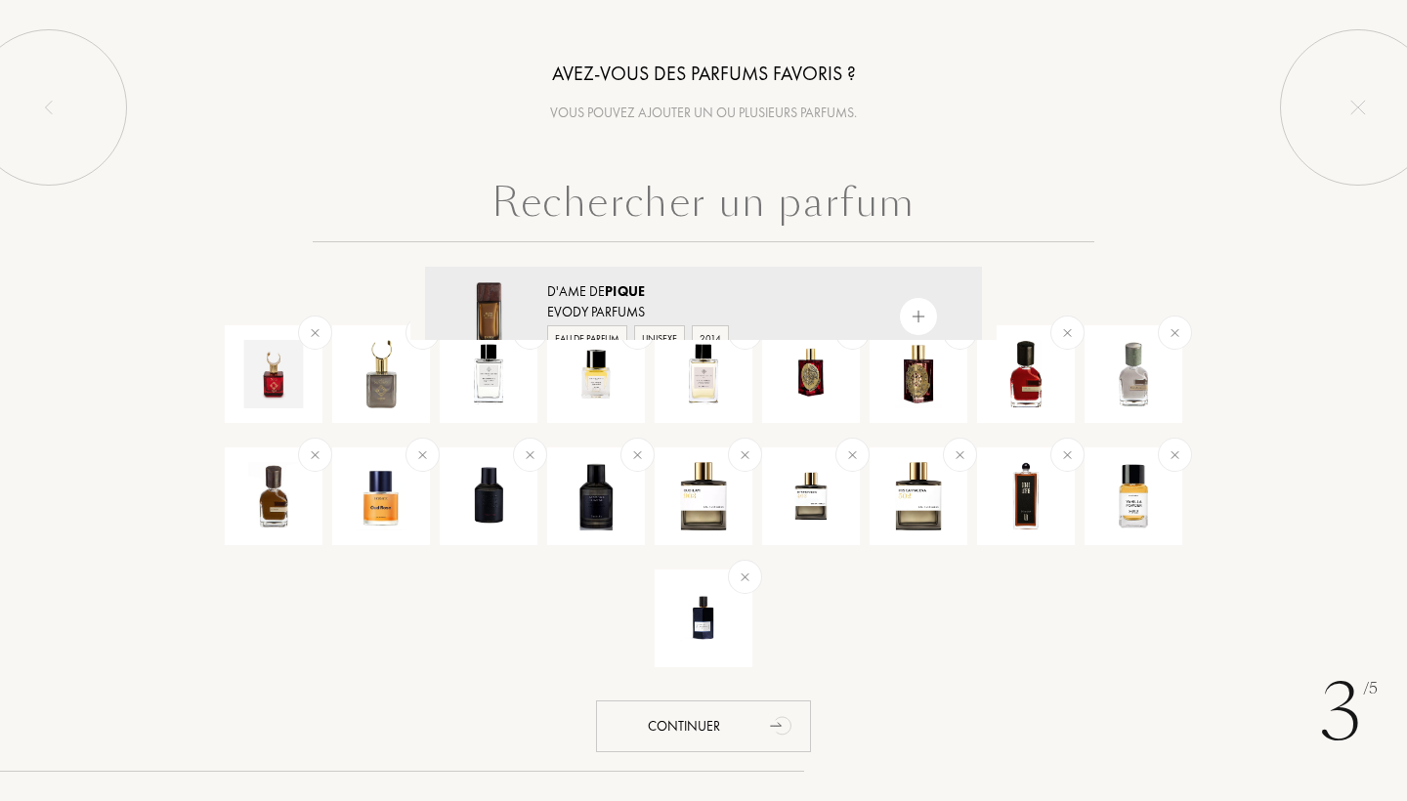
click at [732, 212] on input "text" at bounding box center [704, 207] width 782 height 70
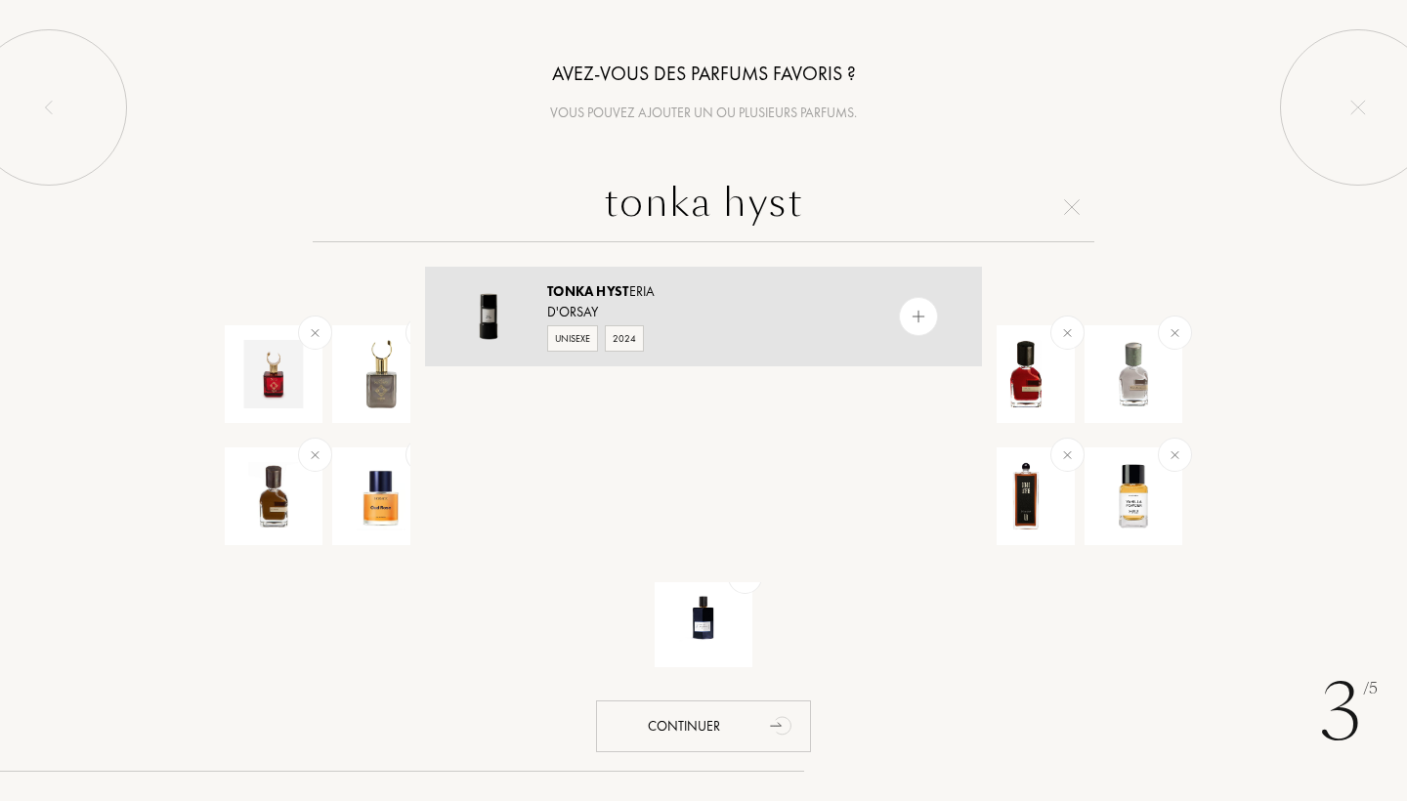
type input "tonka hyst"
click at [682, 295] on div "Tonka Hyst eria" at bounding box center [702, 291] width 311 height 21
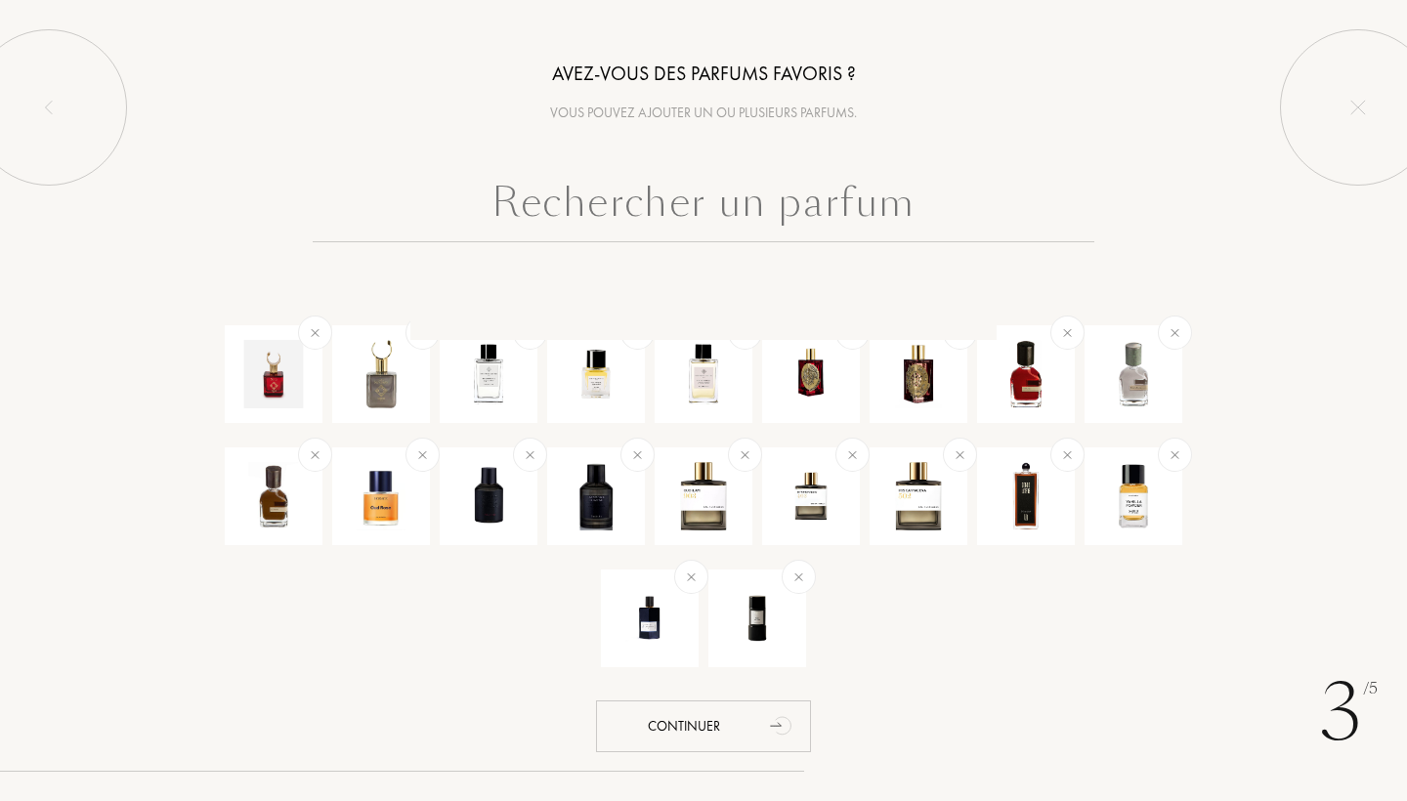
click at [754, 204] on input "text" at bounding box center [704, 207] width 782 height 70
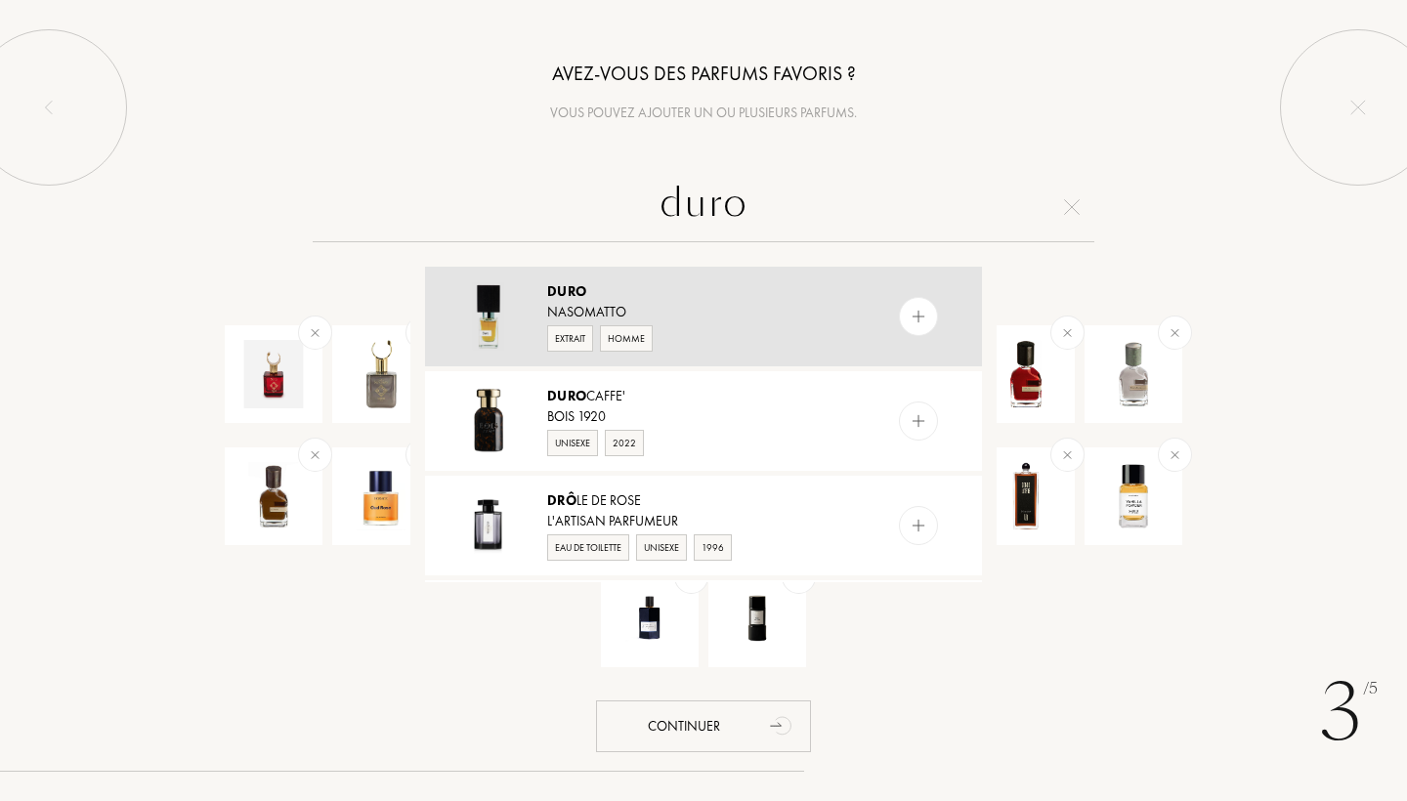
type input "duro"
click at [702, 311] on div "Nasomatto" at bounding box center [702, 312] width 311 height 21
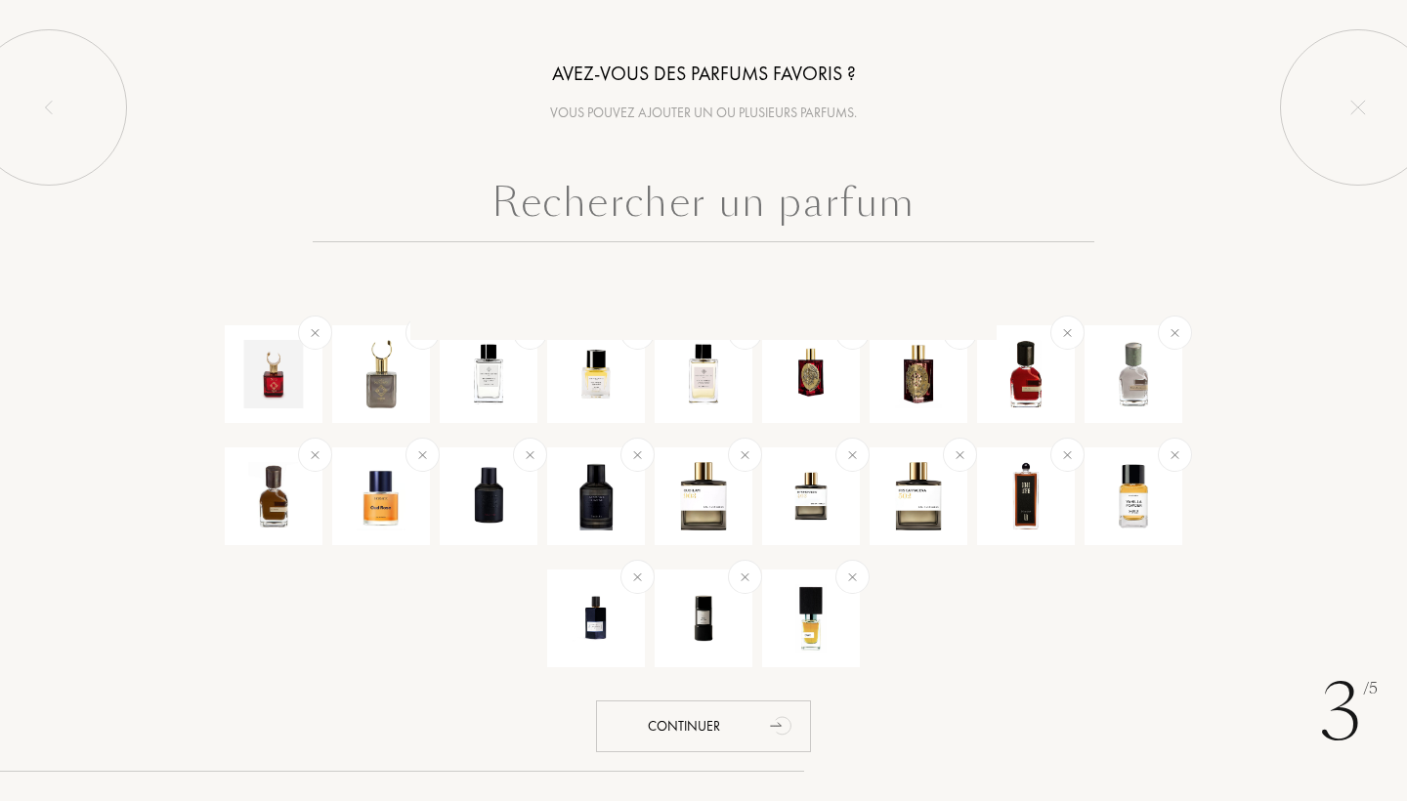
click at [707, 237] on input "text" at bounding box center [704, 207] width 782 height 70
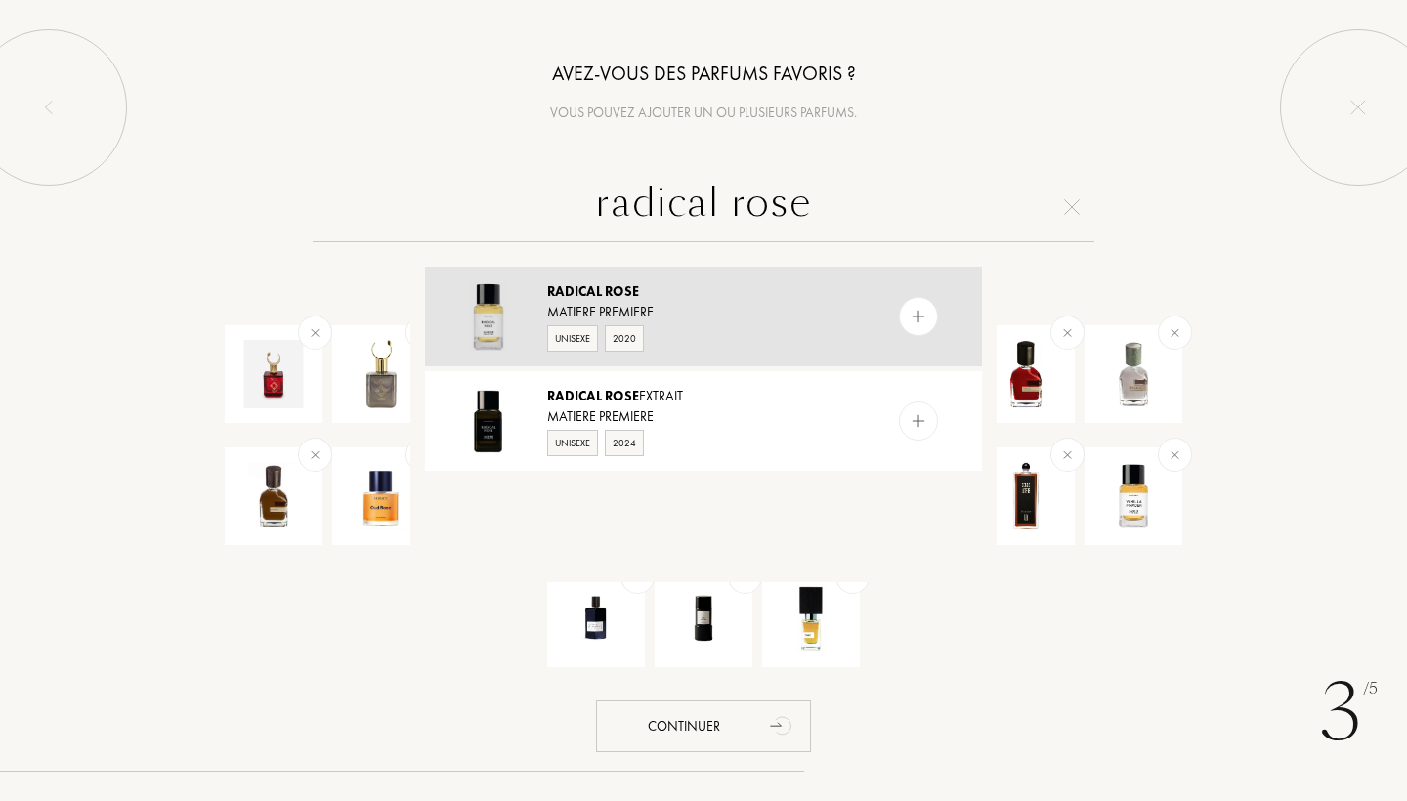
type input "radical rose"
click at [696, 329] on div "Unisexe 2020" at bounding box center [702, 336] width 311 height 29
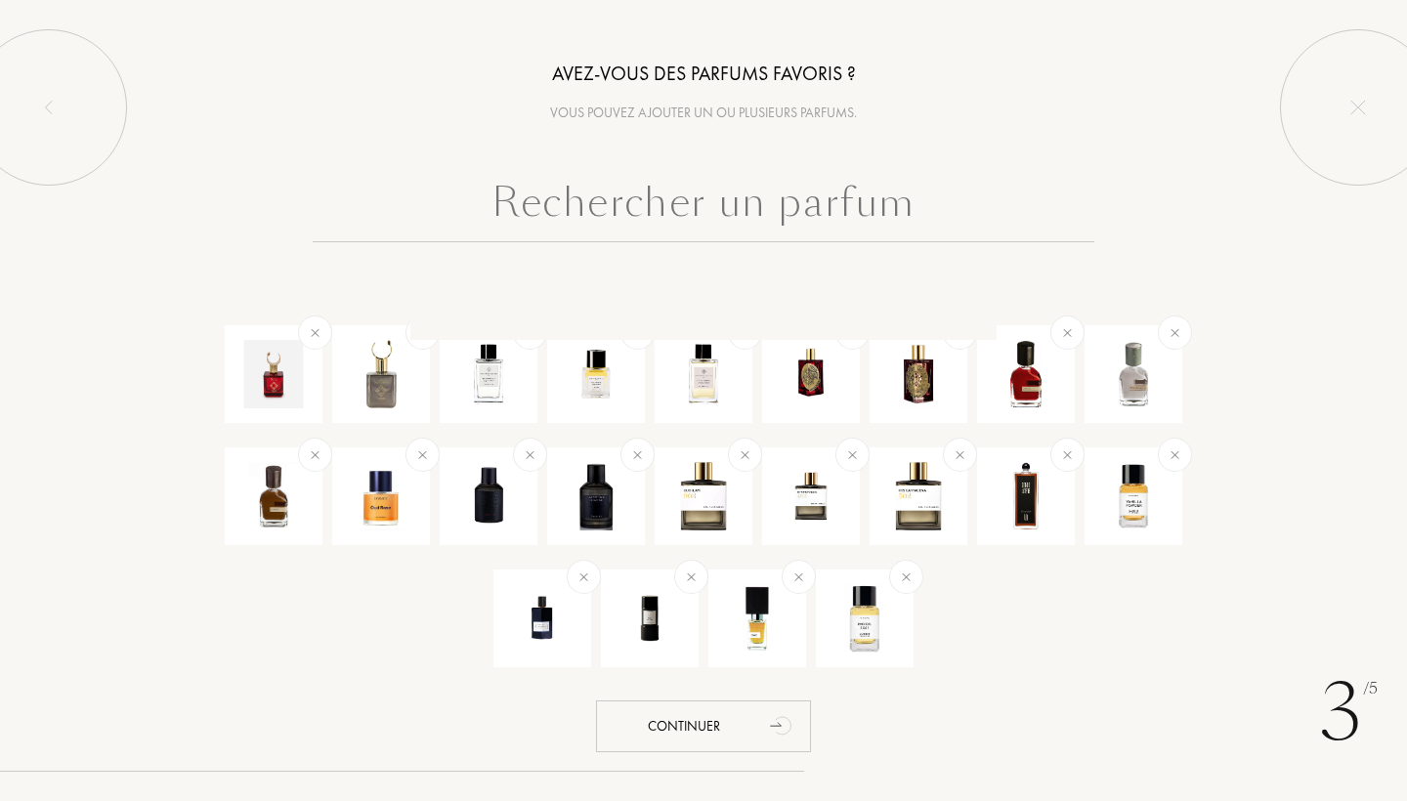
click at [707, 235] on input "text" at bounding box center [704, 207] width 782 height 70
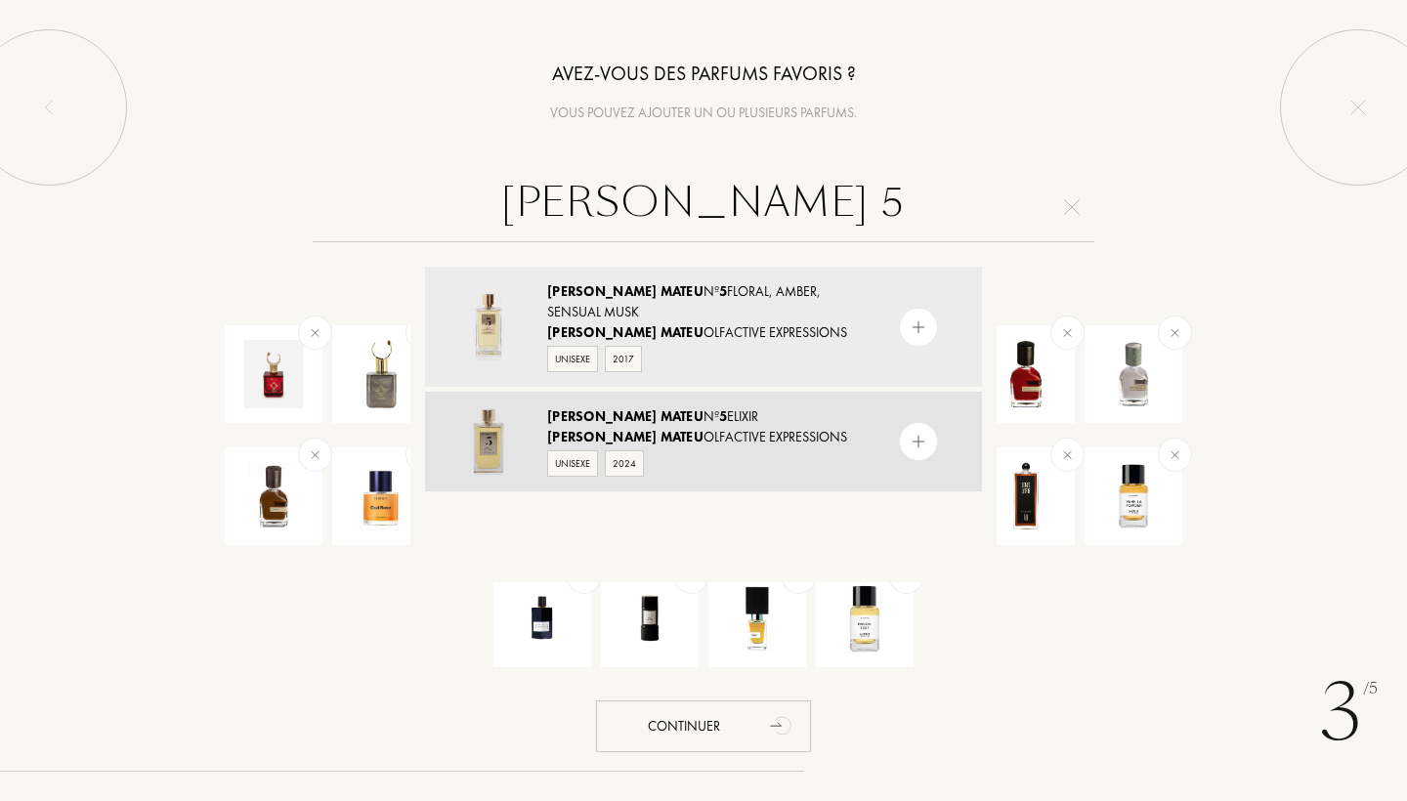
type input "rosendo mateu 5"
click at [737, 441] on div "Rosendo Mateu Olfactive Expressions" at bounding box center [702, 437] width 311 height 21
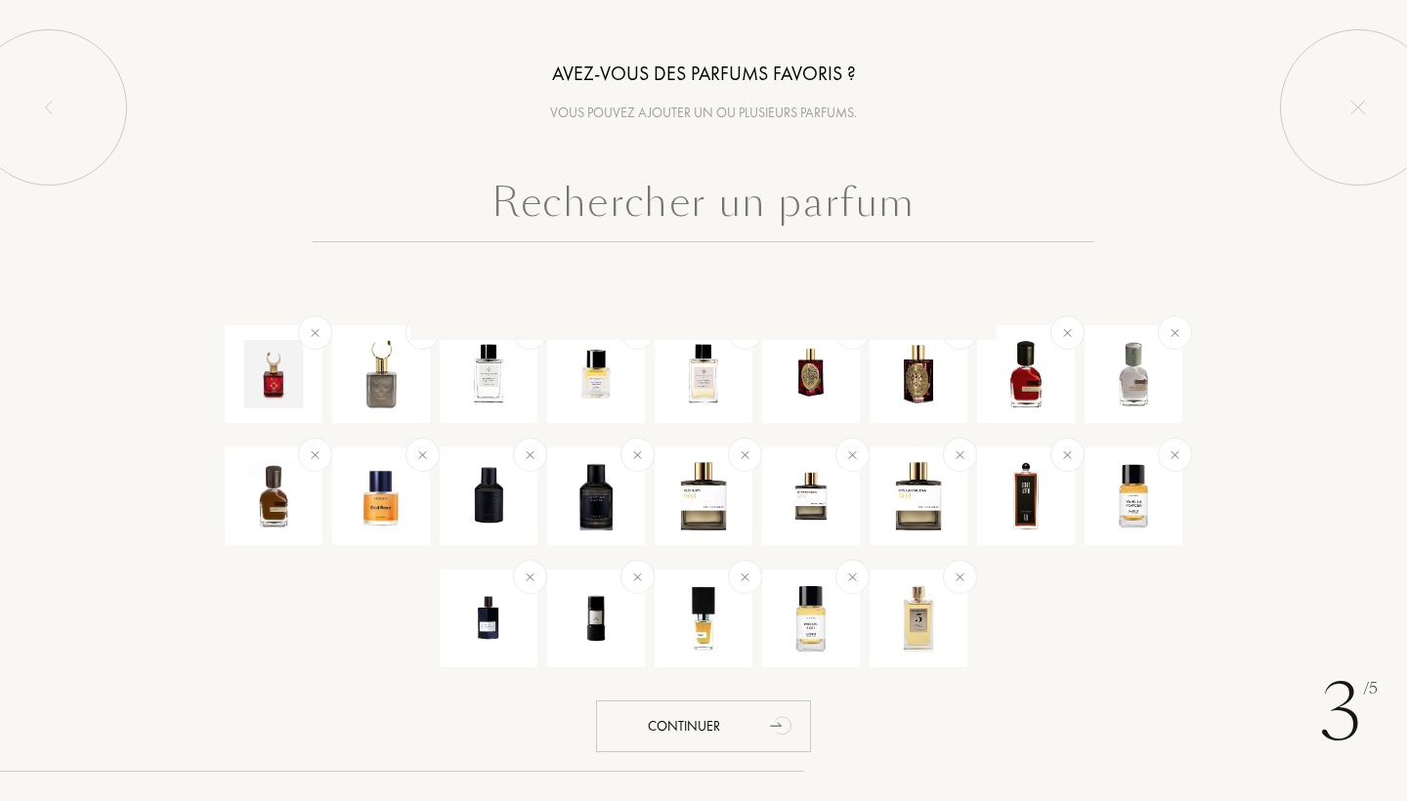
click at [700, 190] on input "text" at bounding box center [704, 207] width 782 height 70
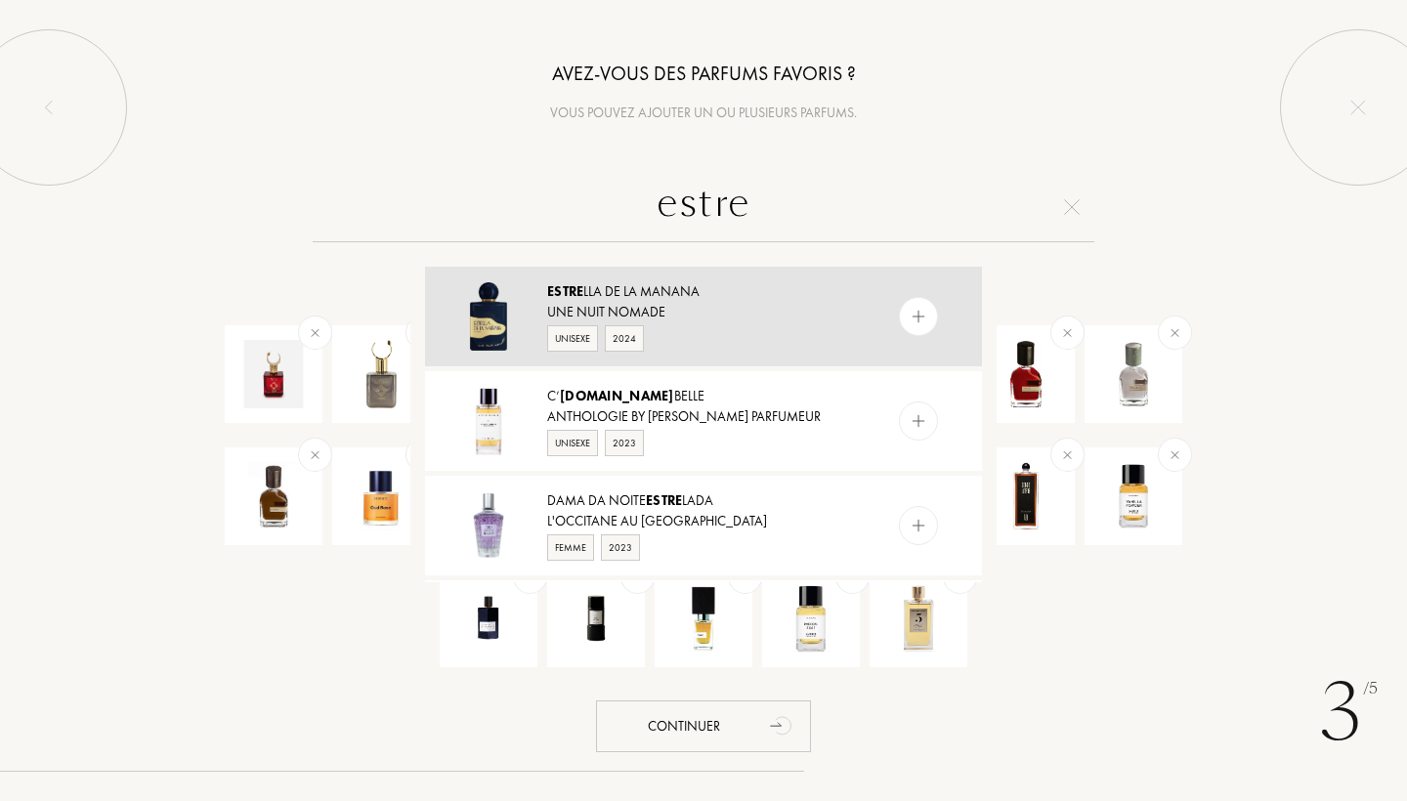
type input "estre"
click at [700, 313] on div "Une Nuit Nomade" at bounding box center [702, 312] width 311 height 21
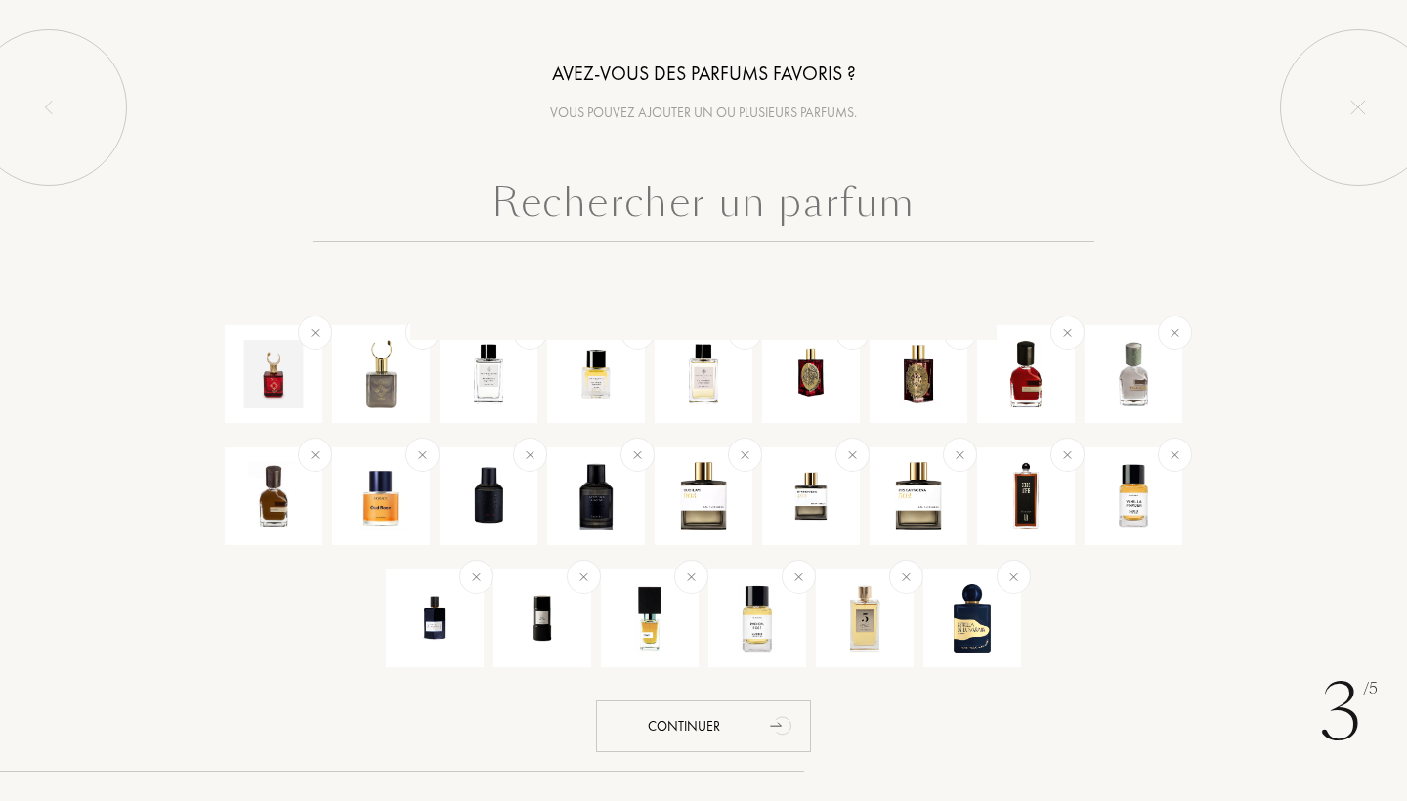
click at [631, 225] on input "text" at bounding box center [704, 207] width 782 height 70
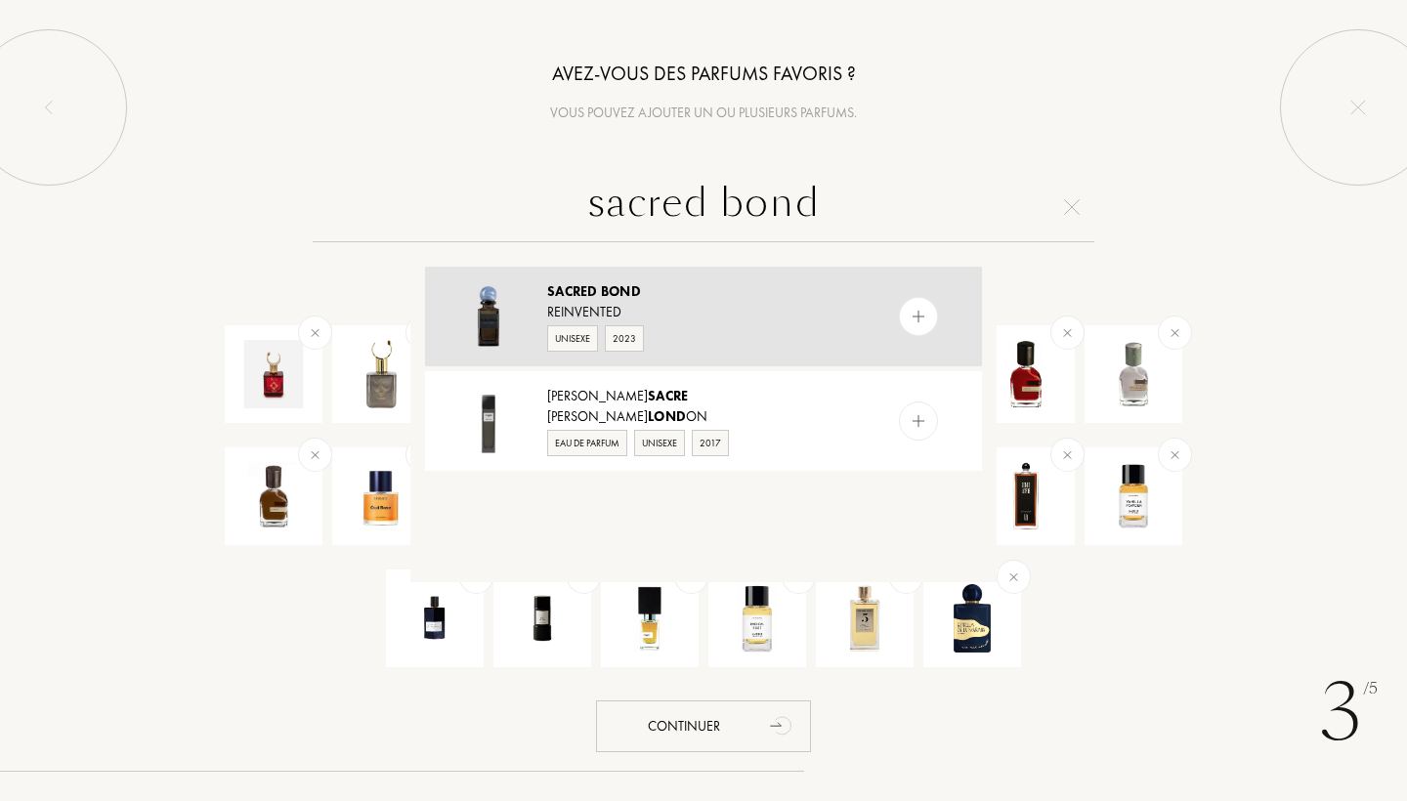
type input "sacred bond"
click at [692, 312] on div "Reinvented" at bounding box center [702, 312] width 311 height 21
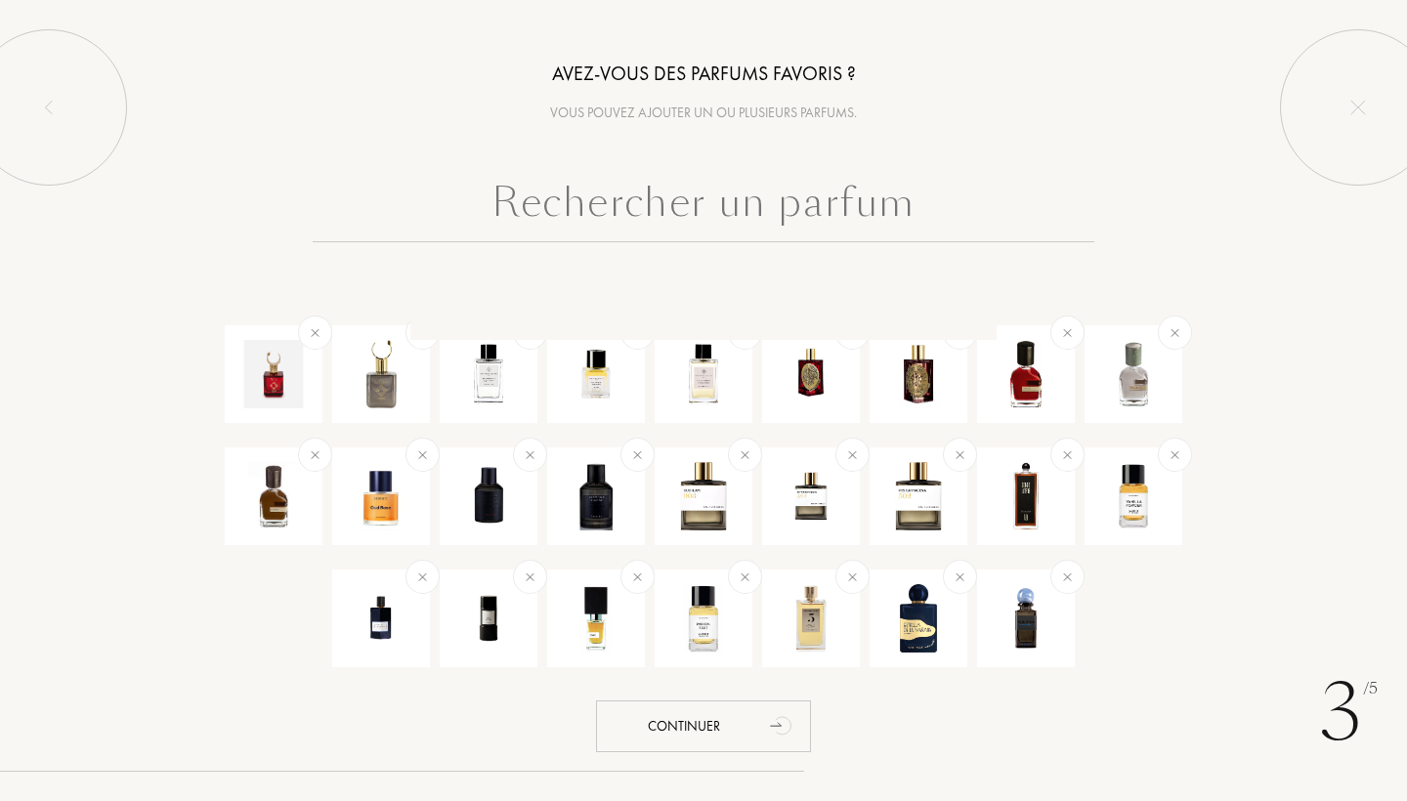
click at [637, 196] on input "text" at bounding box center [704, 207] width 782 height 70
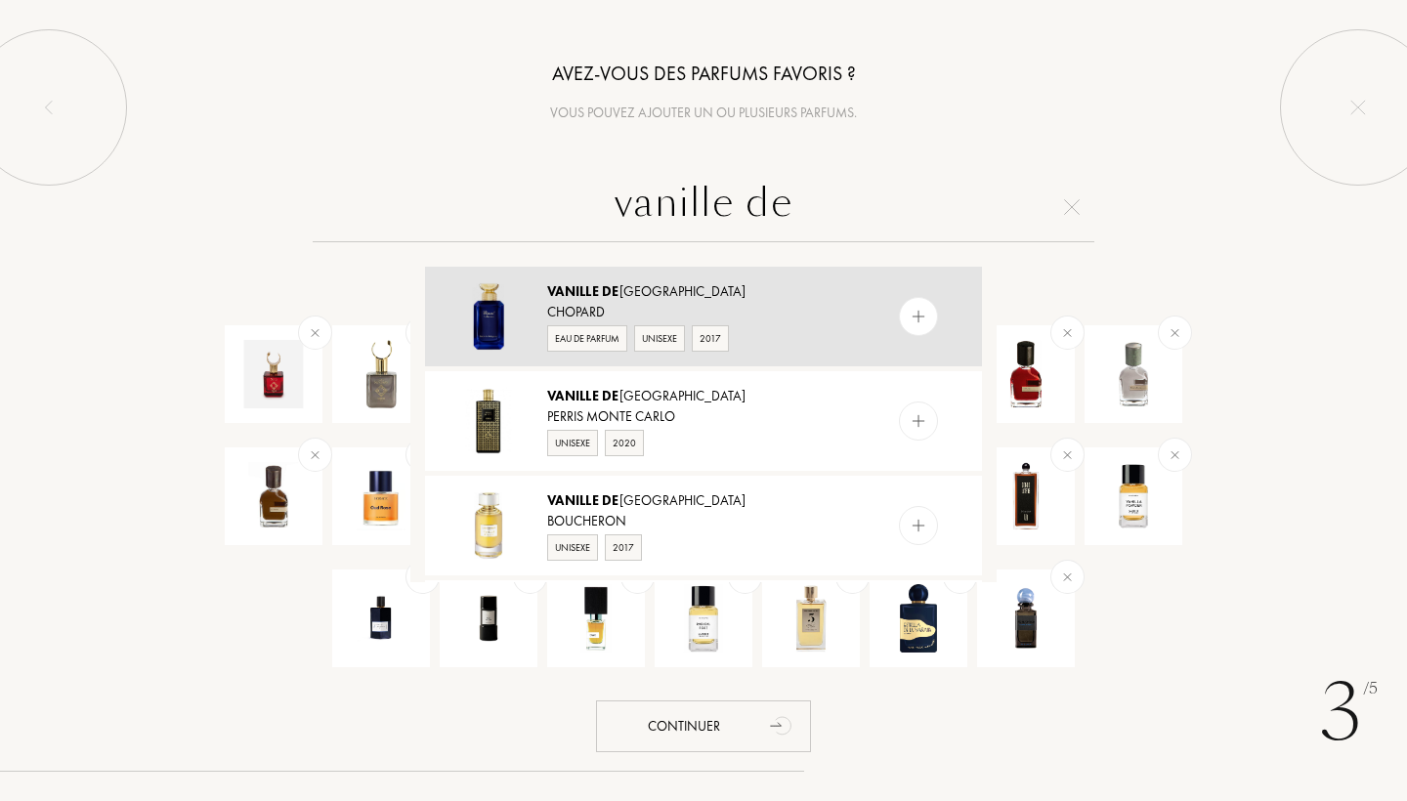
type input "vanille de"
click at [732, 304] on div "Chopard" at bounding box center [702, 312] width 311 height 21
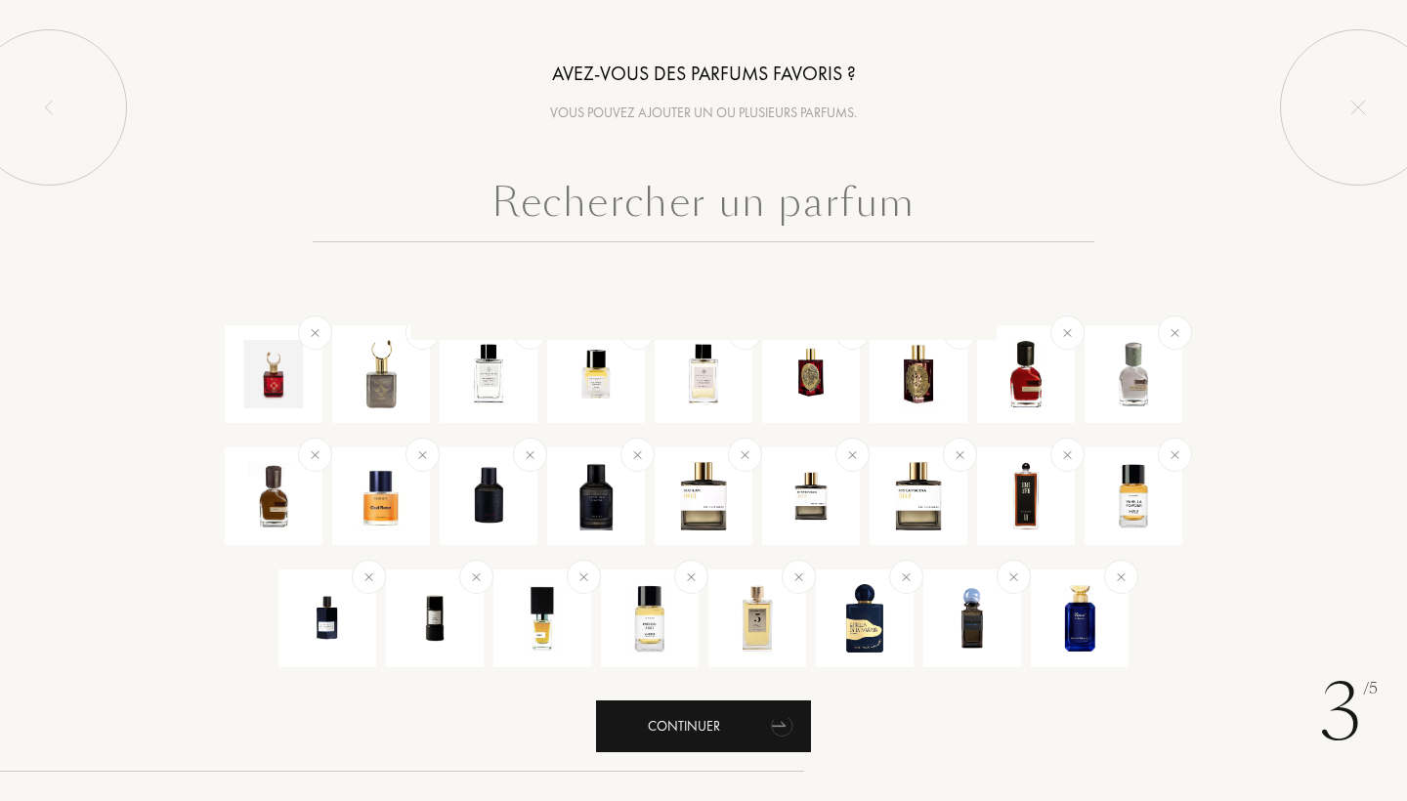
click at [772, 706] on icon "animation" at bounding box center [782, 724] width 39 height 39
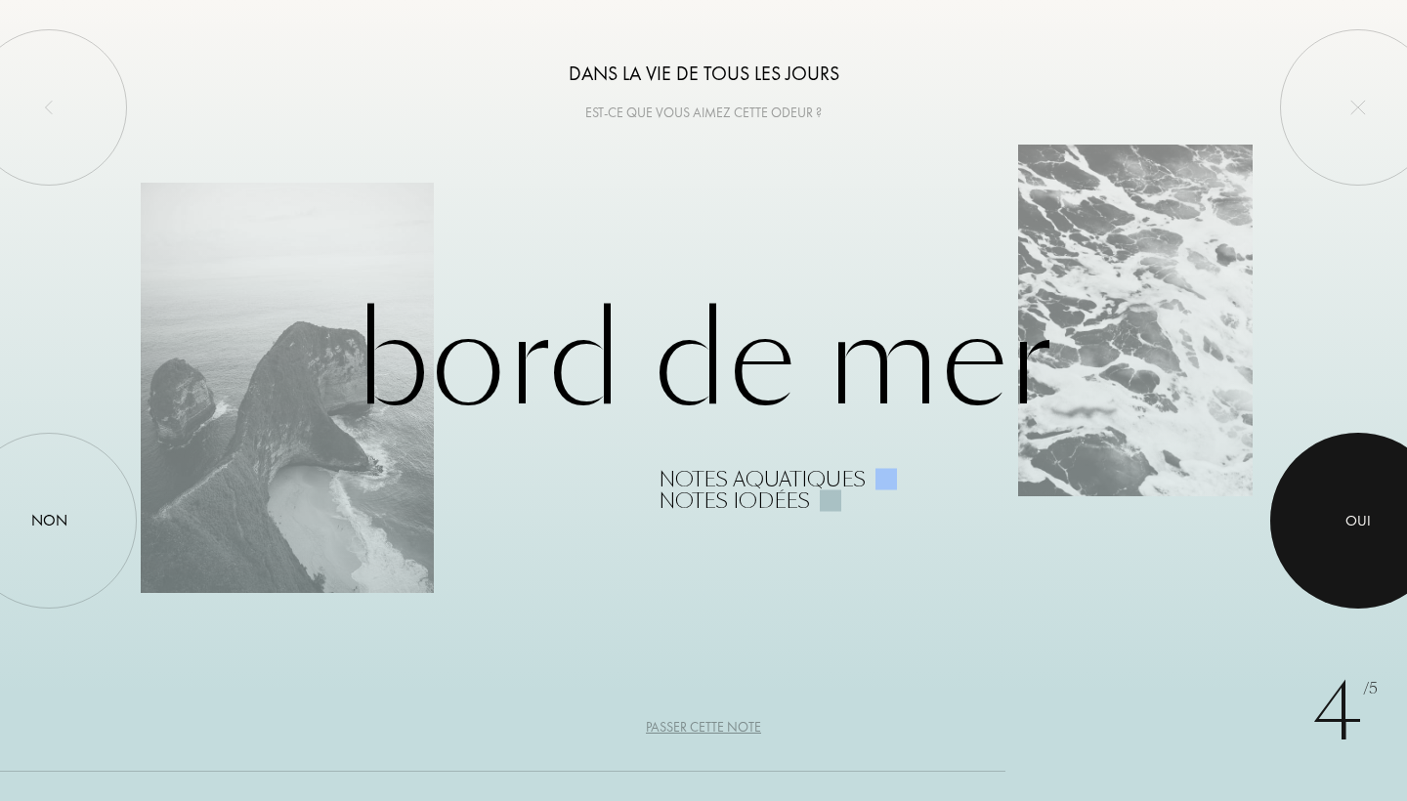
click at [1345, 541] on div at bounding box center [1358, 521] width 176 height 176
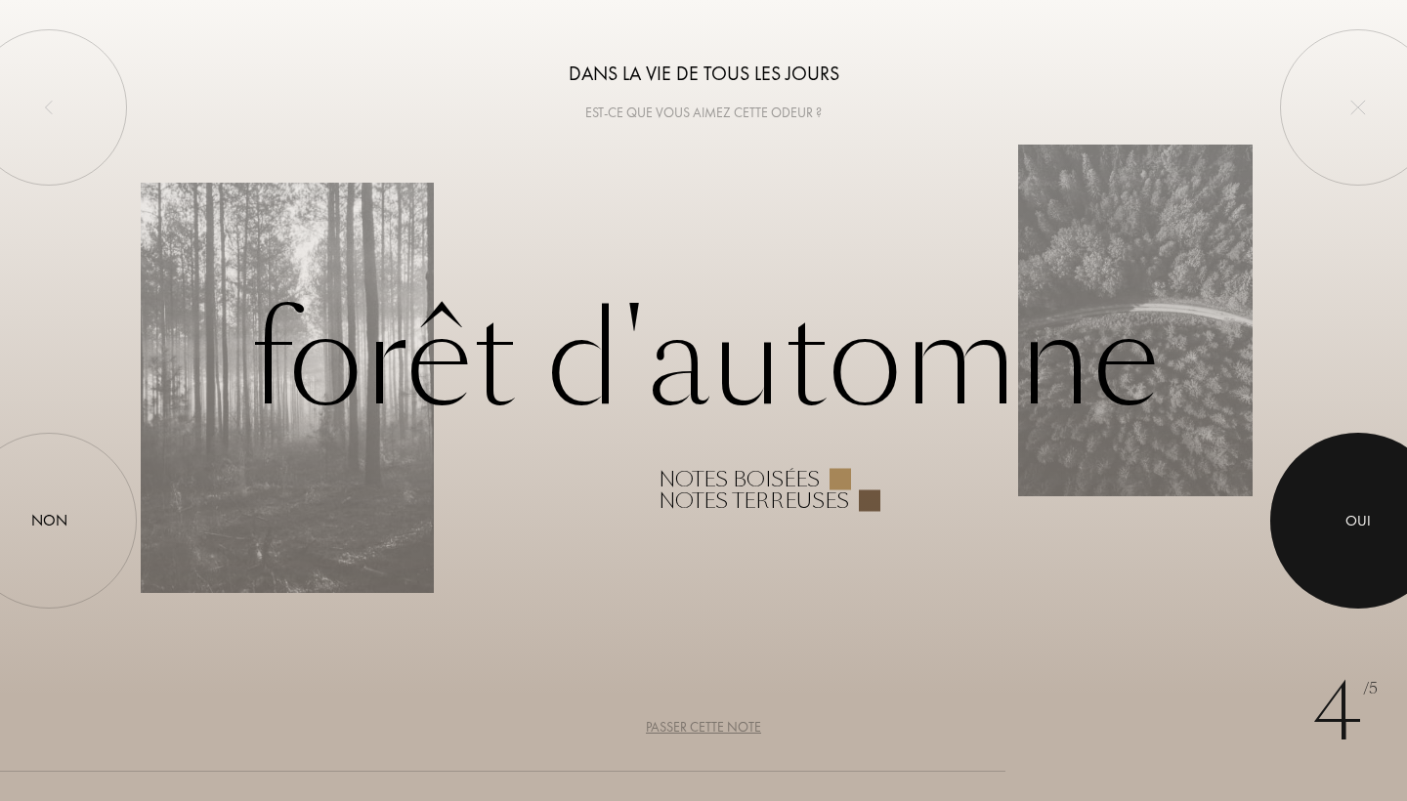
click at [1345, 541] on div at bounding box center [1358, 521] width 176 height 176
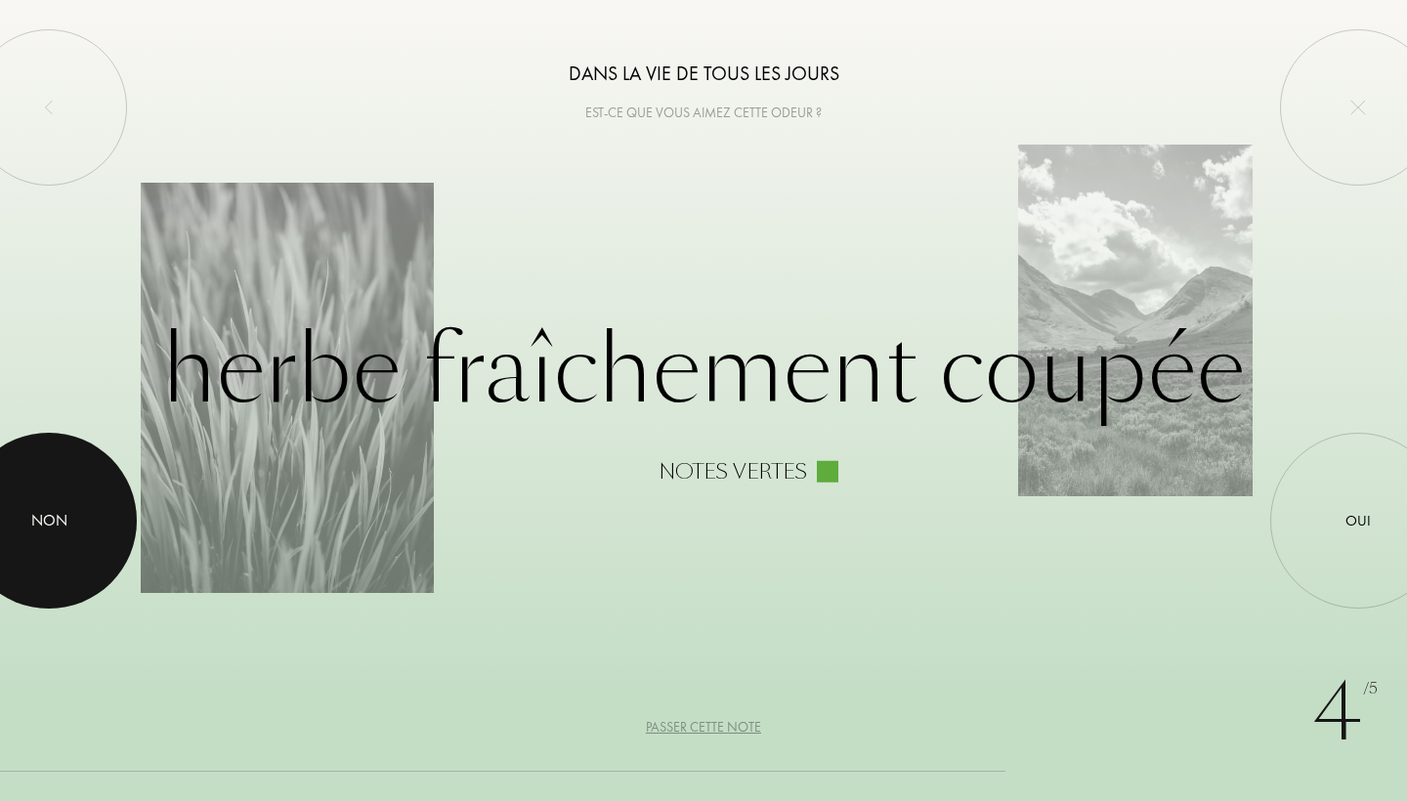
click at [97, 518] on div at bounding box center [49, 521] width 176 height 176
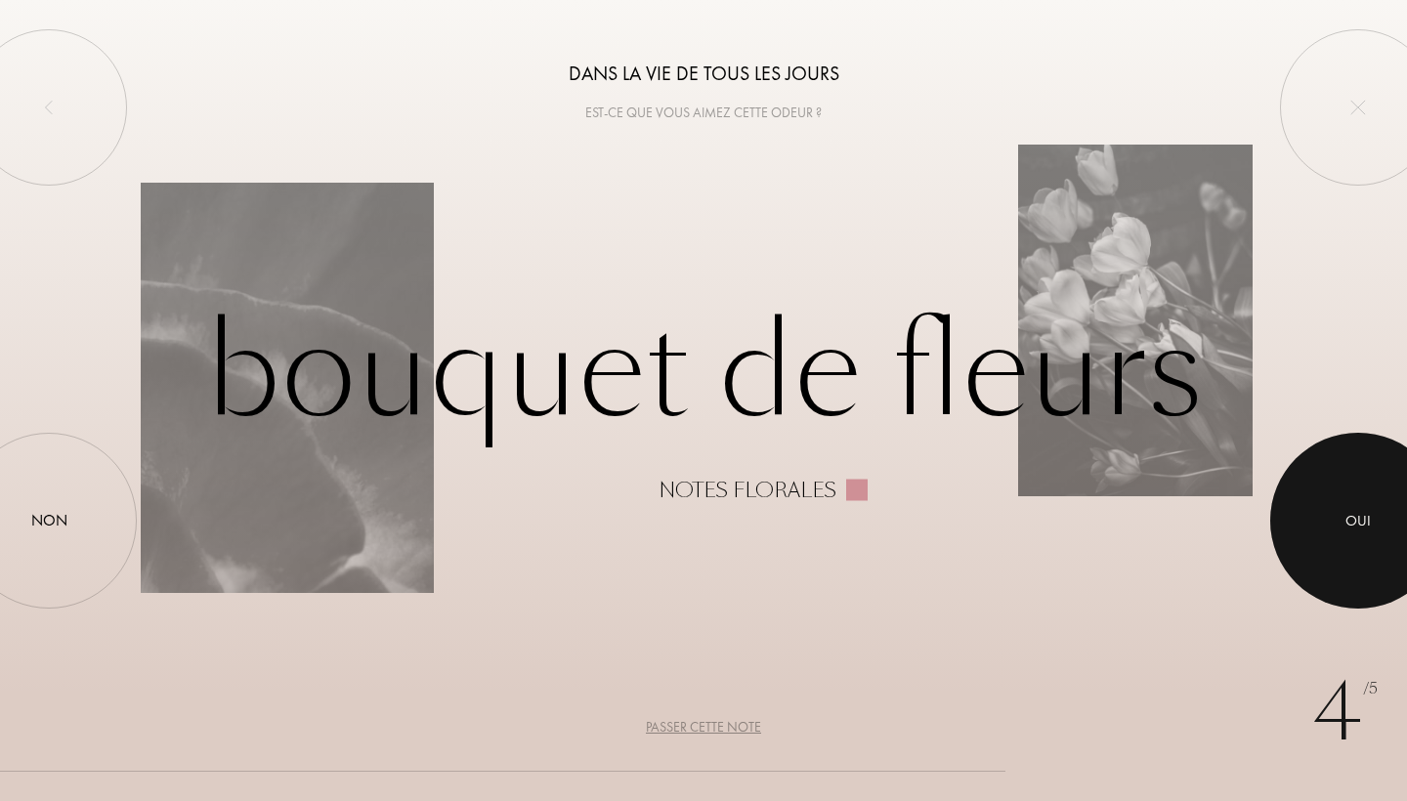
click at [1314, 520] on div at bounding box center [1358, 521] width 176 height 176
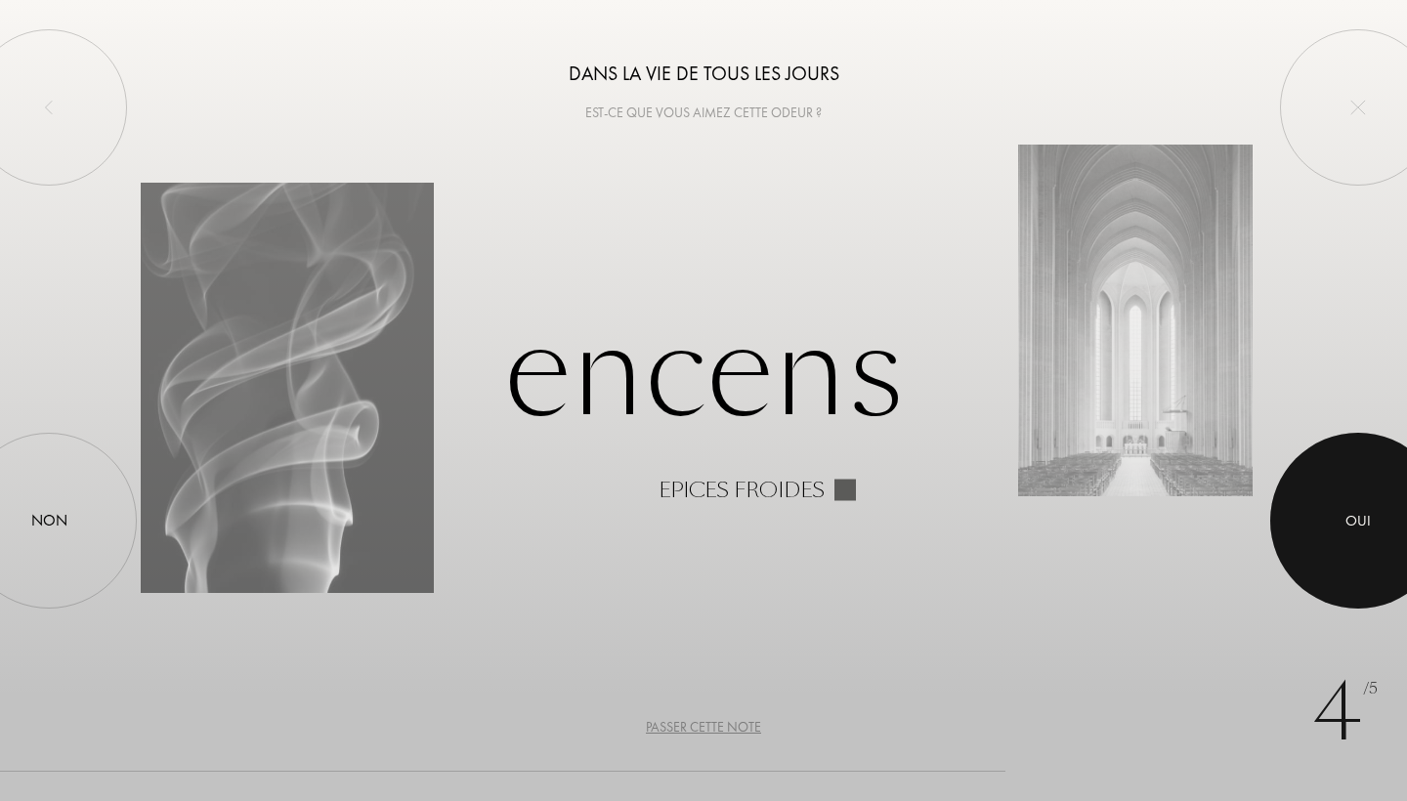
click at [1314, 520] on div at bounding box center [1358, 521] width 176 height 176
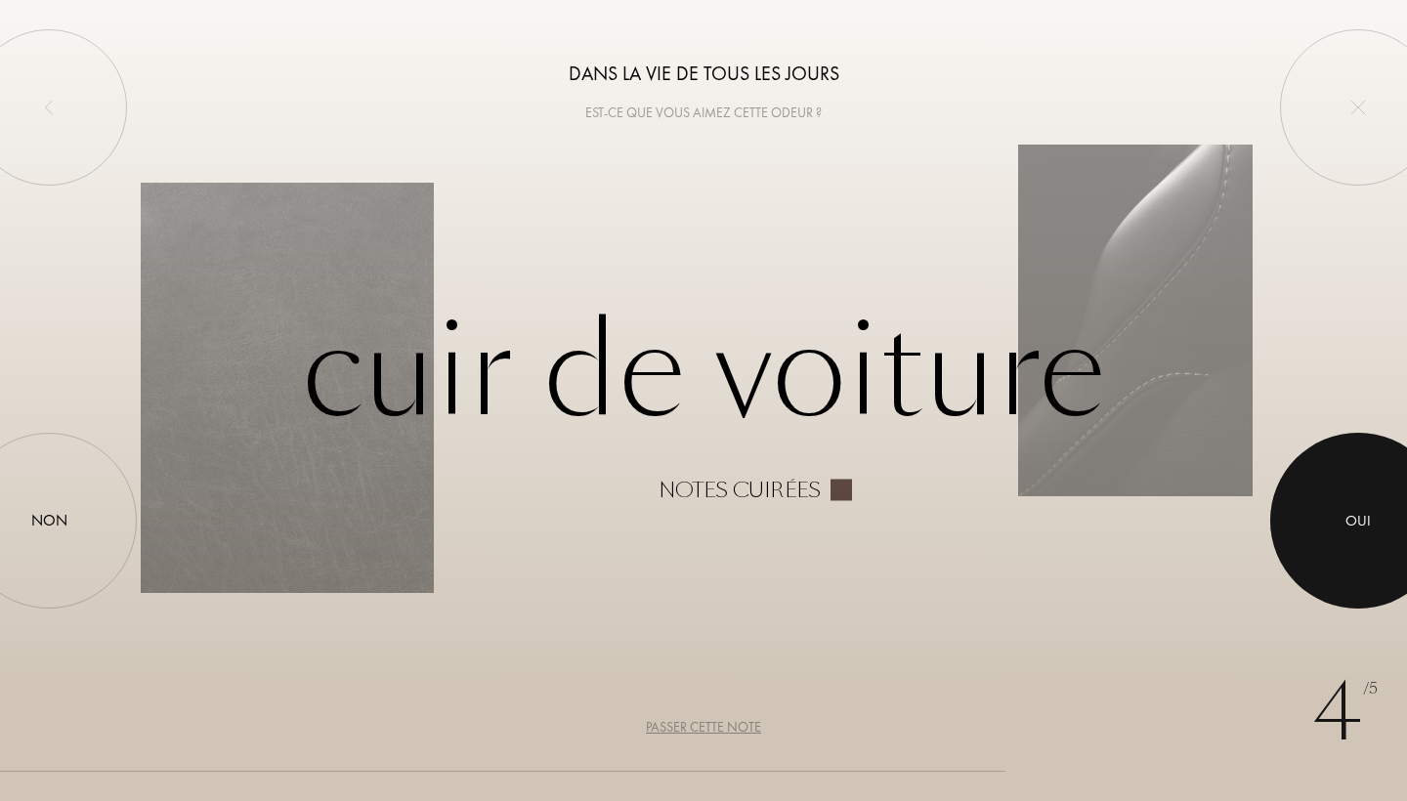
click at [1334, 509] on div at bounding box center [1358, 521] width 176 height 176
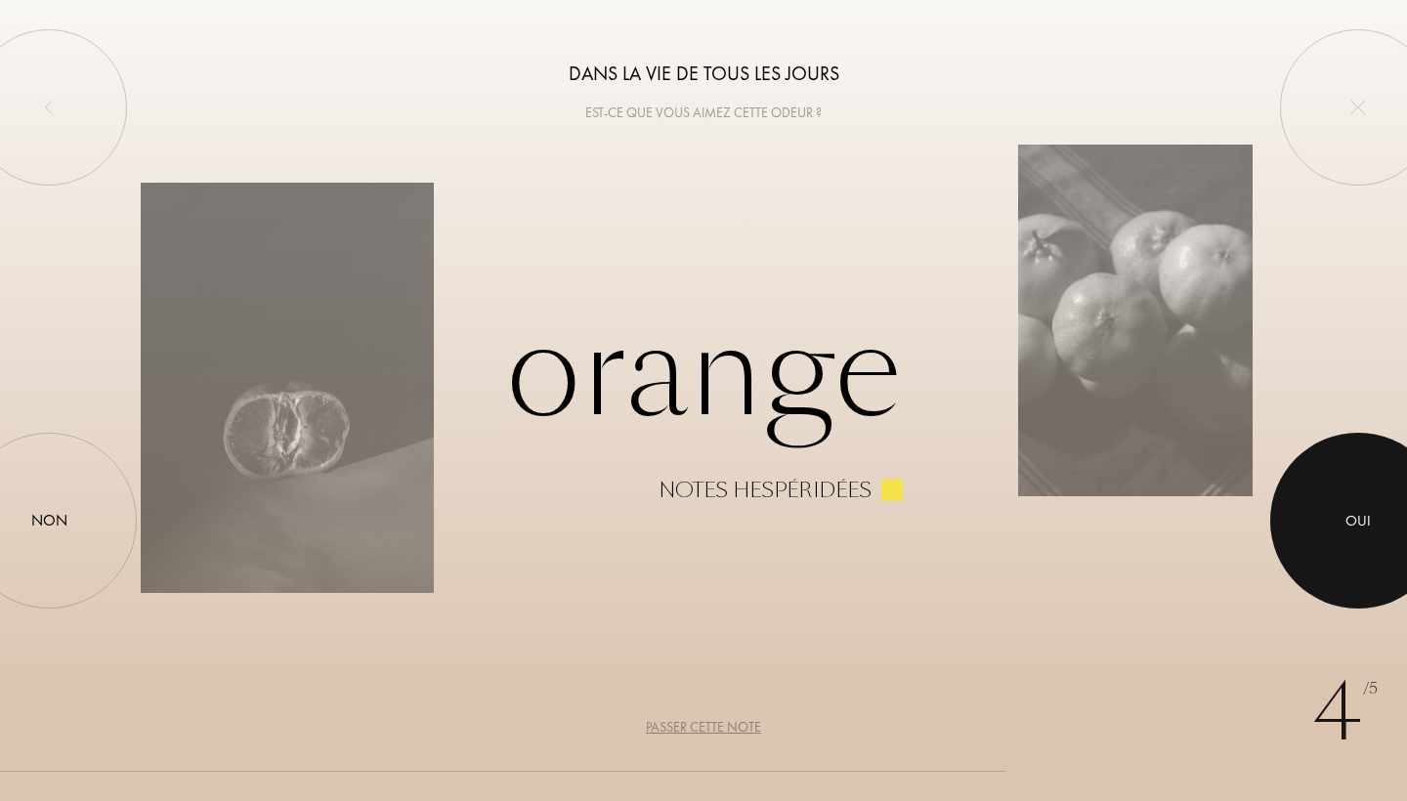
click at [1327, 460] on div "Oui" at bounding box center [1358, 521] width 176 height 176
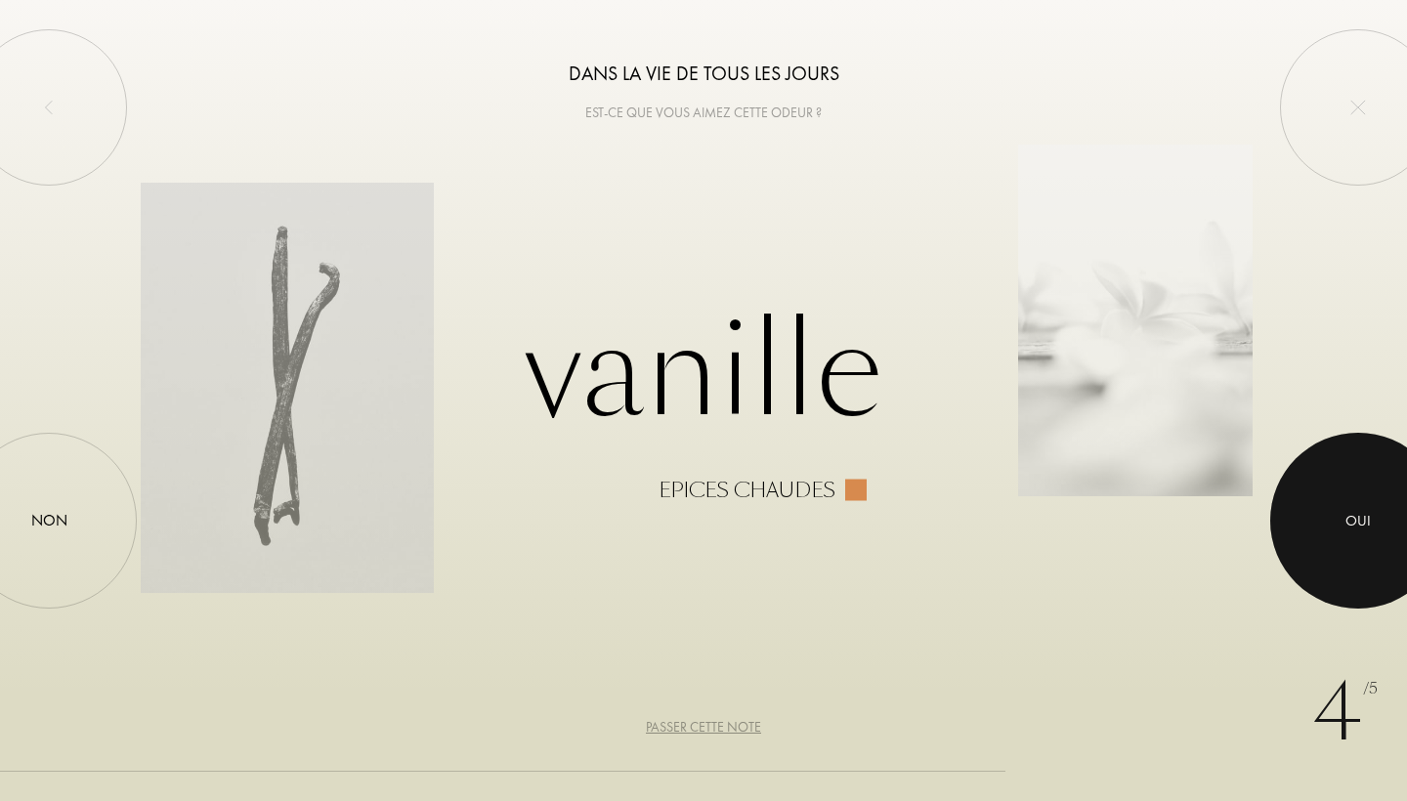
click at [1323, 487] on div at bounding box center [1358, 521] width 176 height 176
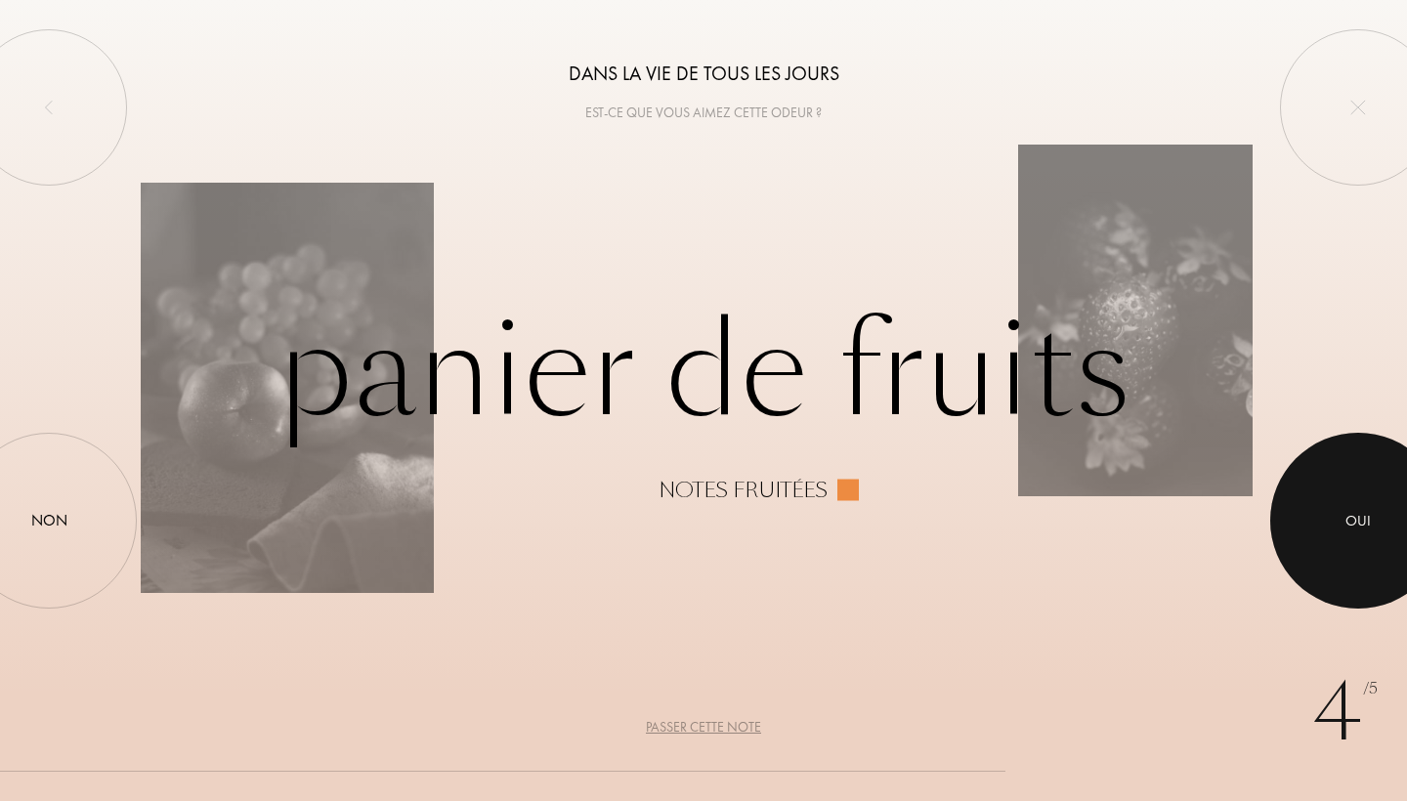
click at [1323, 487] on div at bounding box center [1358, 521] width 176 height 176
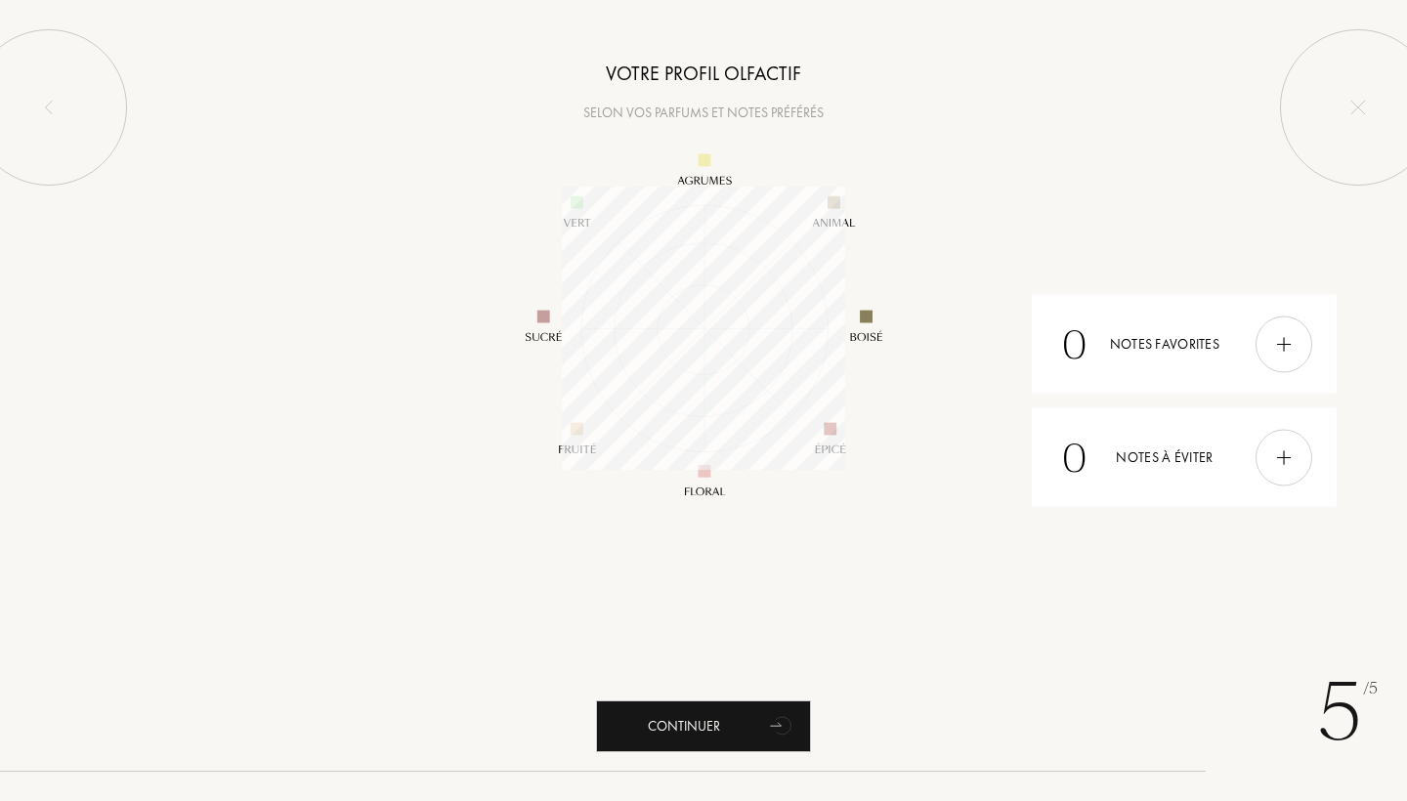
scroll to position [283, 283]
click at [1278, 338] on img at bounding box center [1283, 343] width 21 height 21
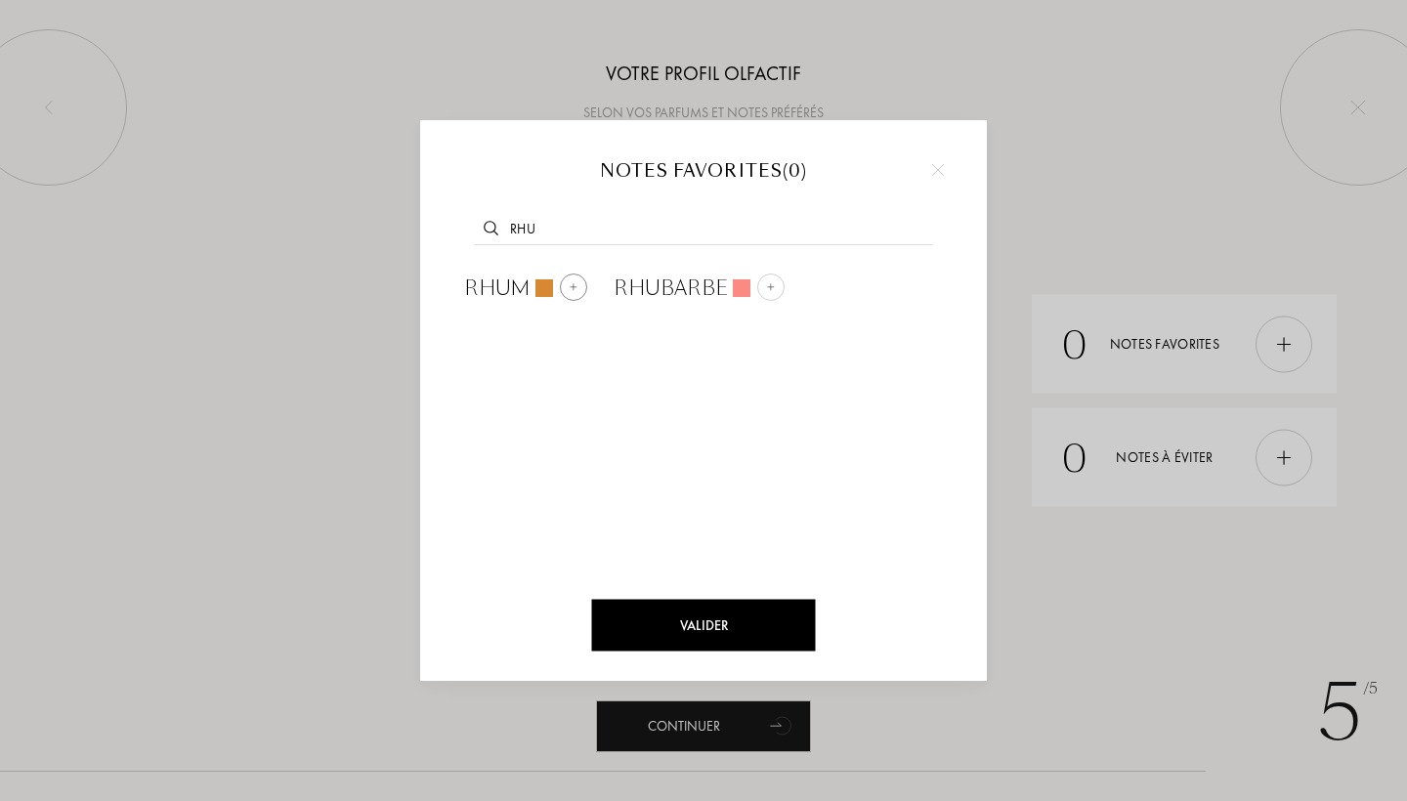
type input "rhu"
click at [580, 289] on div at bounding box center [573, 287] width 27 height 27
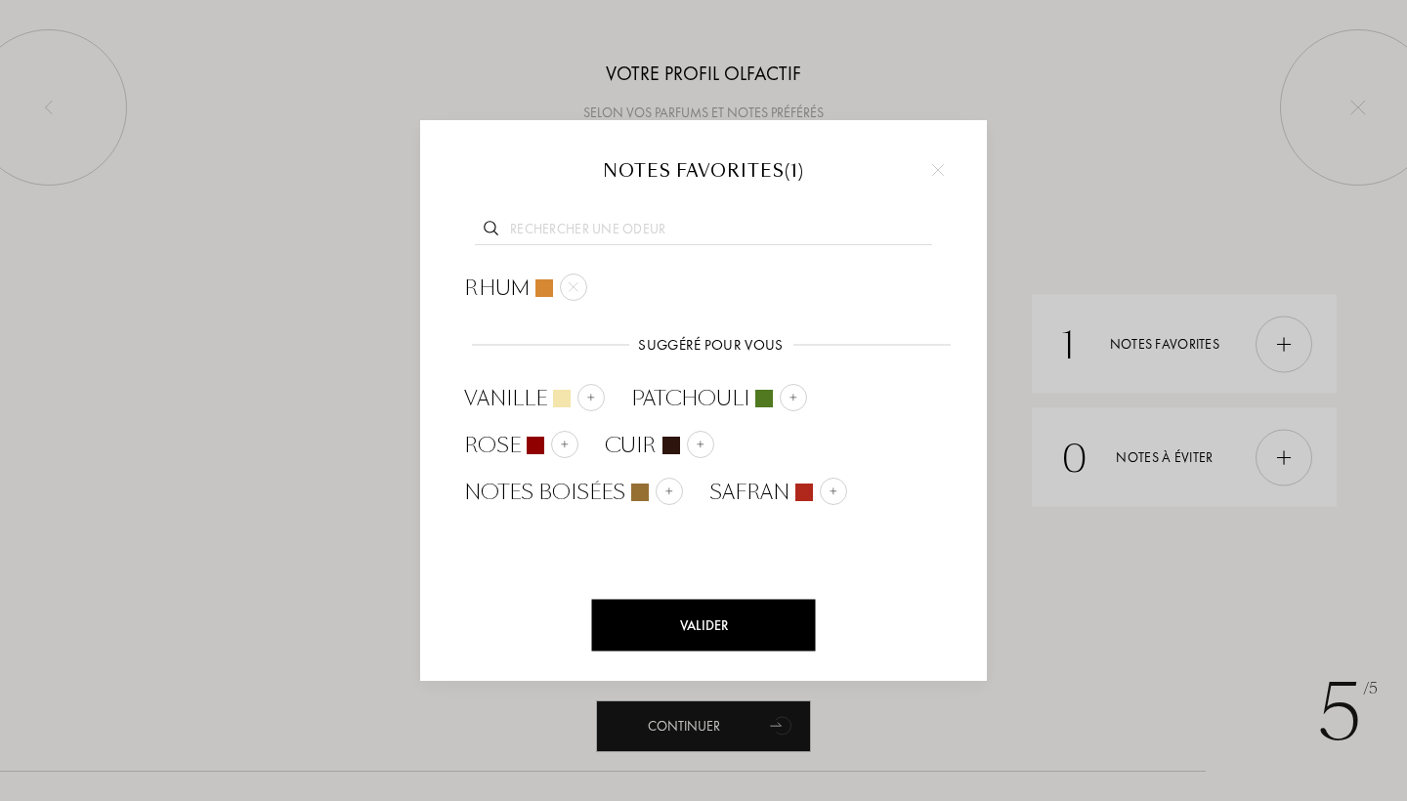
click at [607, 232] on input "text" at bounding box center [703, 232] width 457 height 26
click at [590, 390] on div at bounding box center [590, 397] width 27 height 27
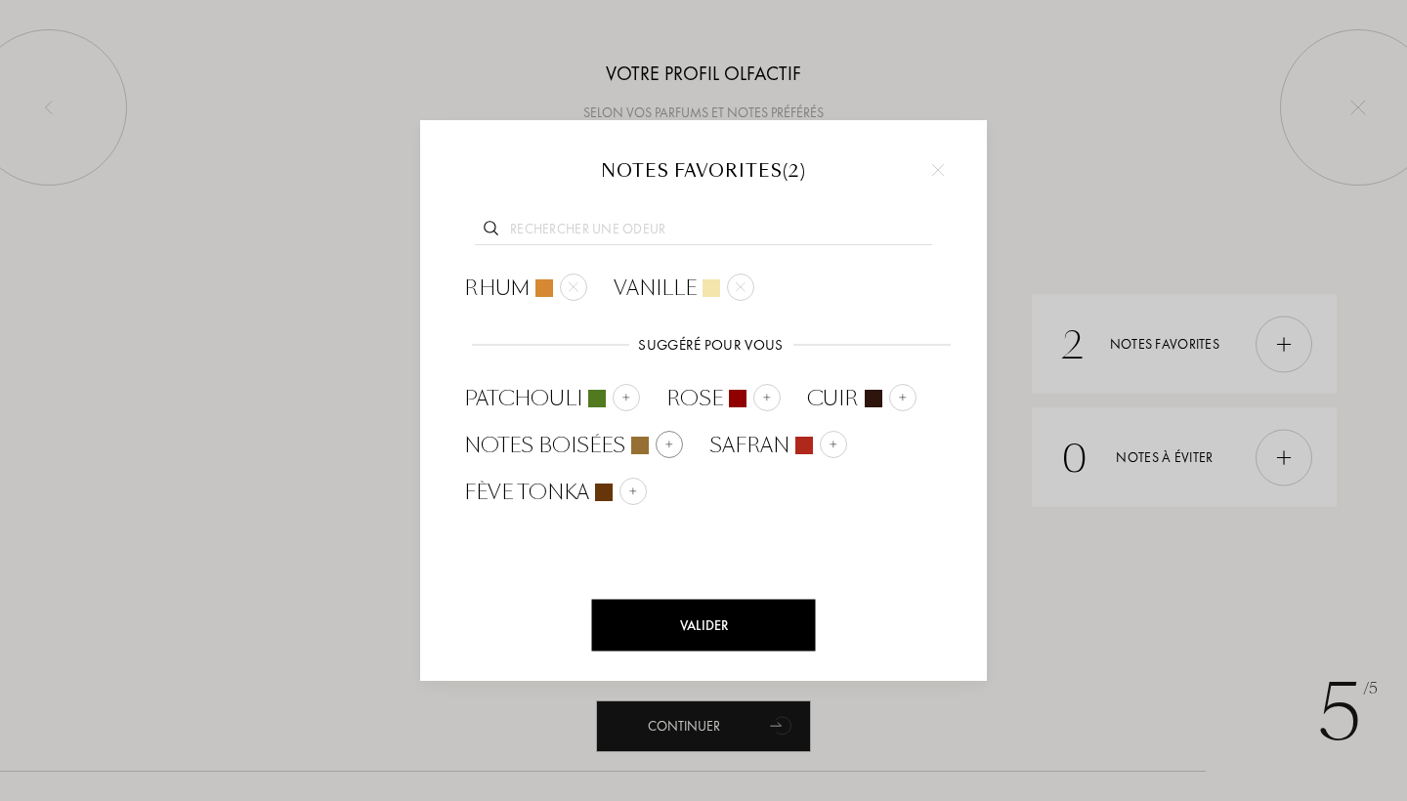
click at [670, 441] on img at bounding box center [669, 445] width 10 height 10
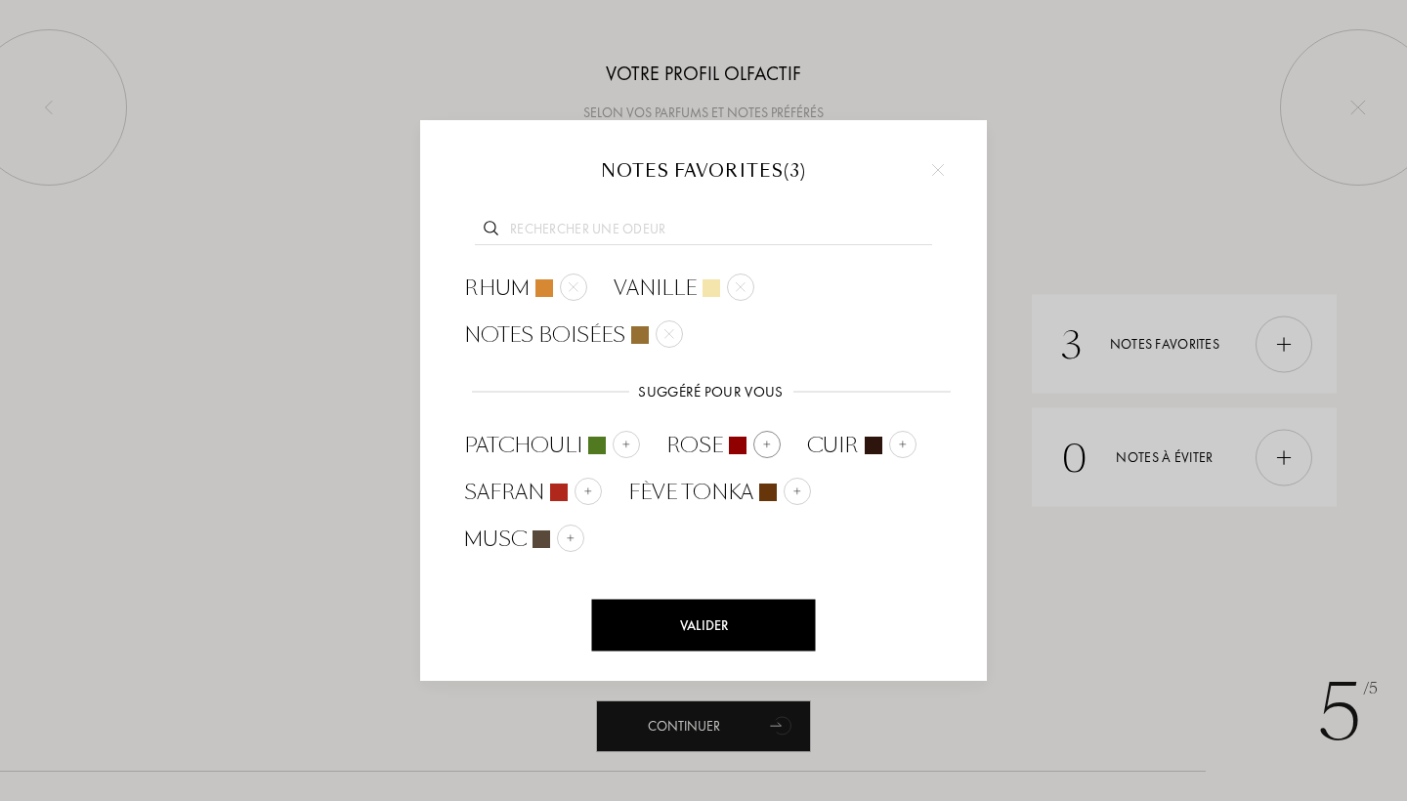
click at [762, 447] on img at bounding box center [767, 445] width 10 height 10
click at [782, 492] on img at bounding box center [780, 492] width 10 height 10
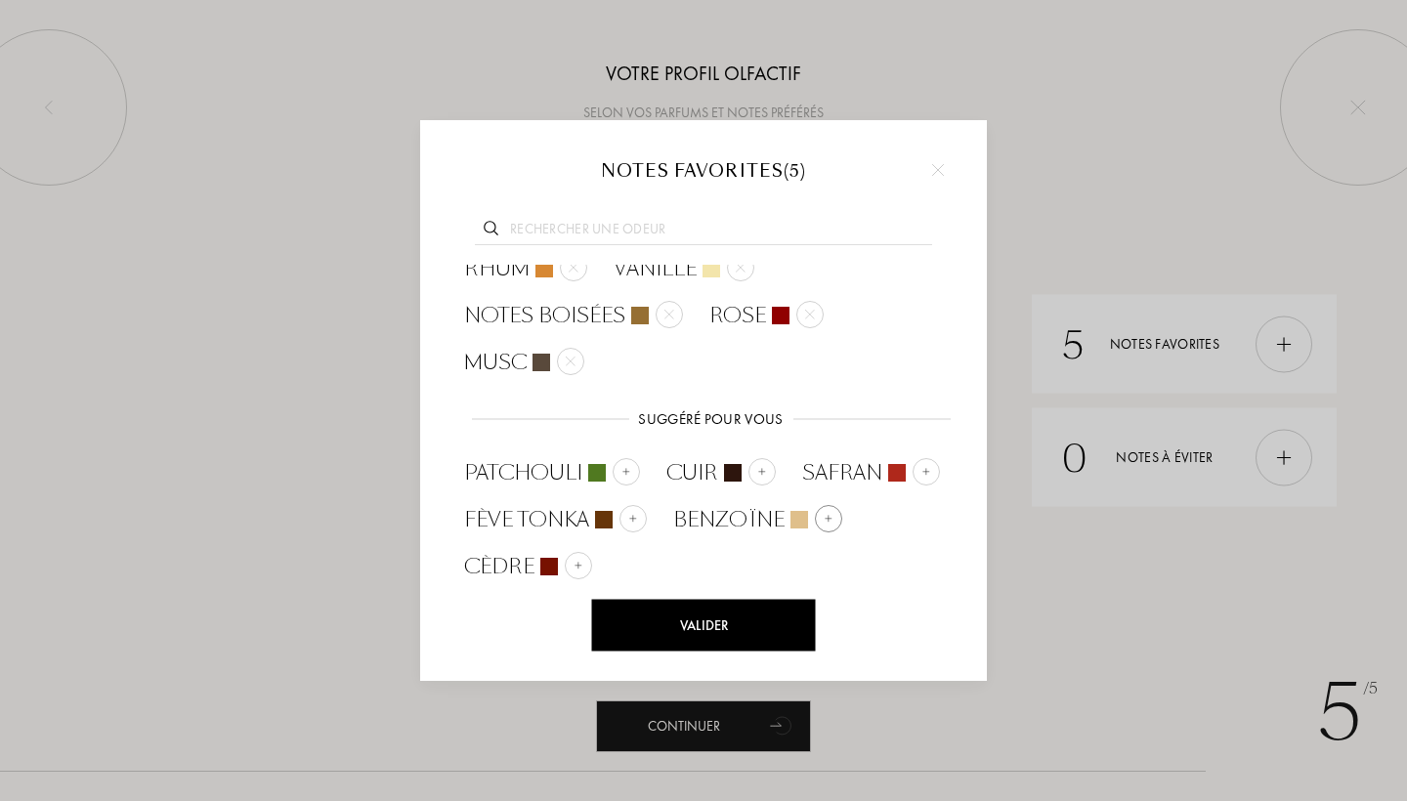
scroll to position [19, 0]
click at [579, 566] on img at bounding box center [578, 567] width 10 height 10
click at [748, 618] on div "Valider" at bounding box center [704, 626] width 224 height 52
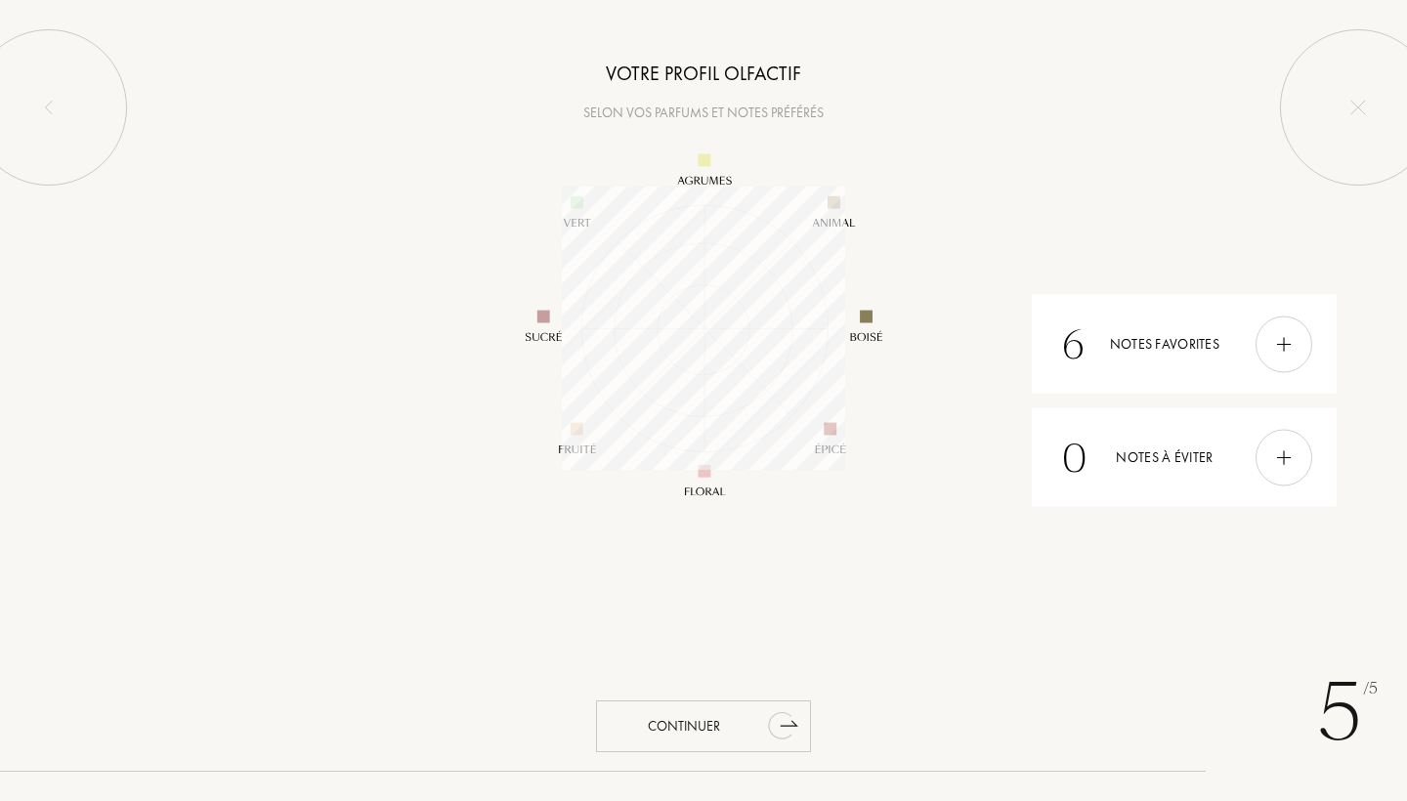
click at [732, 720] on div "Continuer" at bounding box center [703, 726] width 215 height 52
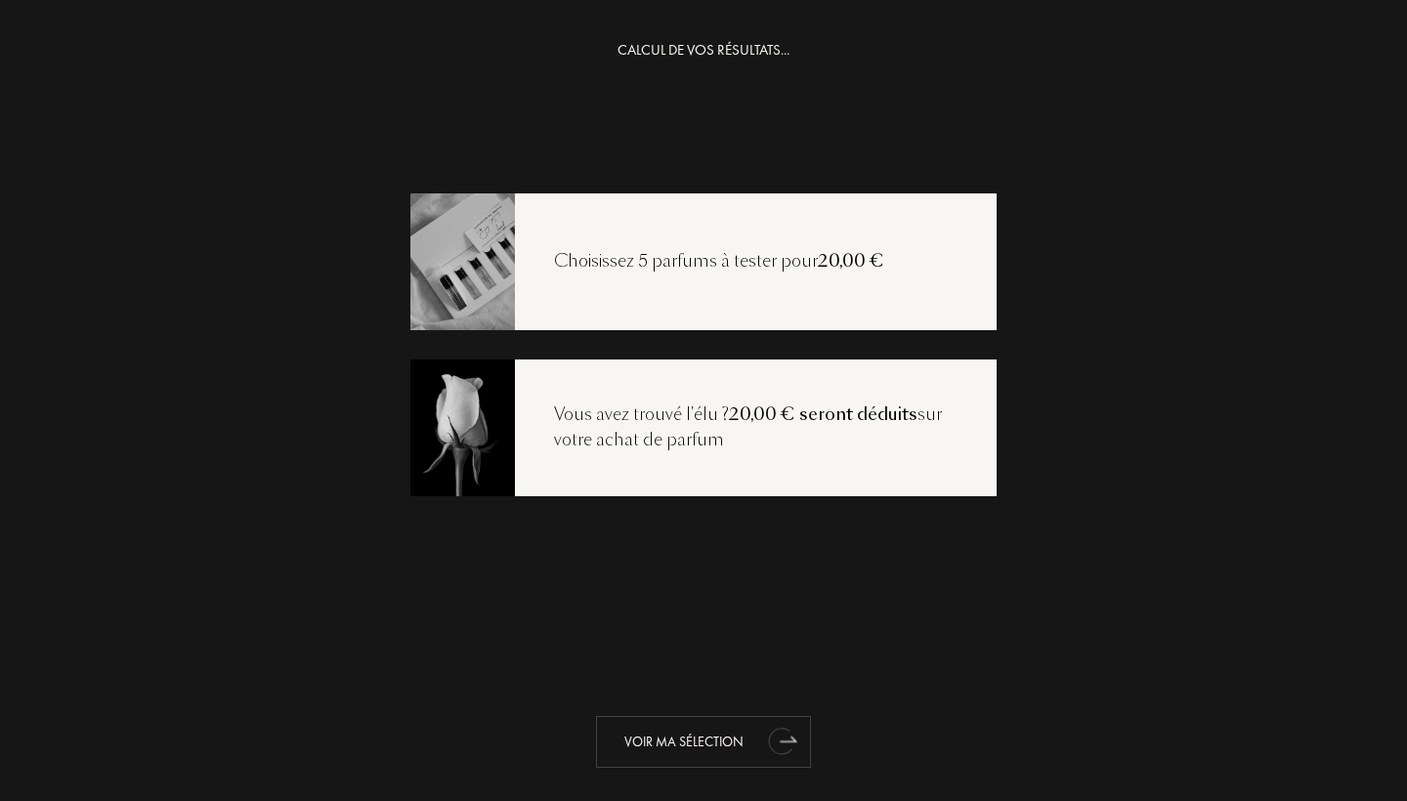
click at [744, 751] on div "Voir ma sélection" at bounding box center [703, 742] width 215 height 52
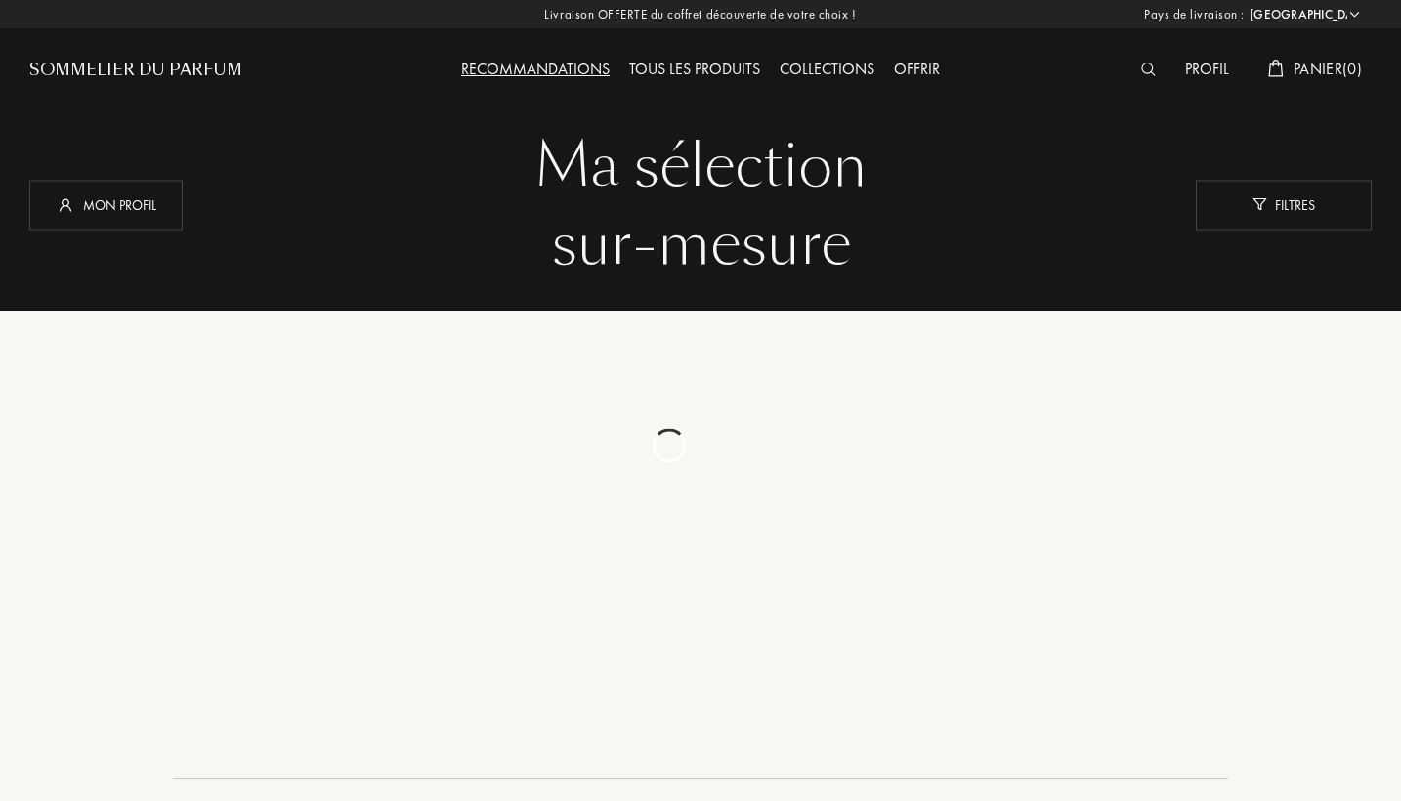
select select "FR"
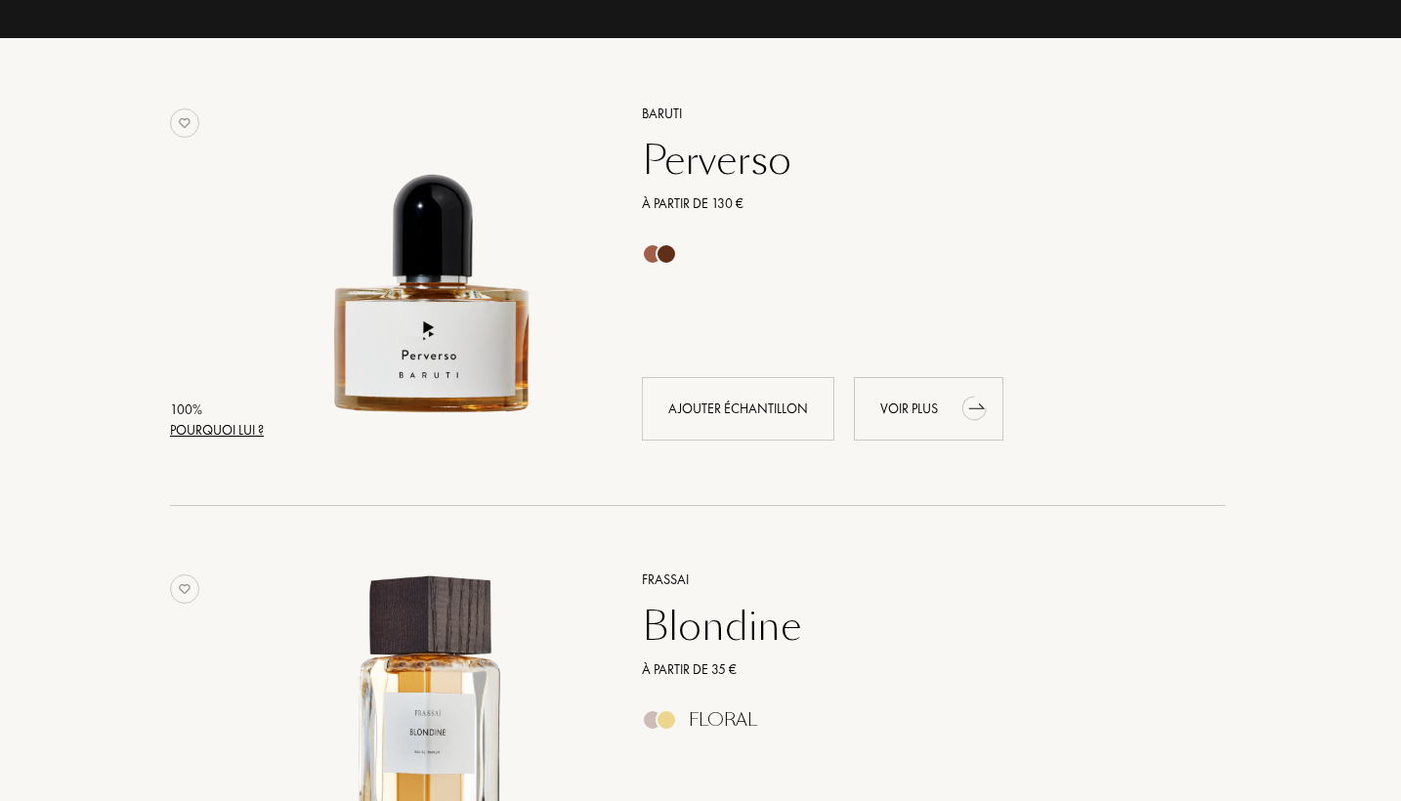
scroll to position [267, 3]
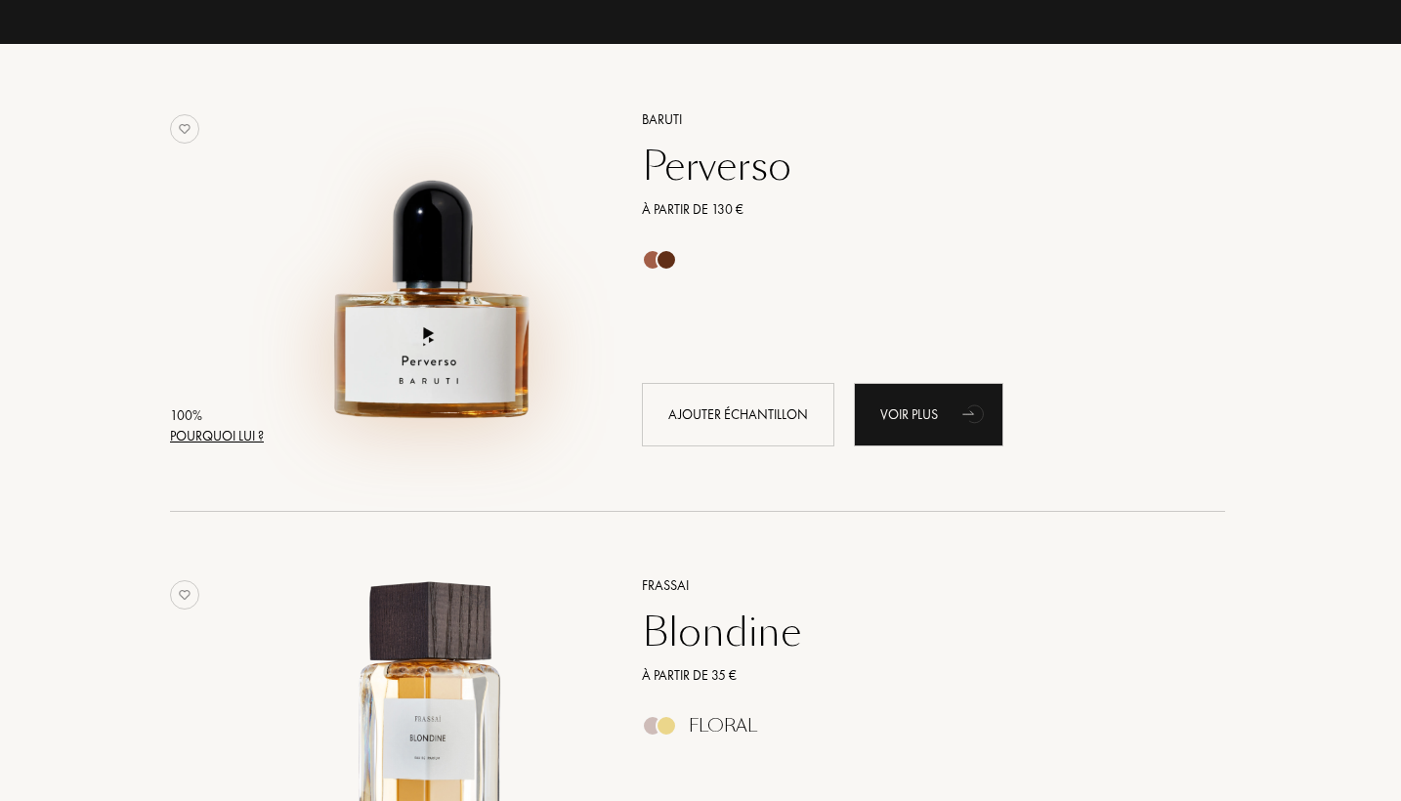
click at [415, 345] on img at bounding box center [433, 268] width 325 height 325
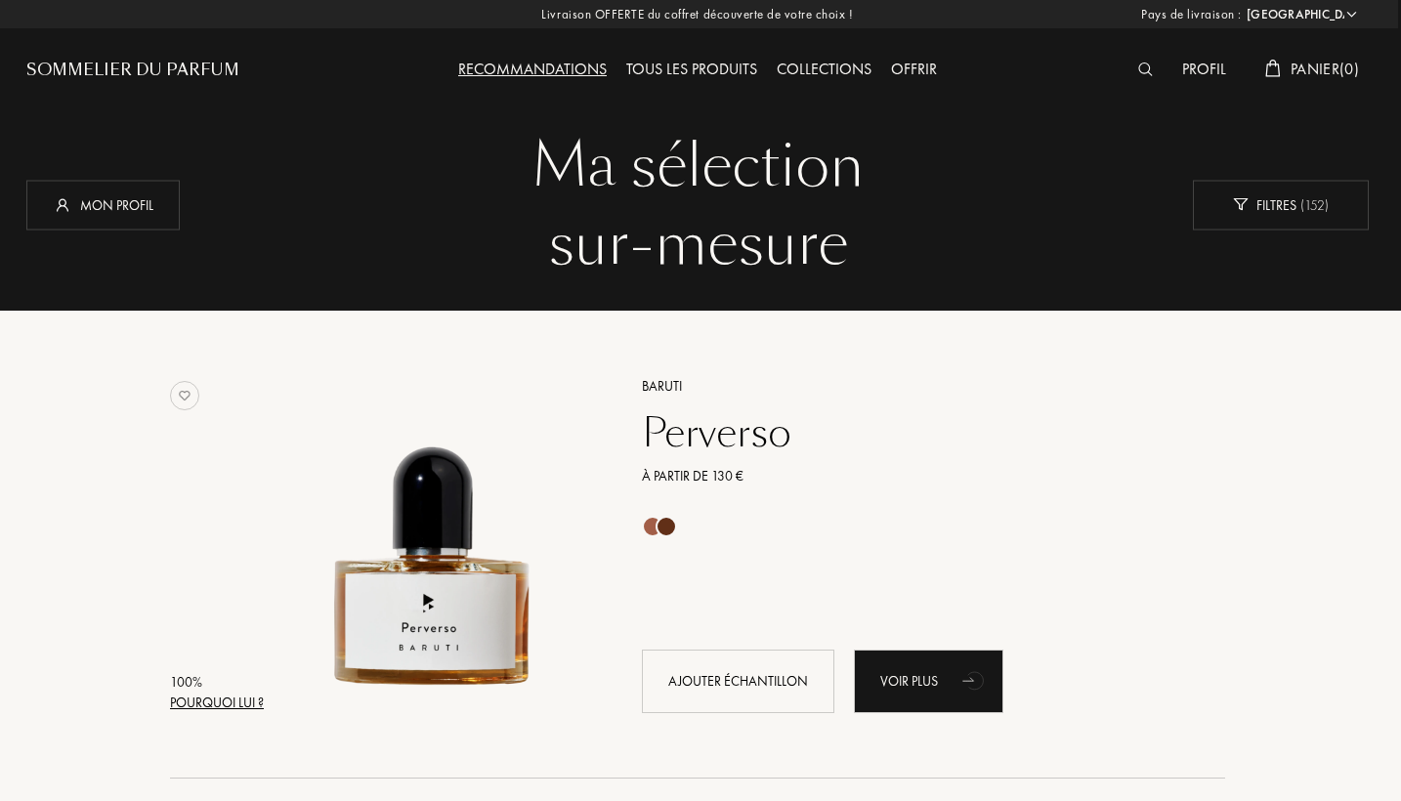
scroll to position [0, 3]
click at [1144, 66] on img at bounding box center [1145, 70] width 15 height 14
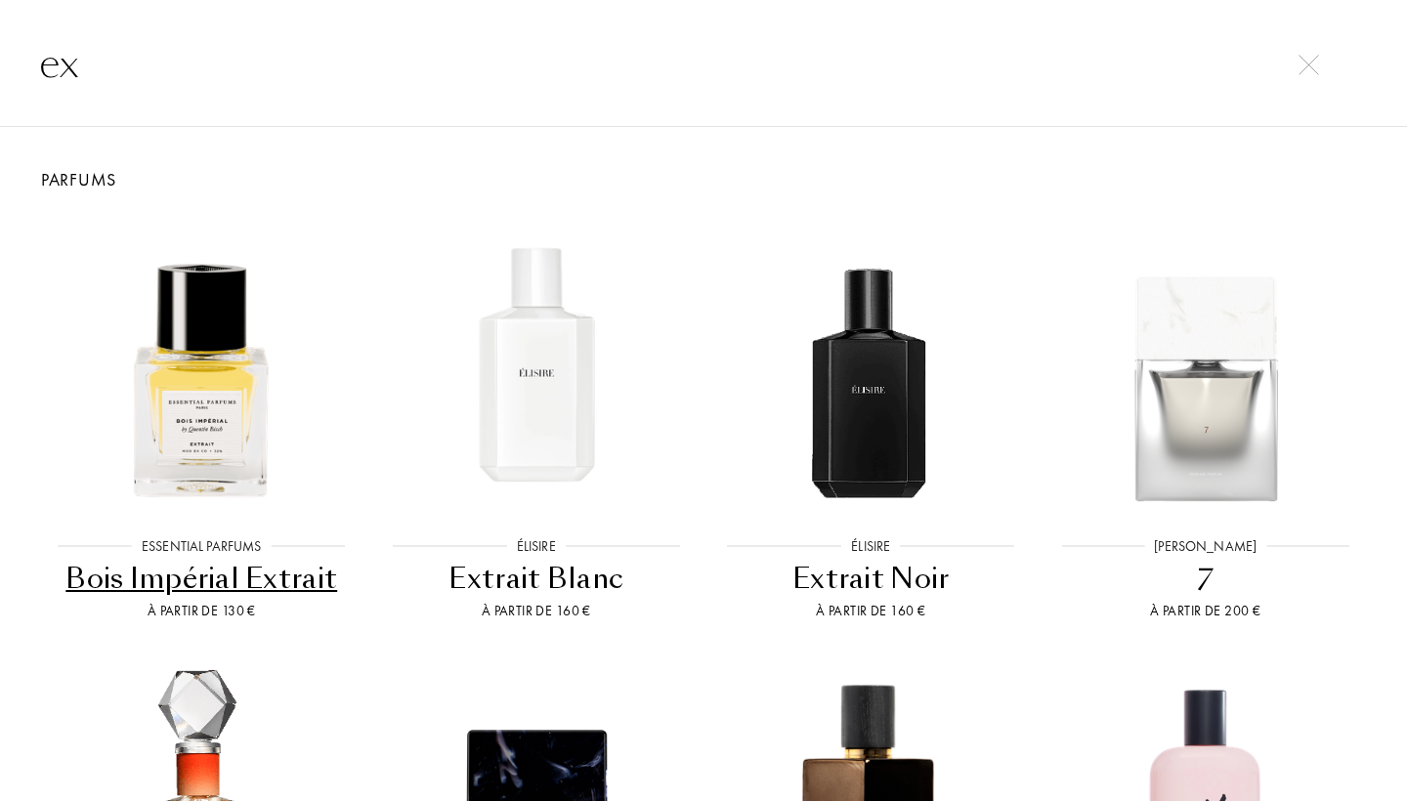
type input "e"
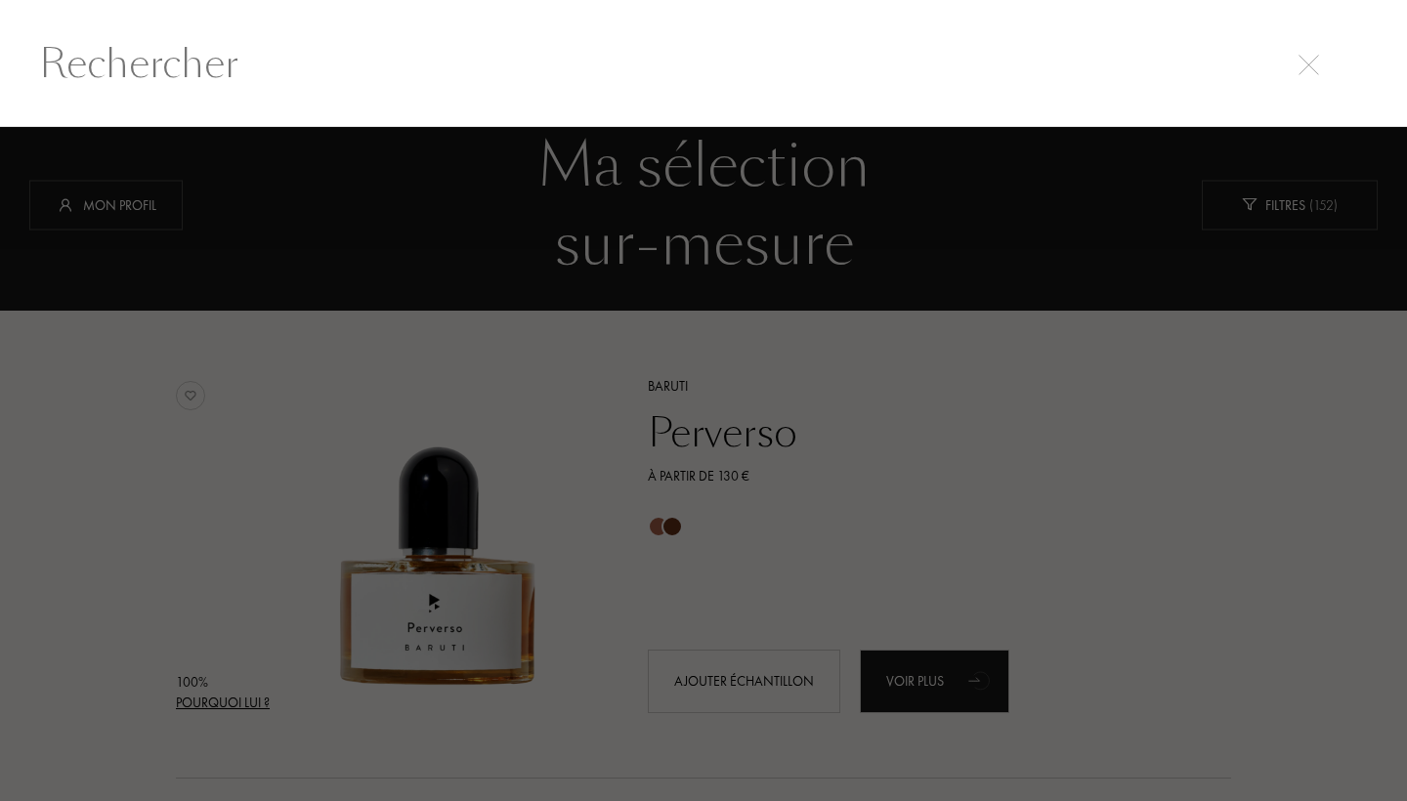
click at [1304, 63] on img at bounding box center [1308, 65] width 21 height 21
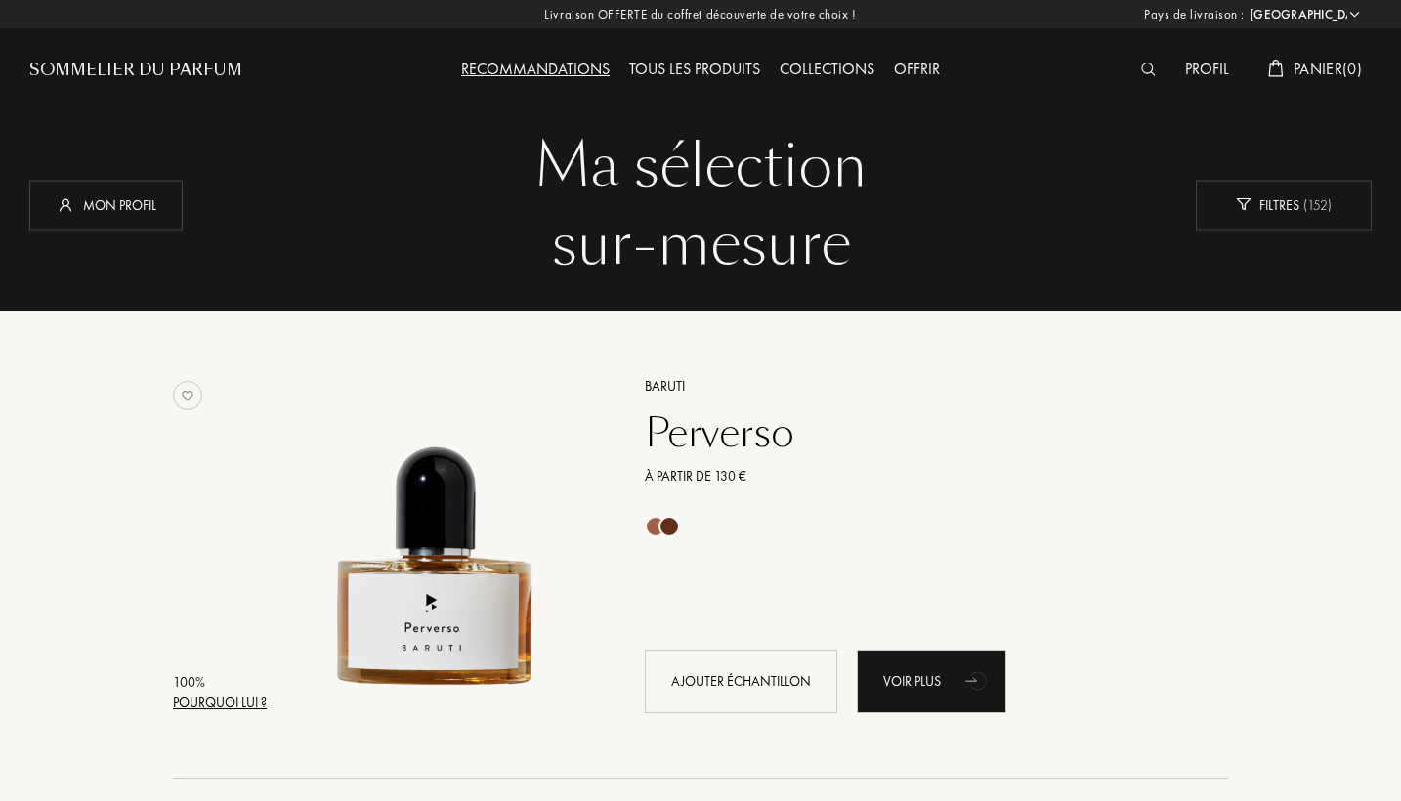
click at [226, 64] on div "Sommelier du Parfum" at bounding box center [135, 70] width 213 height 23
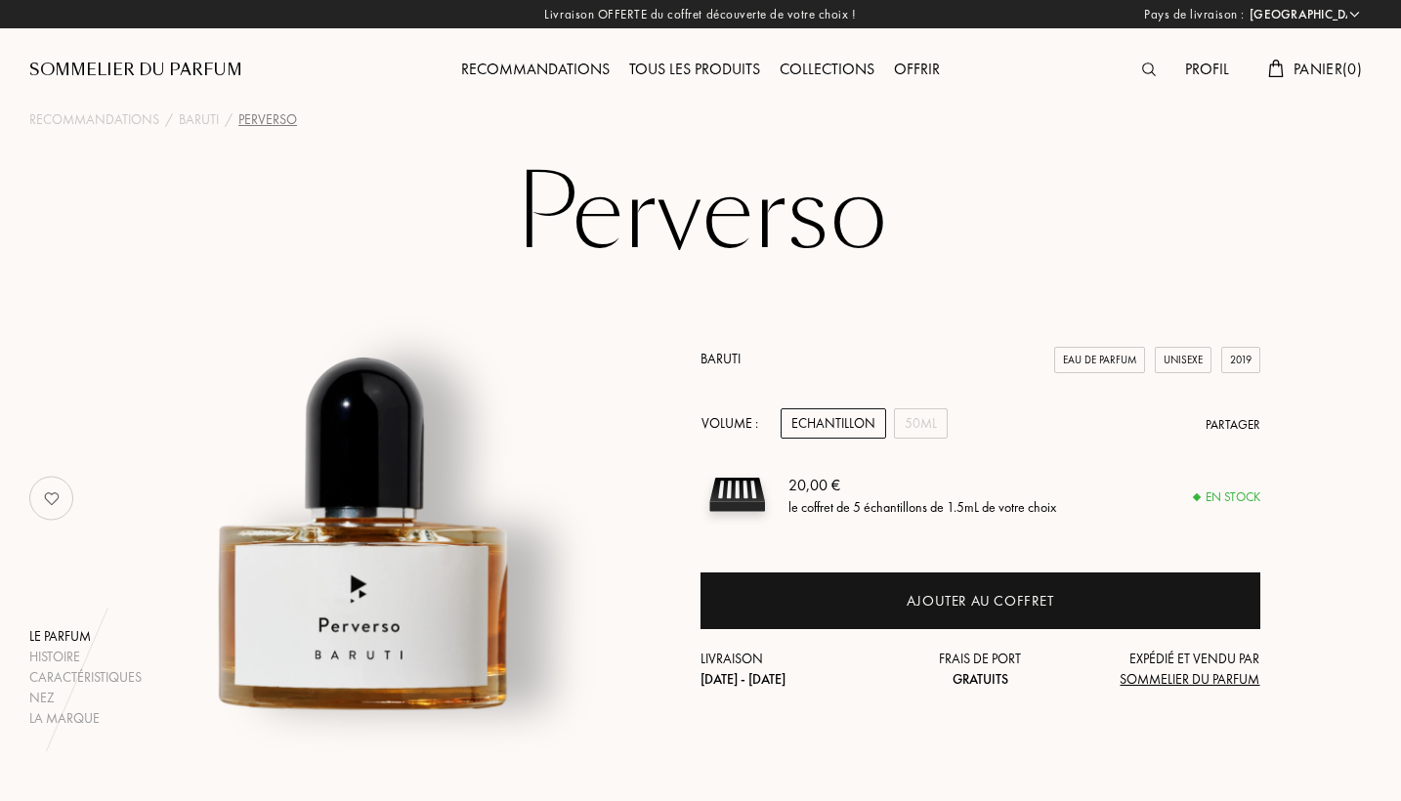
select select "FR"
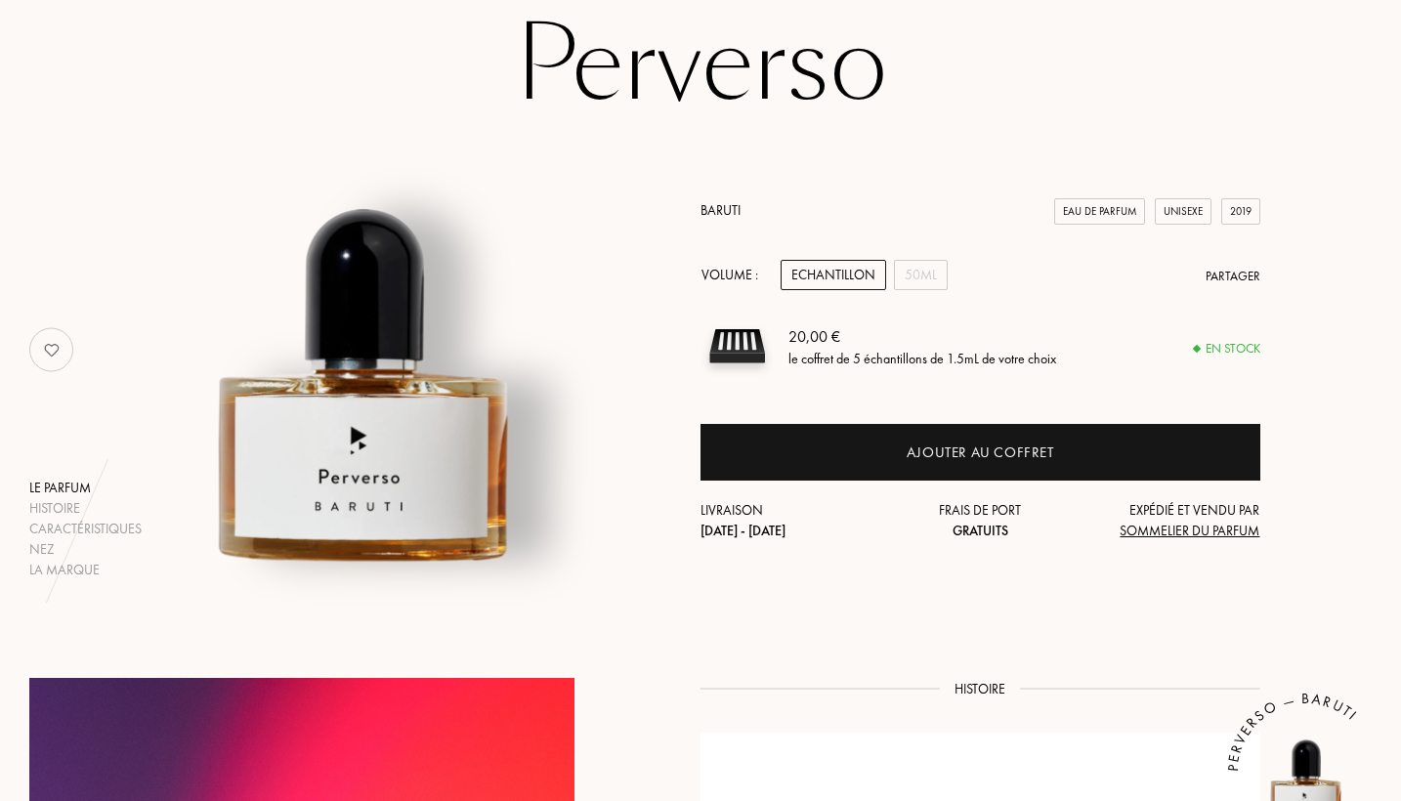
scroll to position [149, 0]
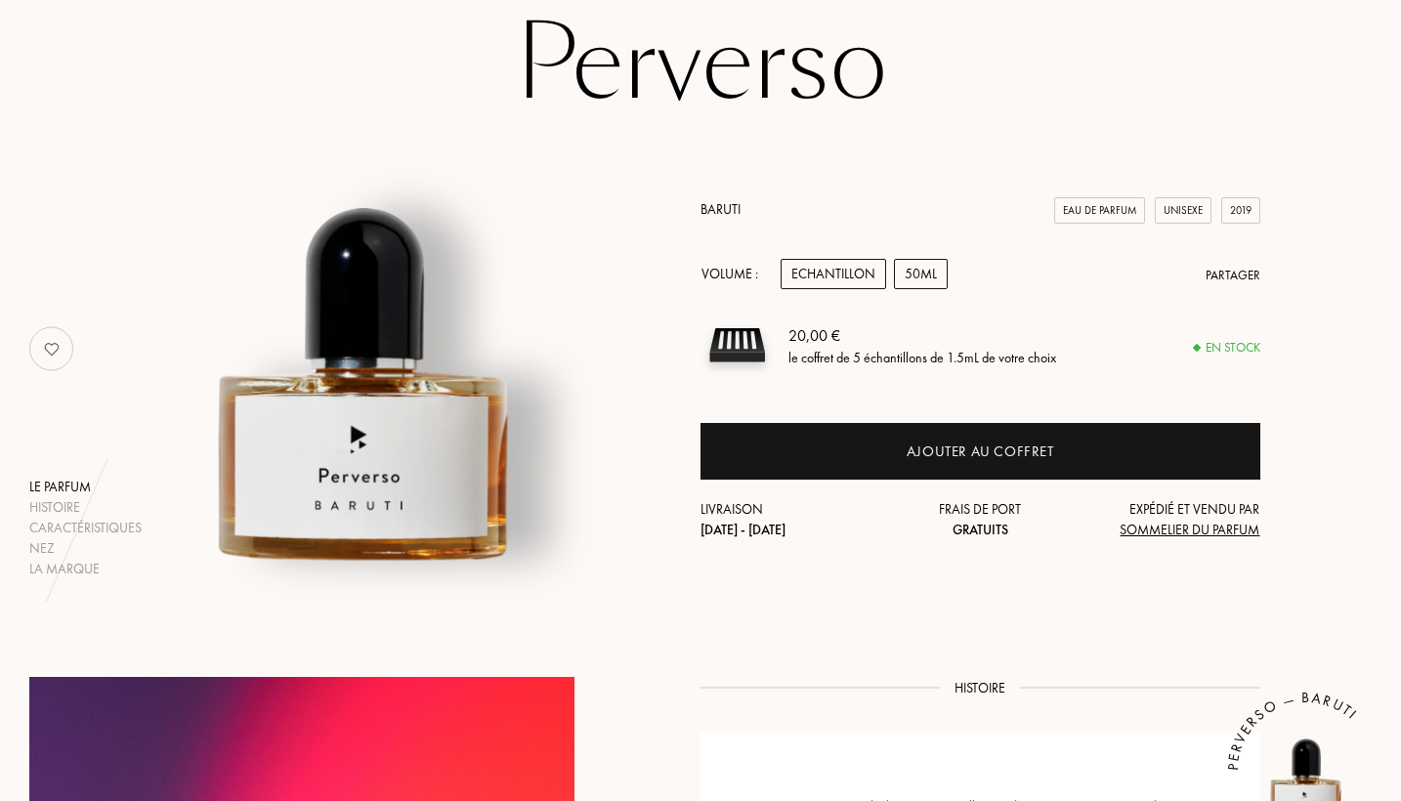
click at [904, 271] on div "50mL" at bounding box center [921, 274] width 54 height 30
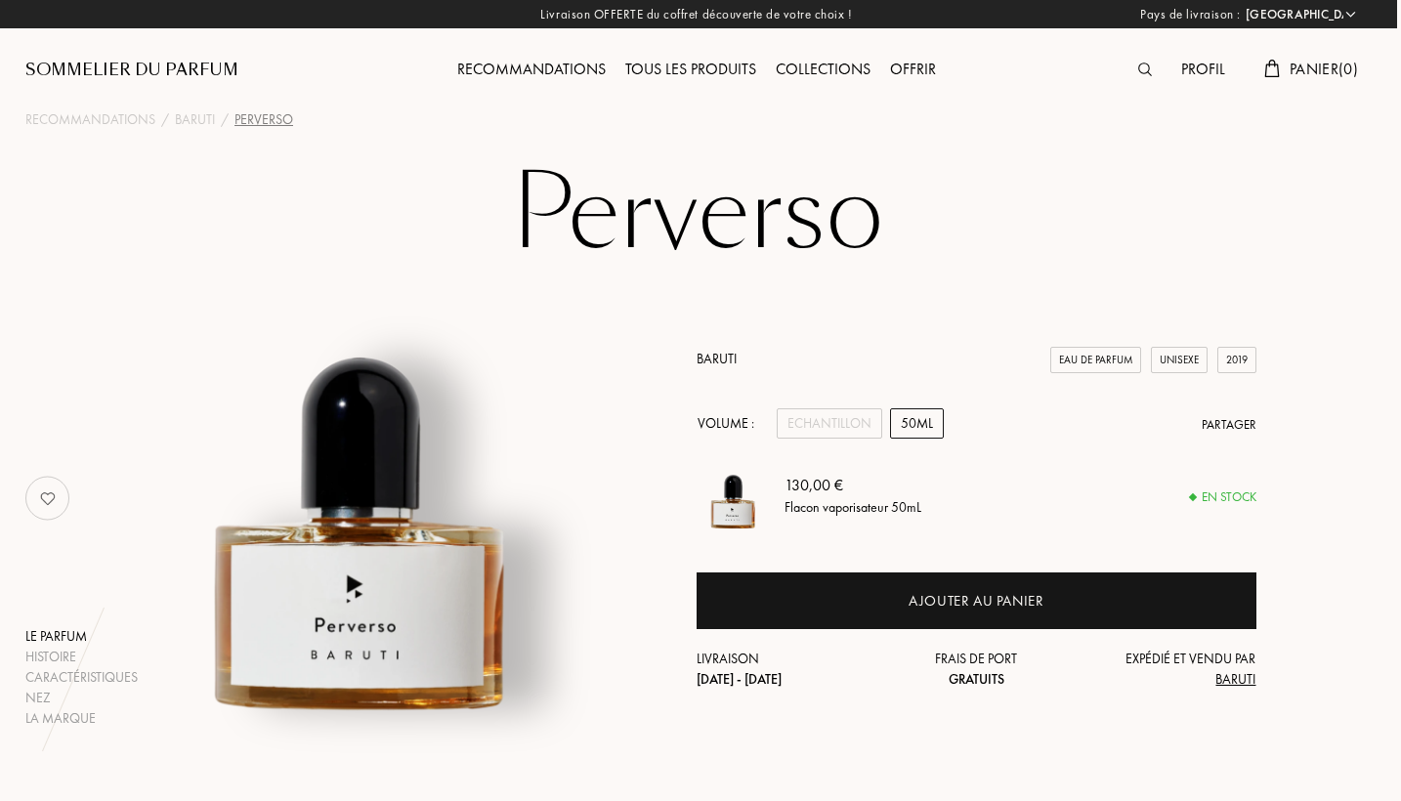
scroll to position [0, 4]
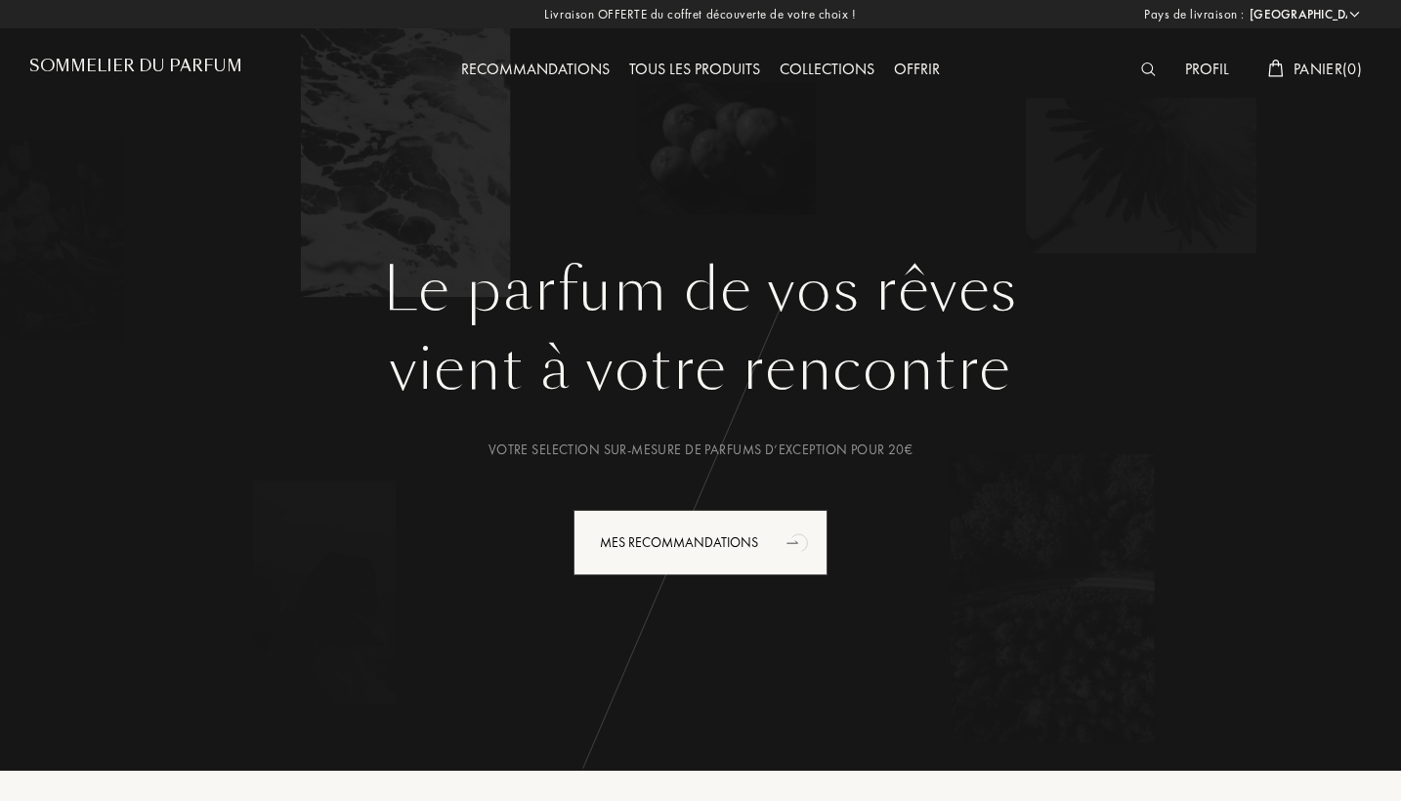
select select "FR"
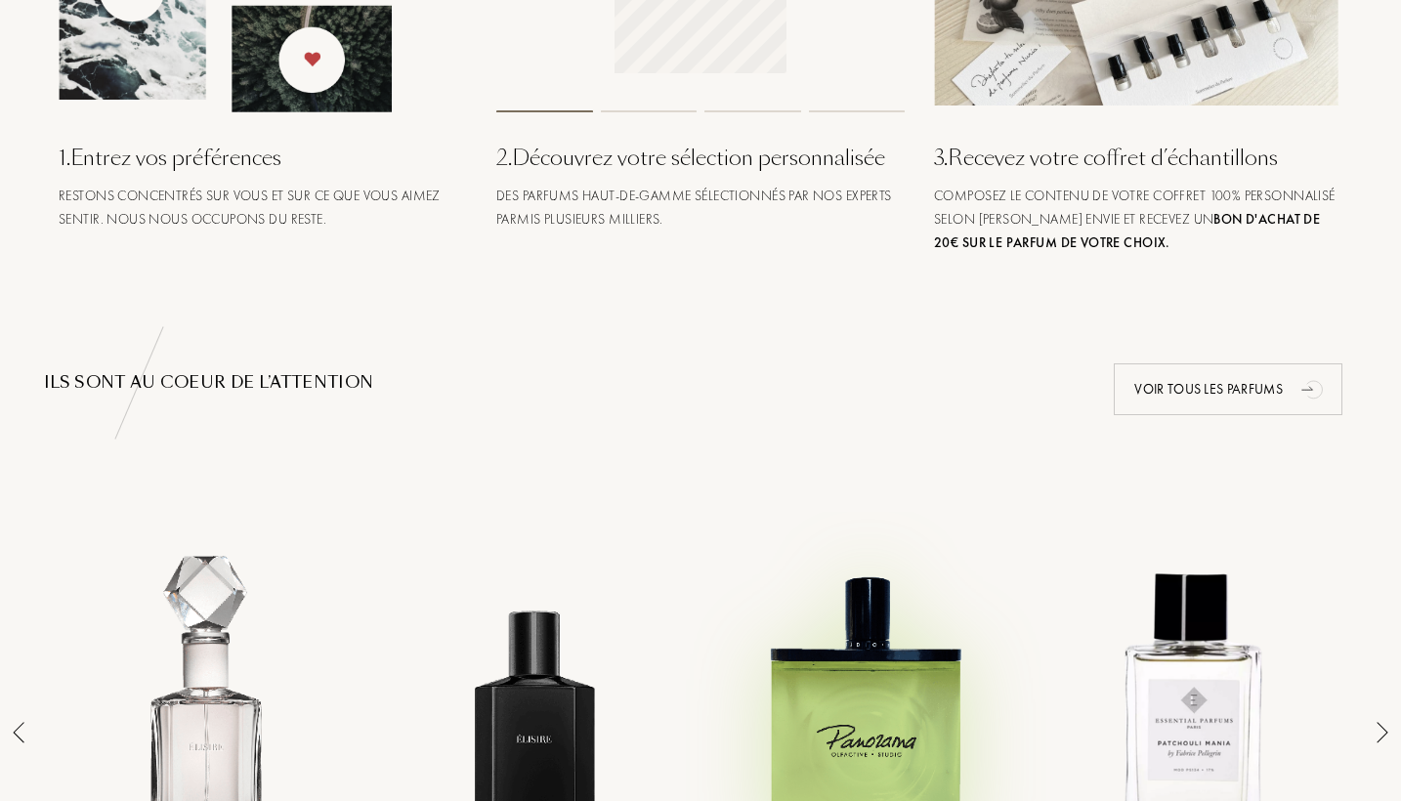
scroll to position [896, 0]
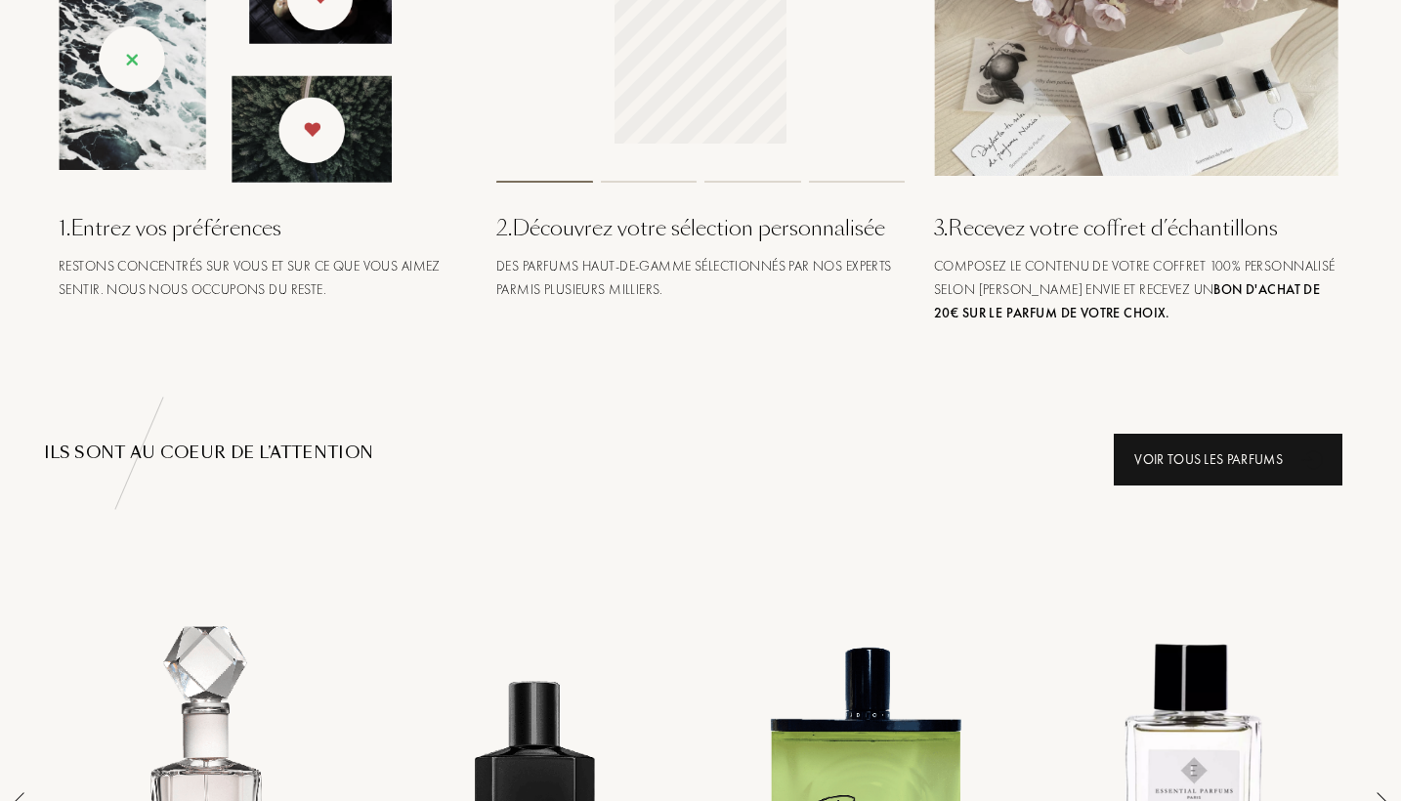
click at [1188, 461] on div "Voir tous les parfums" at bounding box center [1228, 460] width 229 height 52
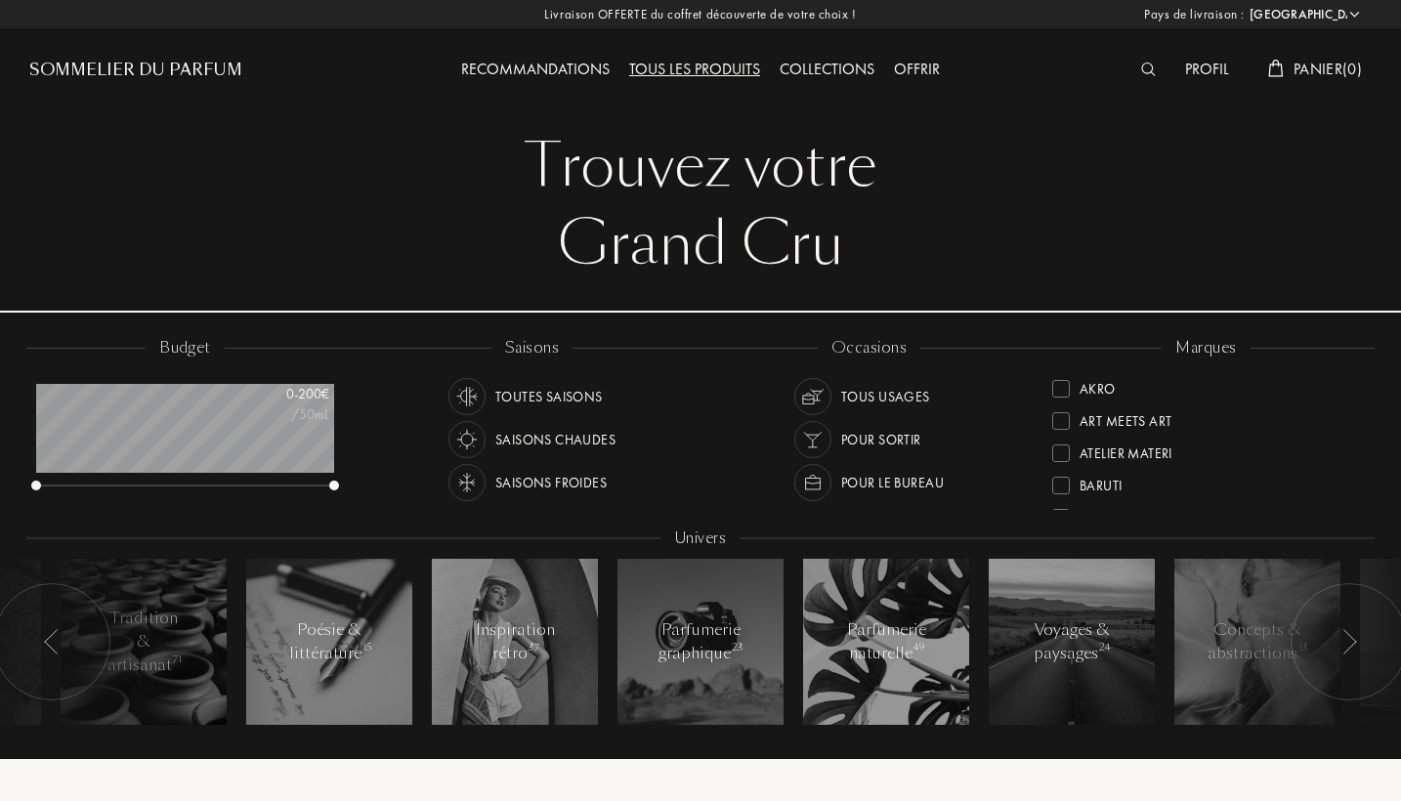
select select "FR"
click at [1137, 71] on div at bounding box center [1153, 70] width 44 height 25
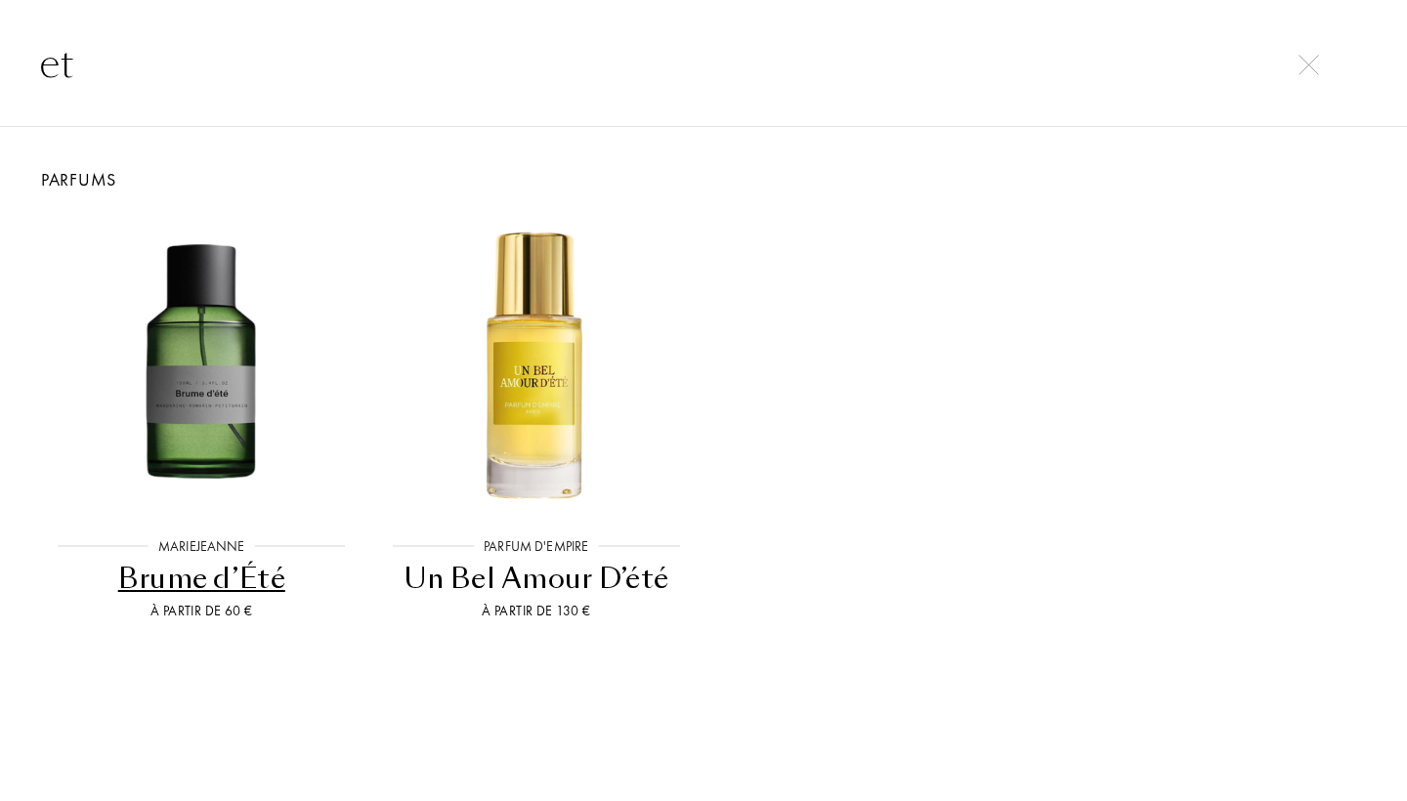
type input "e"
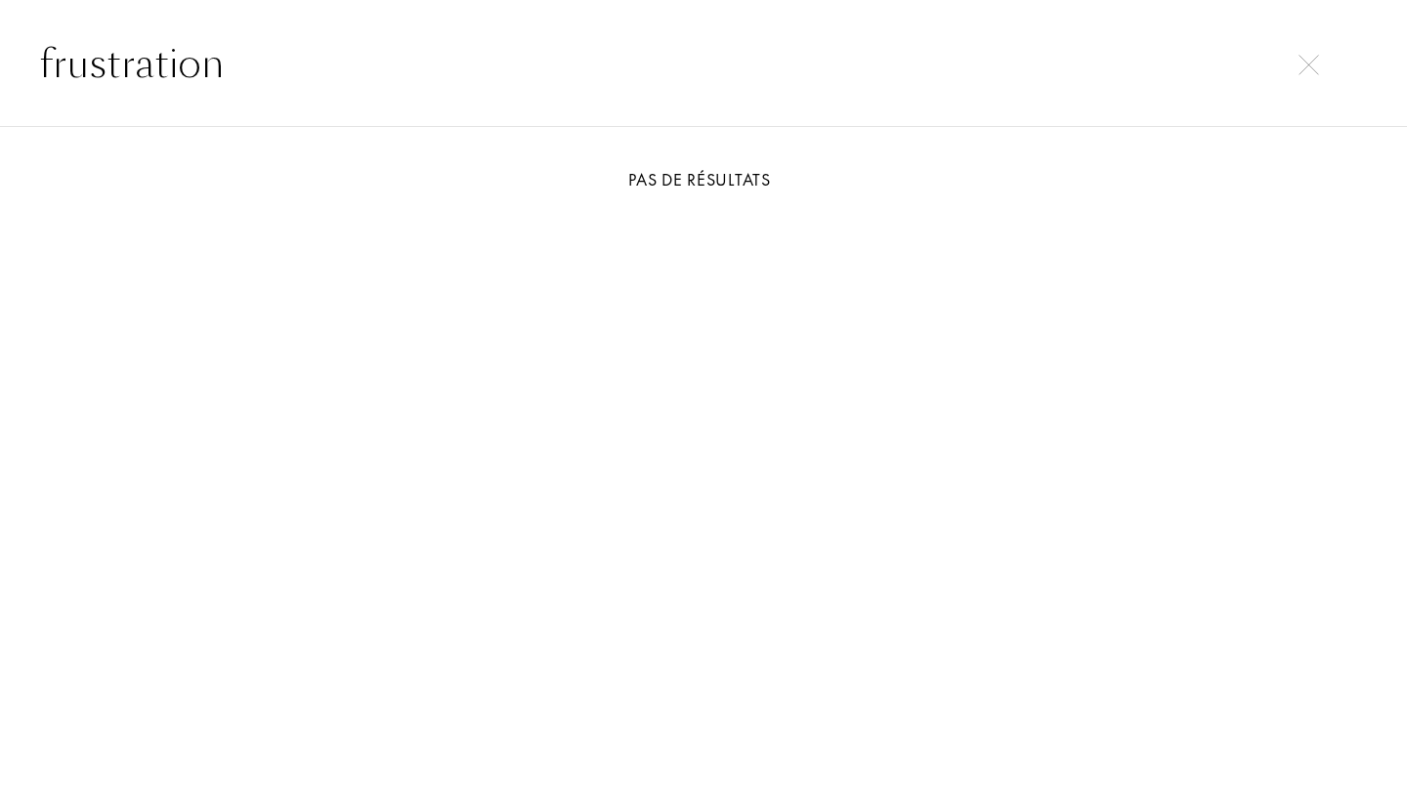
click at [55, 57] on input "frustration" at bounding box center [703, 63] width 1407 height 59
type input "Frustration"
drag, startPoint x: 265, startPoint y: 67, endPoint x: 0, endPoint y: 77, distance: 264.9
click at [0, 77] on input "Frustration" at bounding box center [703, 63] width 1407 height 59
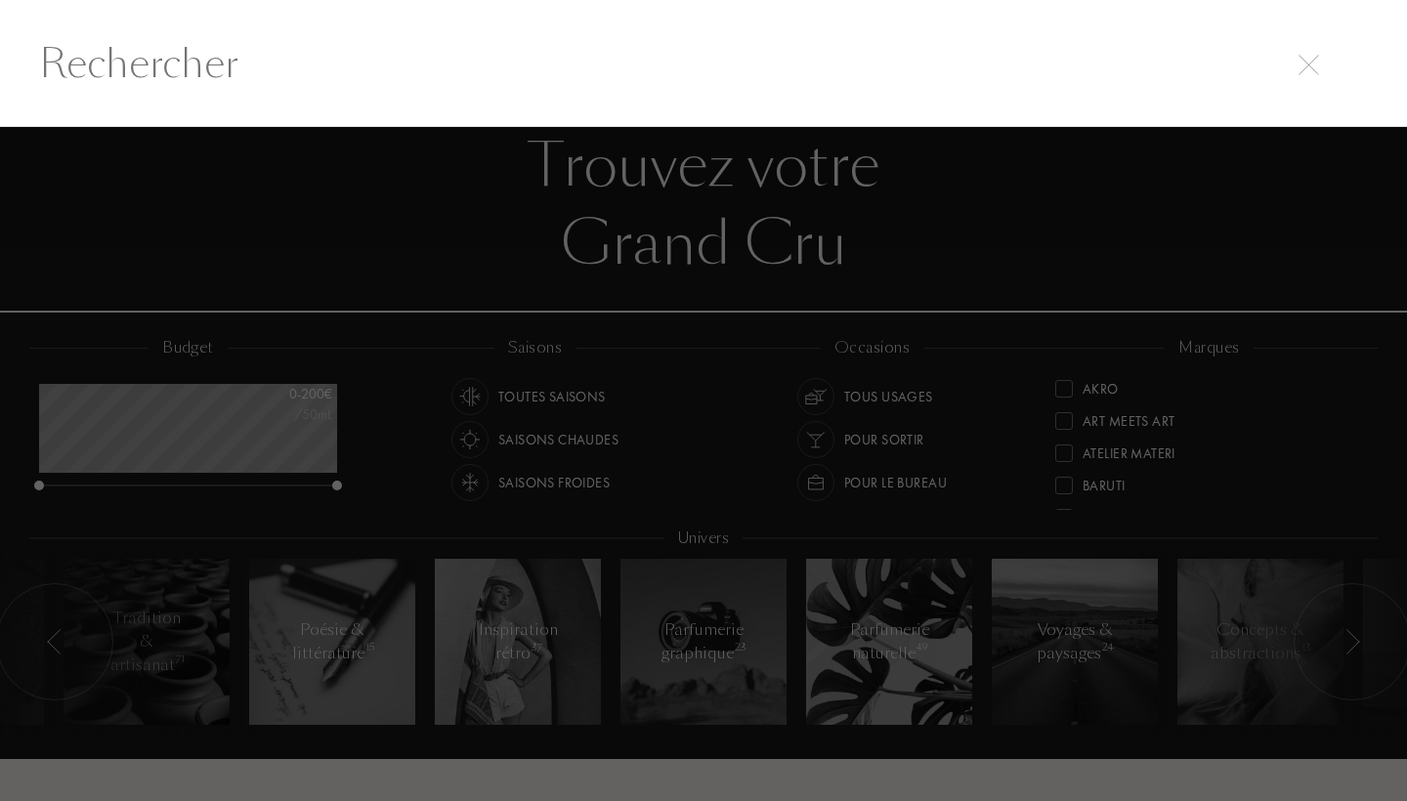
click at [1302, 63] on img at bounding box center [1308, 65] width 21 height 21
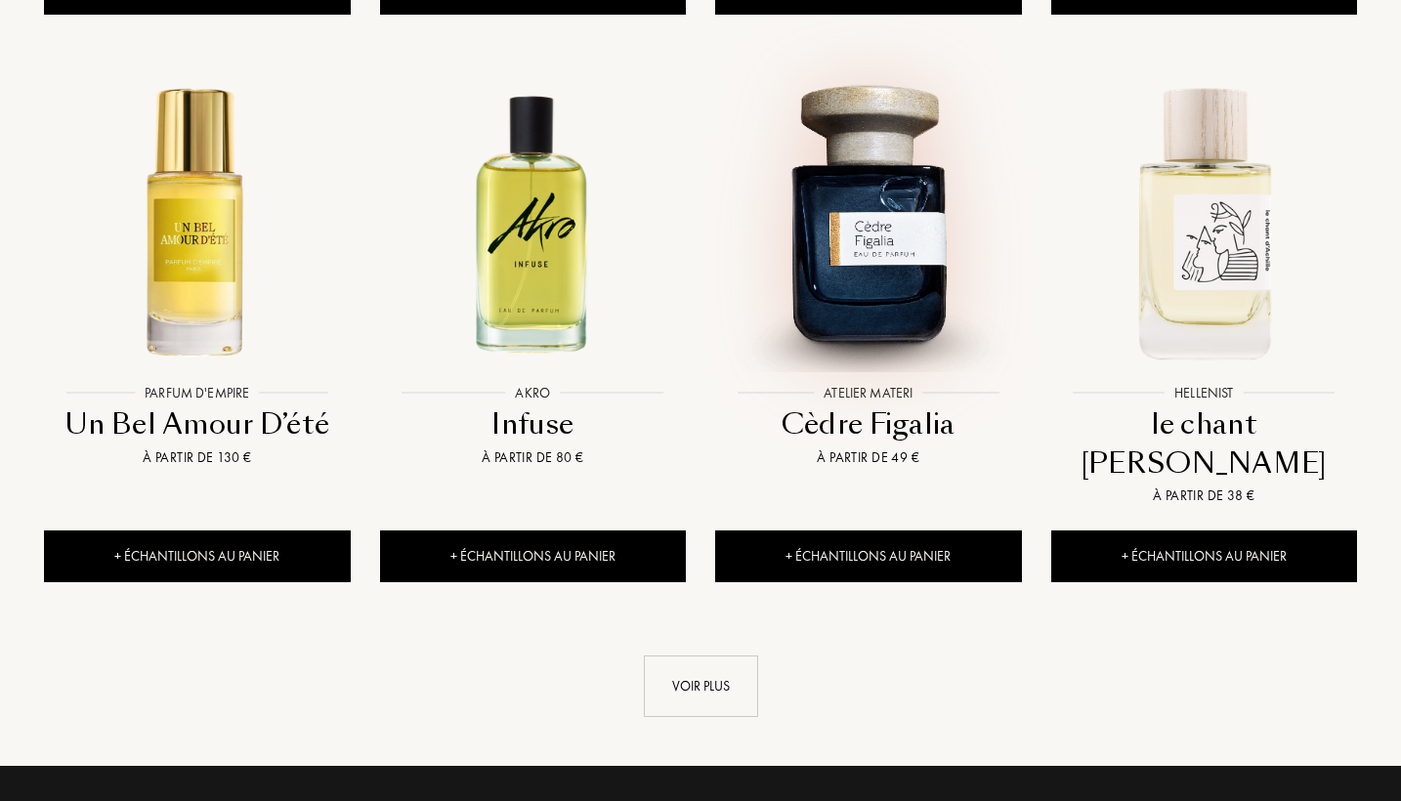
scroll to position [1953, 0]
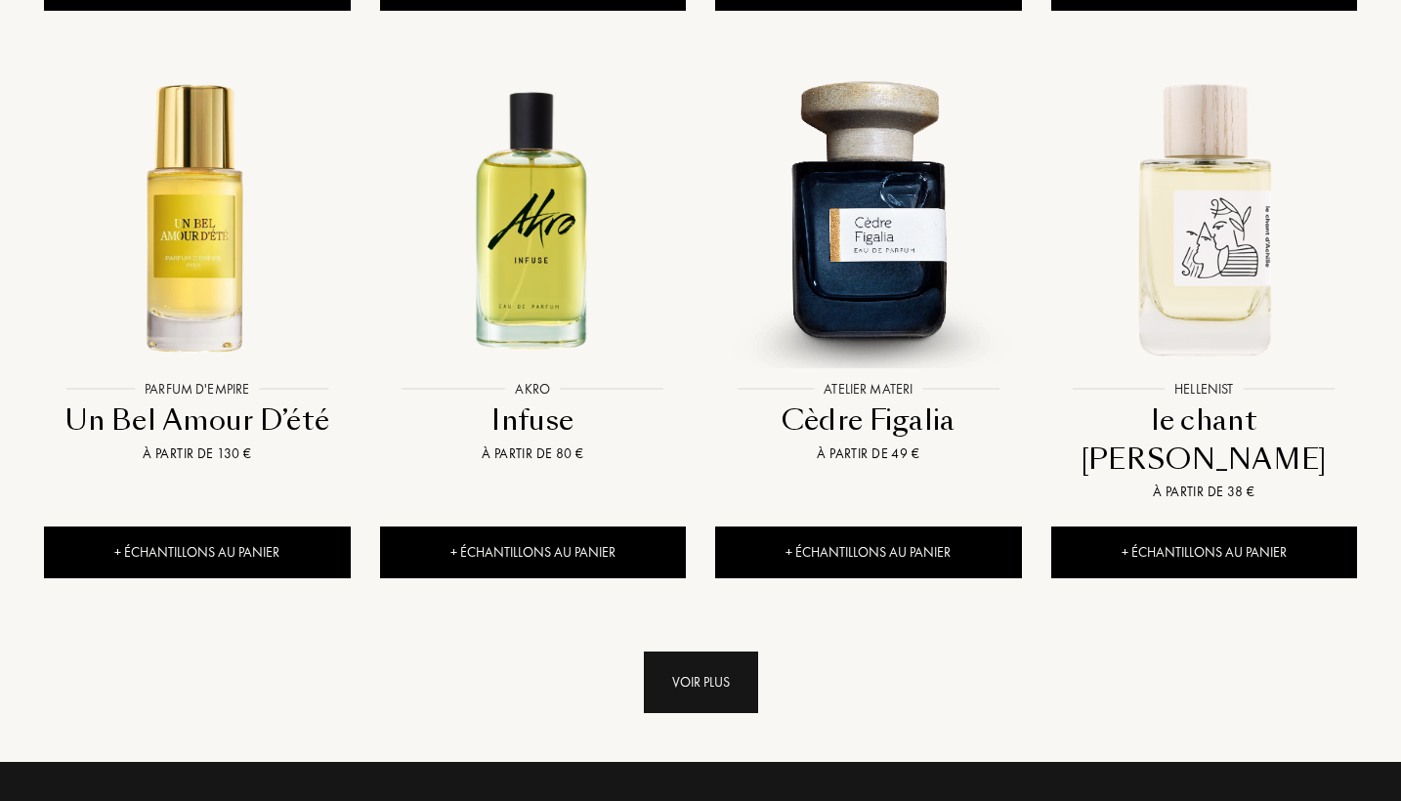
click at [697, 652] on div "Voir plus" at bounding box center [701, 683] width 114 height 62
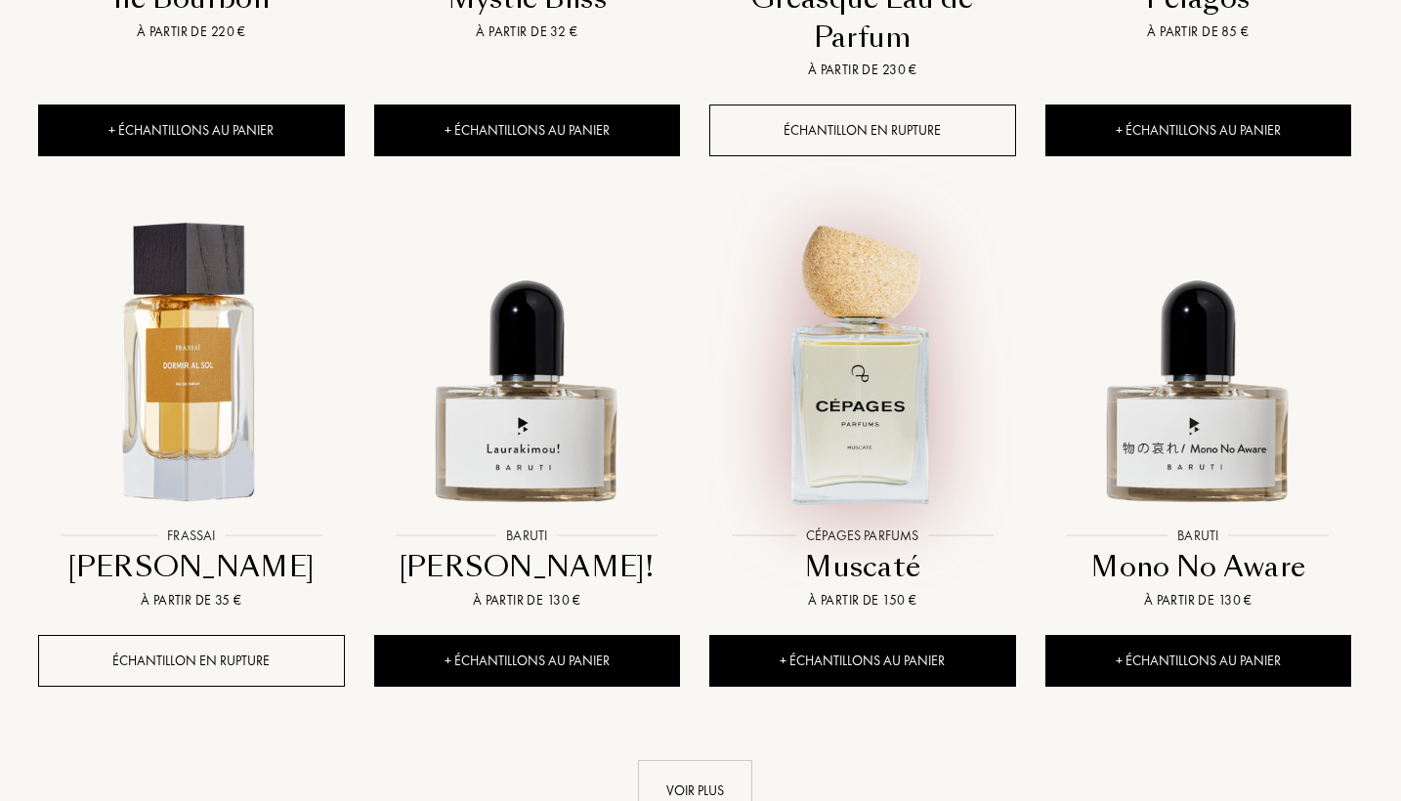
scroll to position [3473, 7]
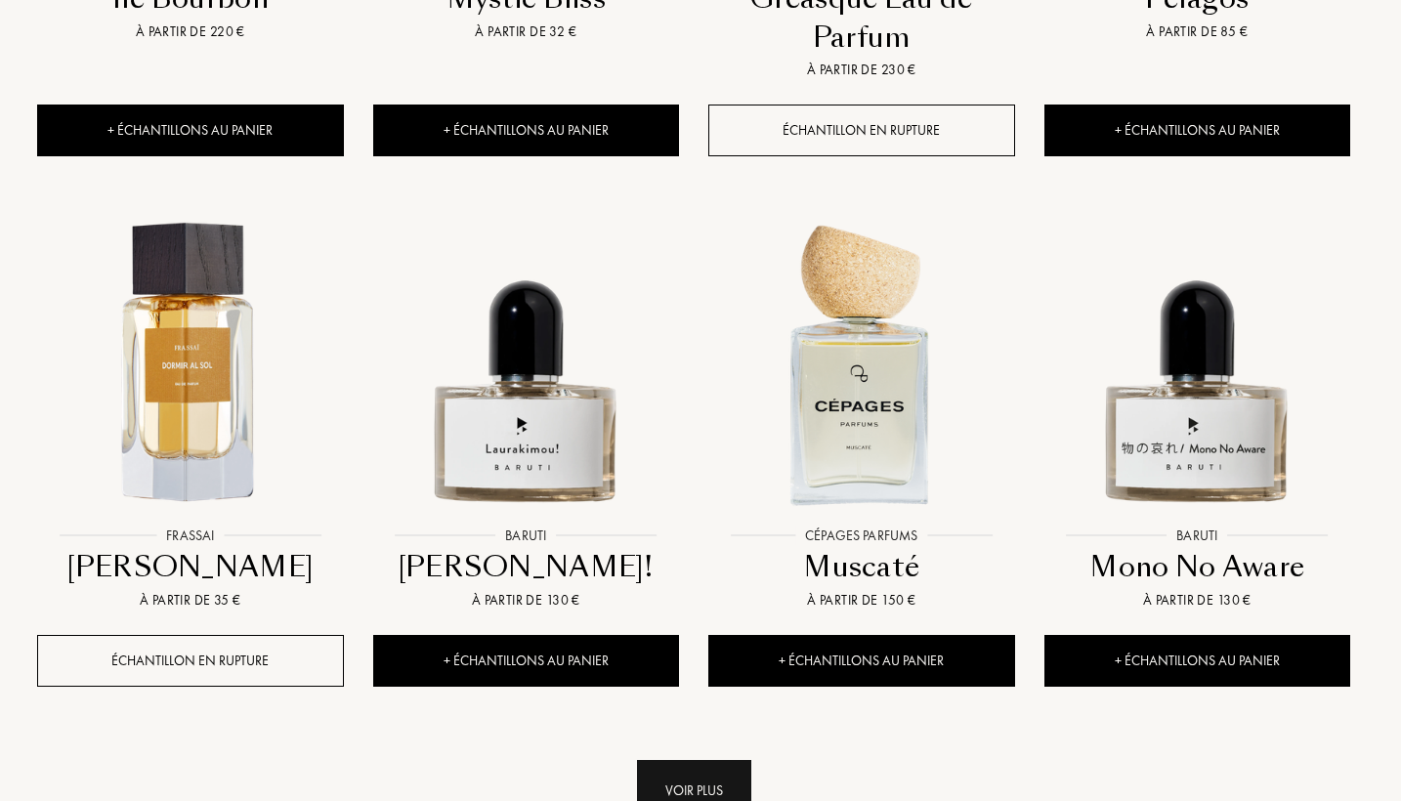
click at [653, 760] on div "Voir plus" at bounding box center [694, 791] width 114 height 62
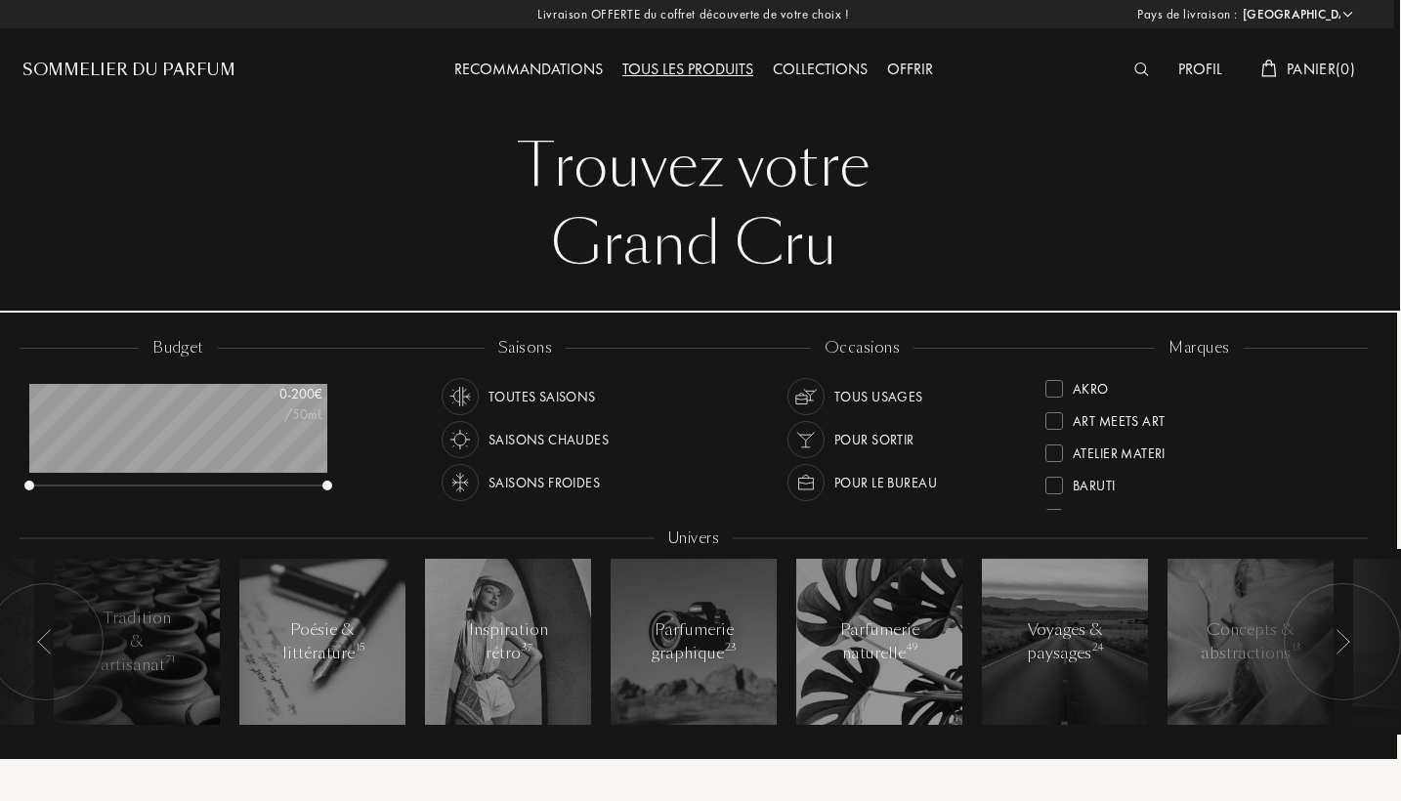
scroll to position [0, 7]
click at [580, 69] on div "Recommandations" at bounding box center [528, 70] width 168 height 25
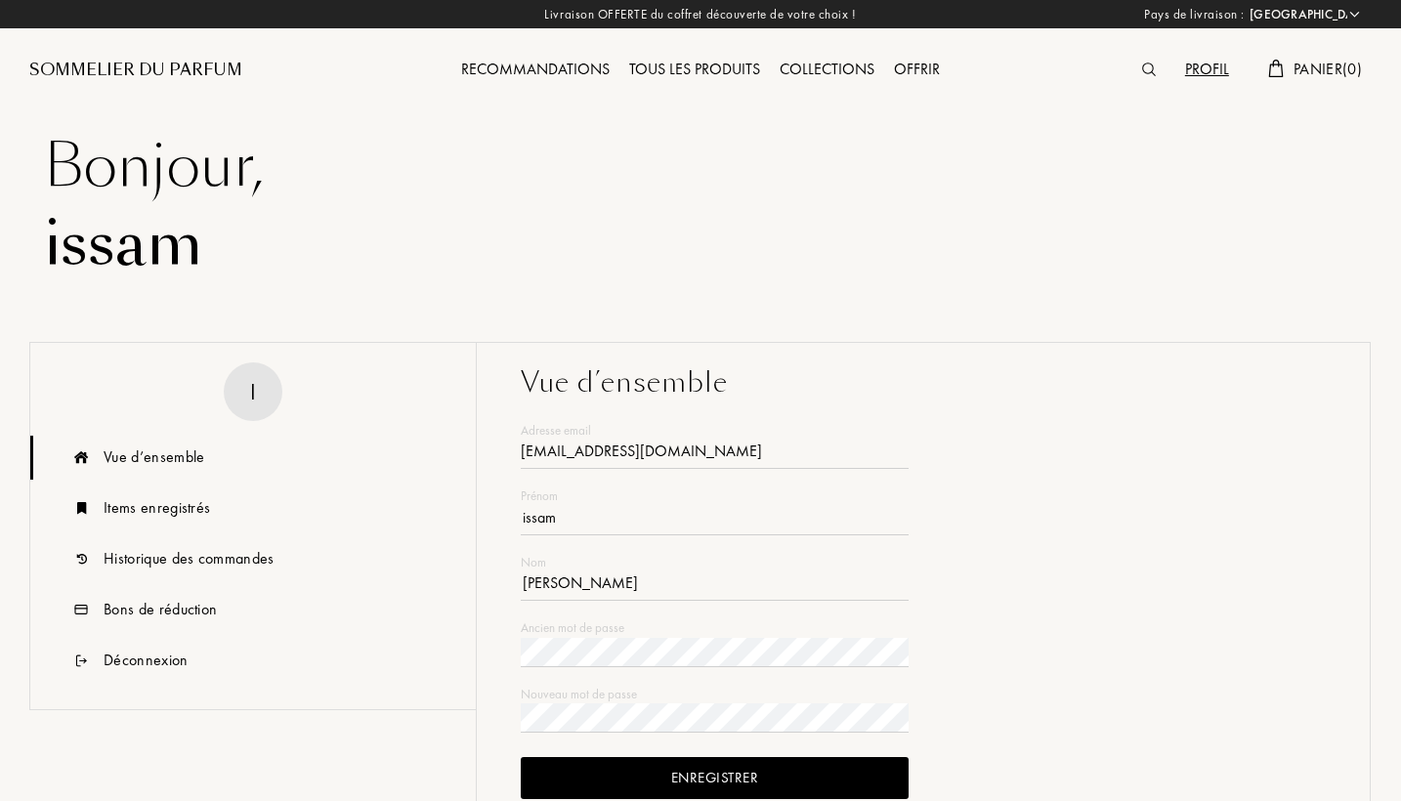
select select "FR"
click at [190, 511] on div "Items enregistrés" at bounding box center [157, 507] width 106 height 23
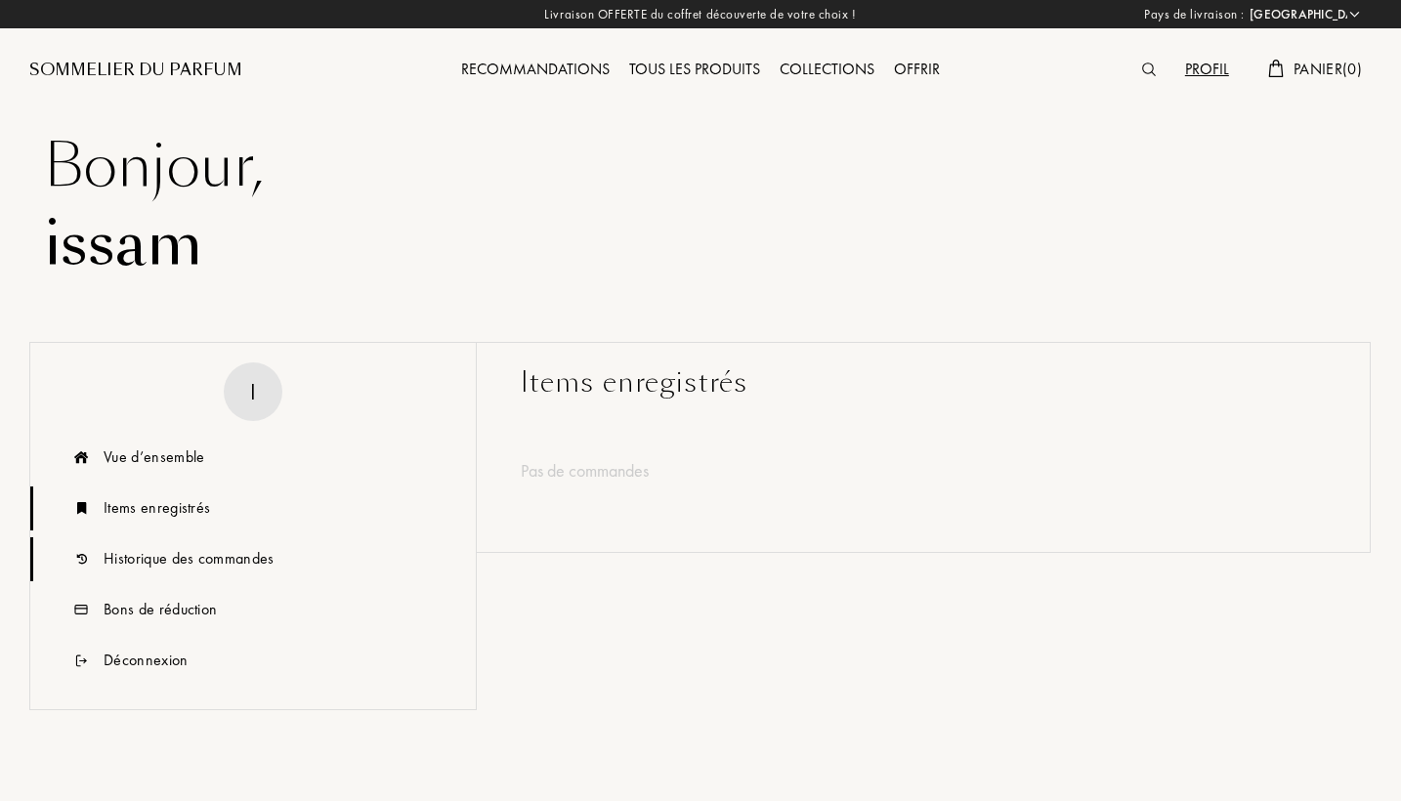
click at [175, 556] on div "Historique des commandes" at bounding box center [189, 558] width 171 height 23
click at [152, 606] on div "Bons de réduction" at bounding box center [160, 609] width 113 height 23
click at [152, 456] on div "Vue d’ensemble" at bounding box center [154, 456] width 101 height 23
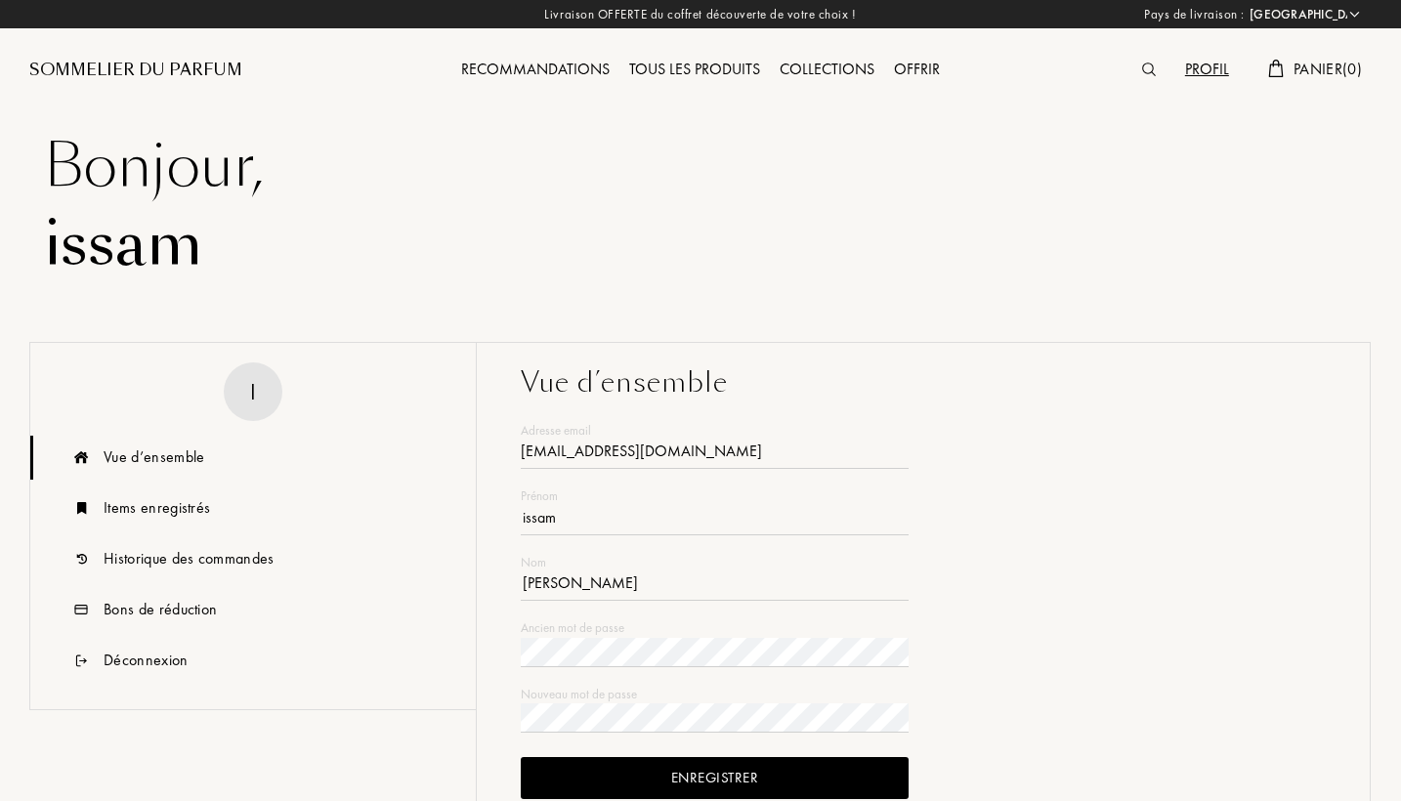
click at [529, 62] on div "Recommandations" at bounding box center [535, 70] width 168 height 25
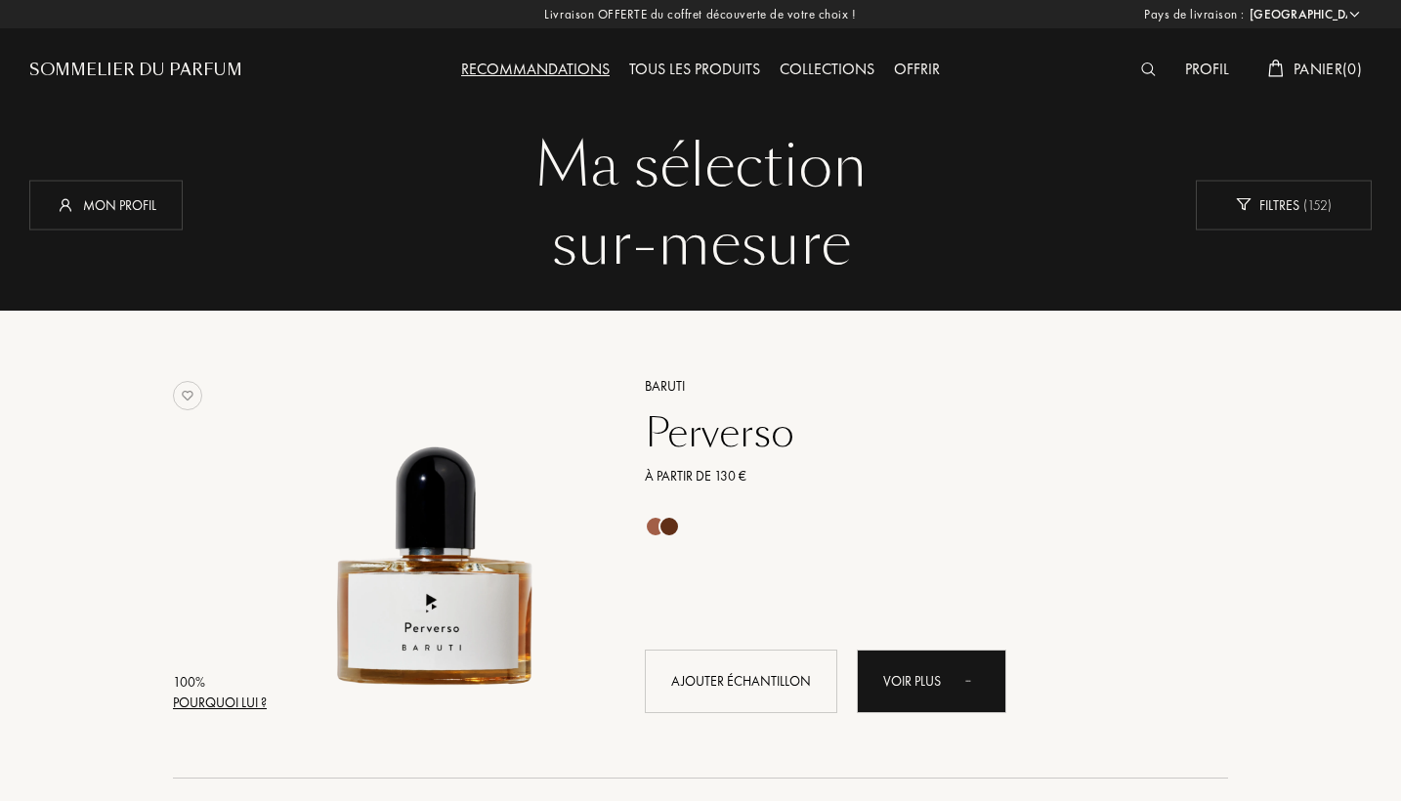
select select "FR"
click at [147, 222] on div "Mon profil" at bounding box center [105, 205] width 153 height 50
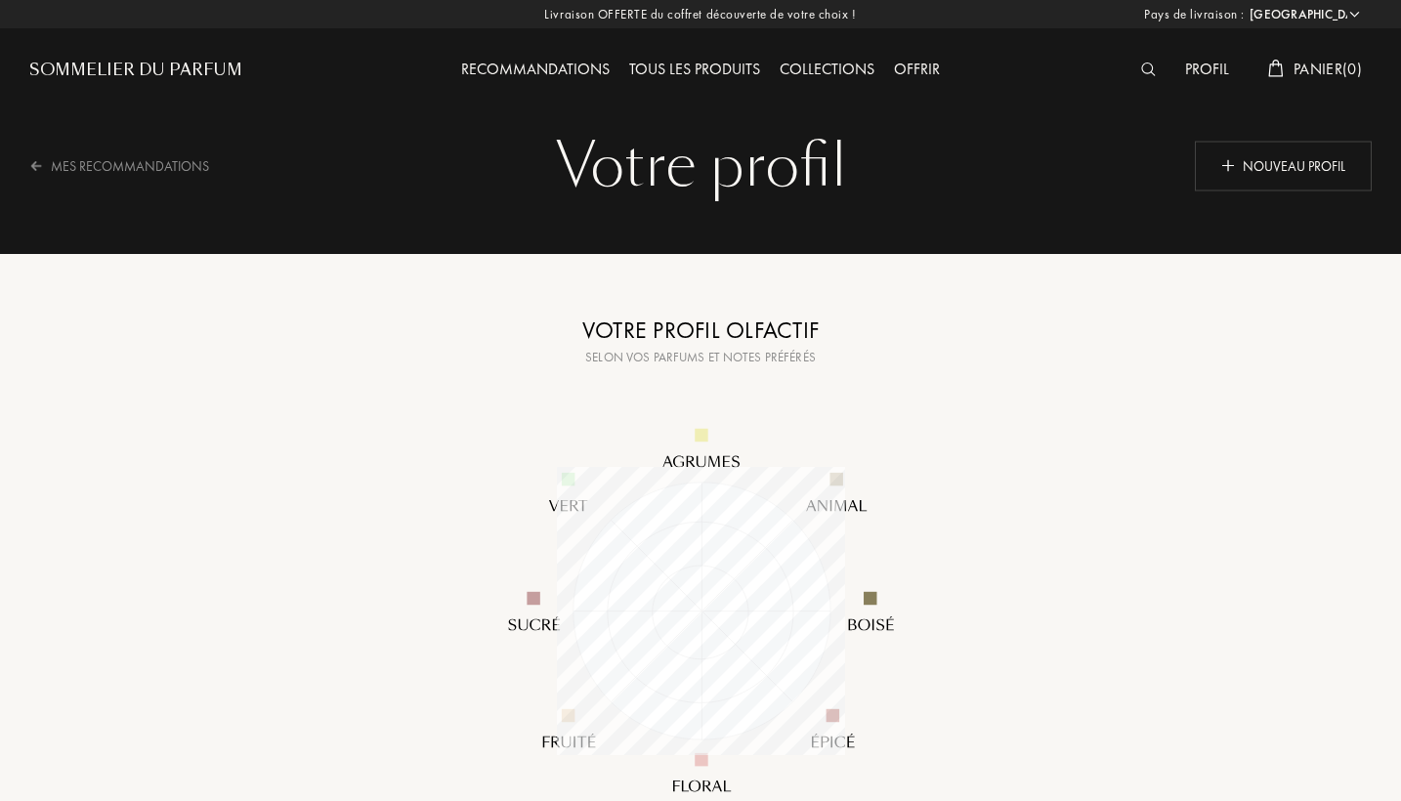
select select "FR"
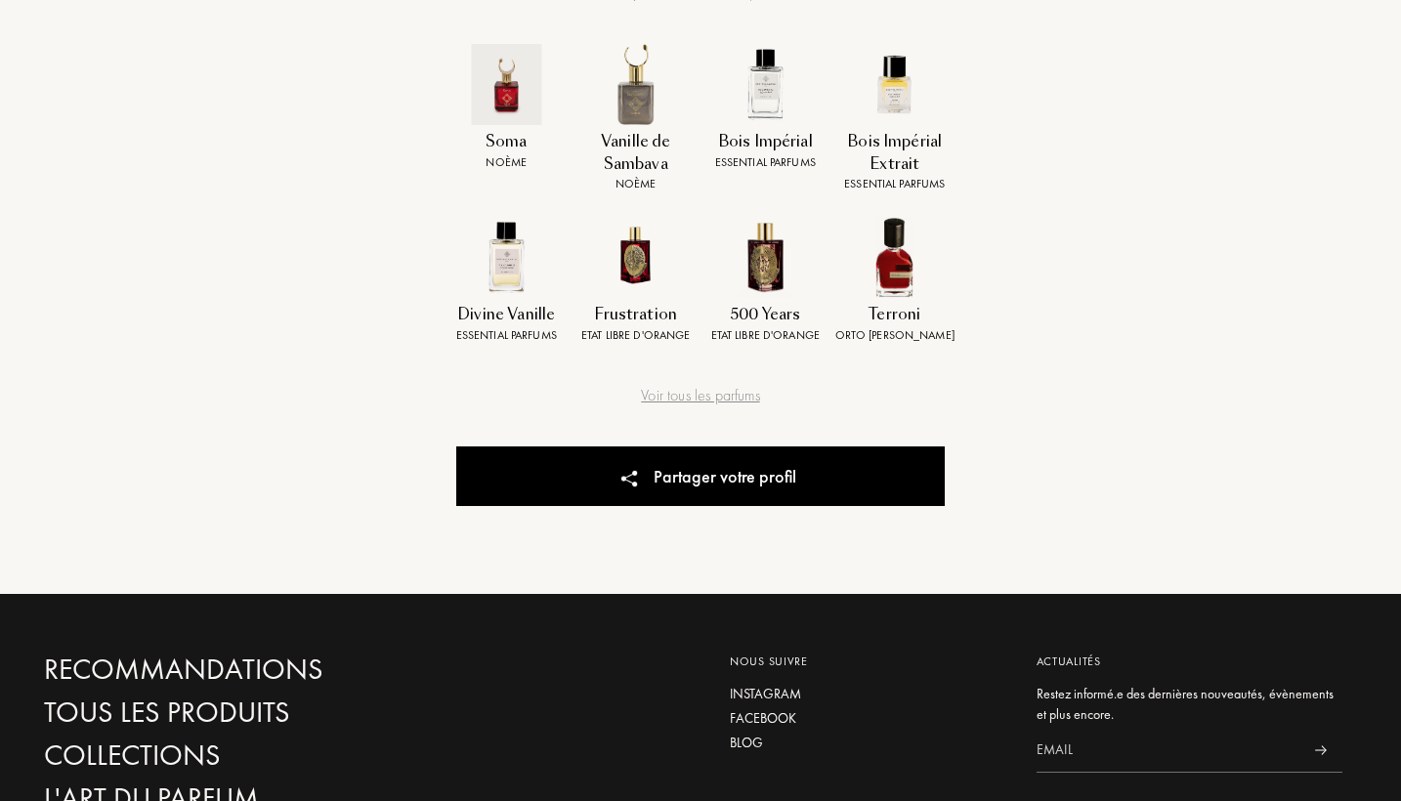
scroll to position [882, 0]
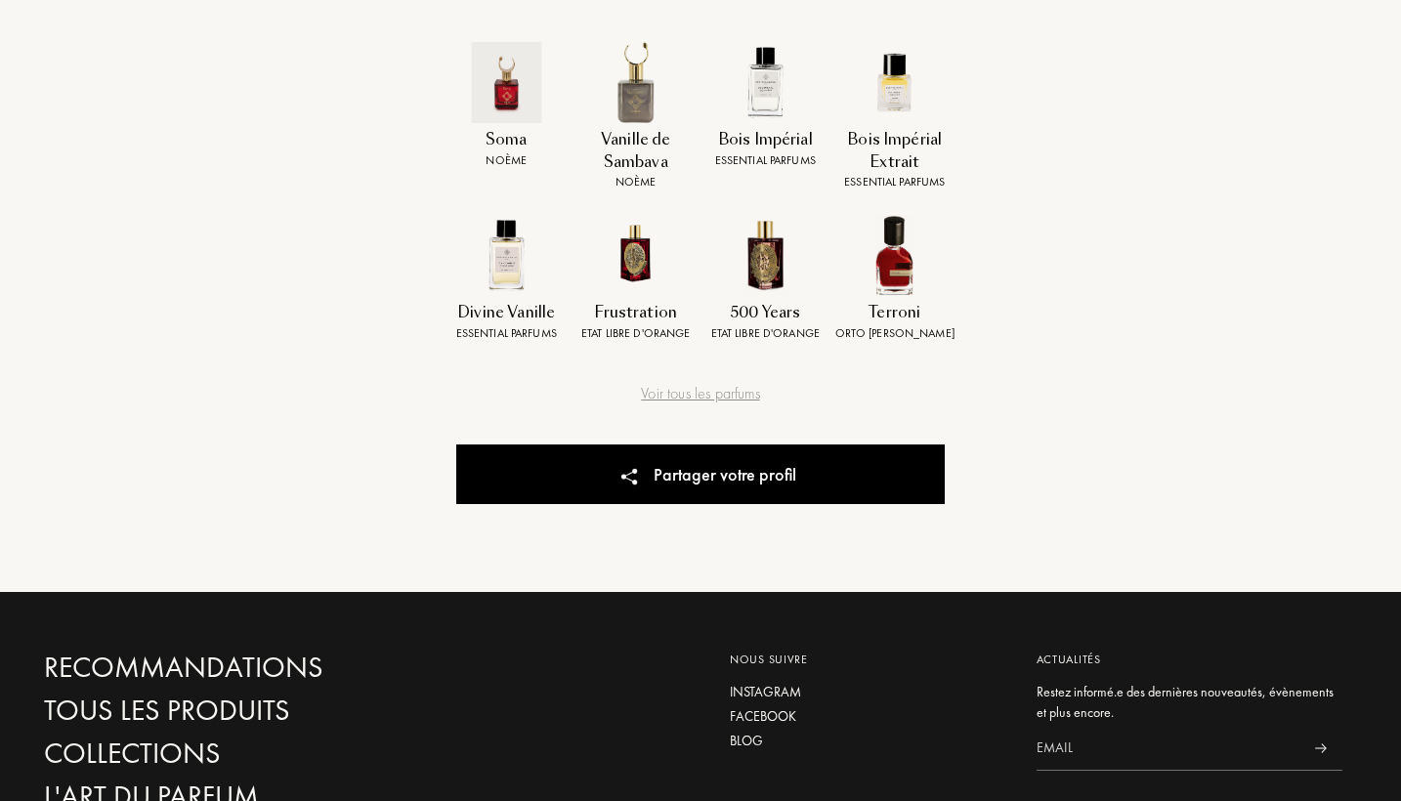
click at [690, 405] on div "Votre profil olfactif Selon vos parfums et notes préférés Vos parfums Soma Noèm…" at bounding box center [700, 11] width 488 height 1162
click at [690, 389] on div "Voir tous les parfums" at bounding box center [700, 393] width 488 height 23
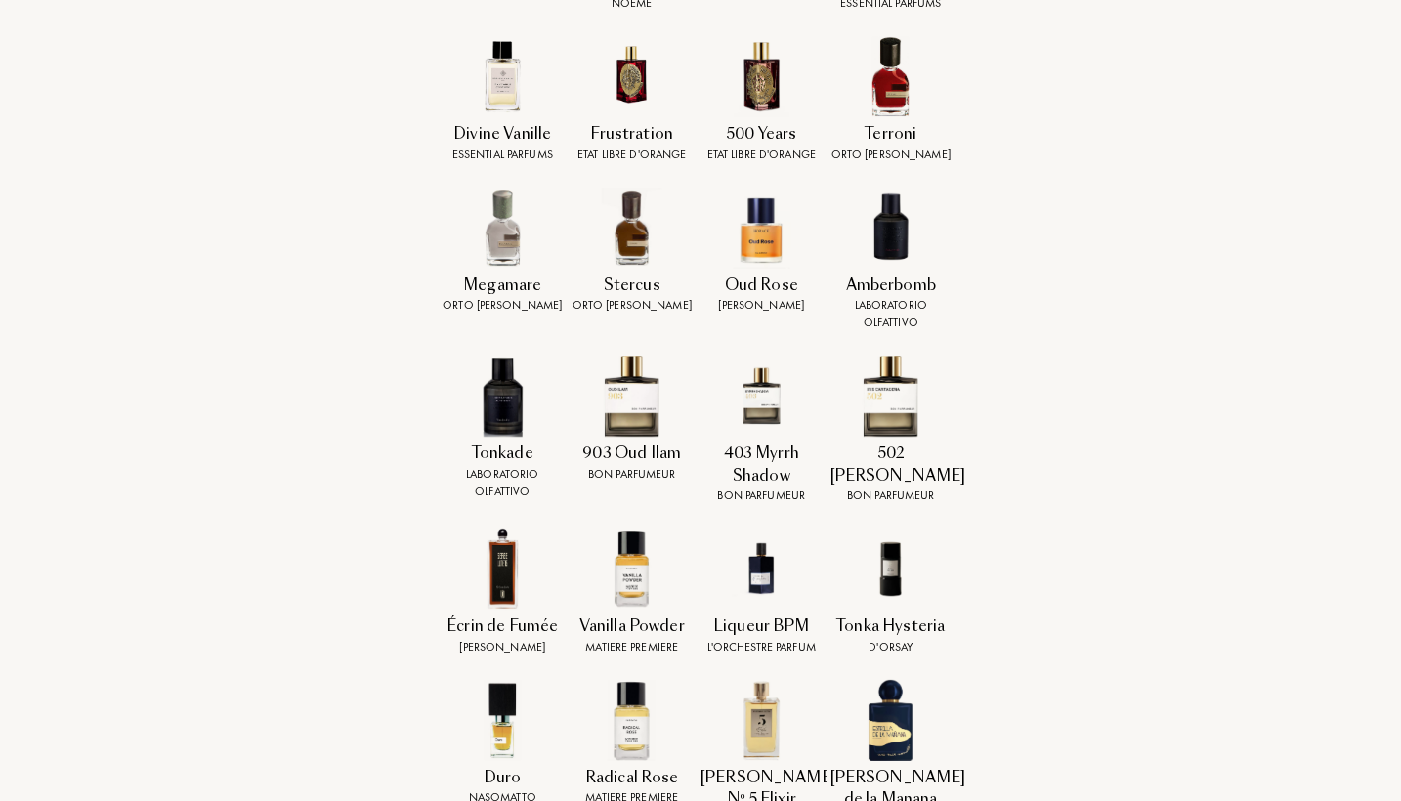
scroll to position [1065, 4]
